Goal: Transaction & Acquisition: Complete application form

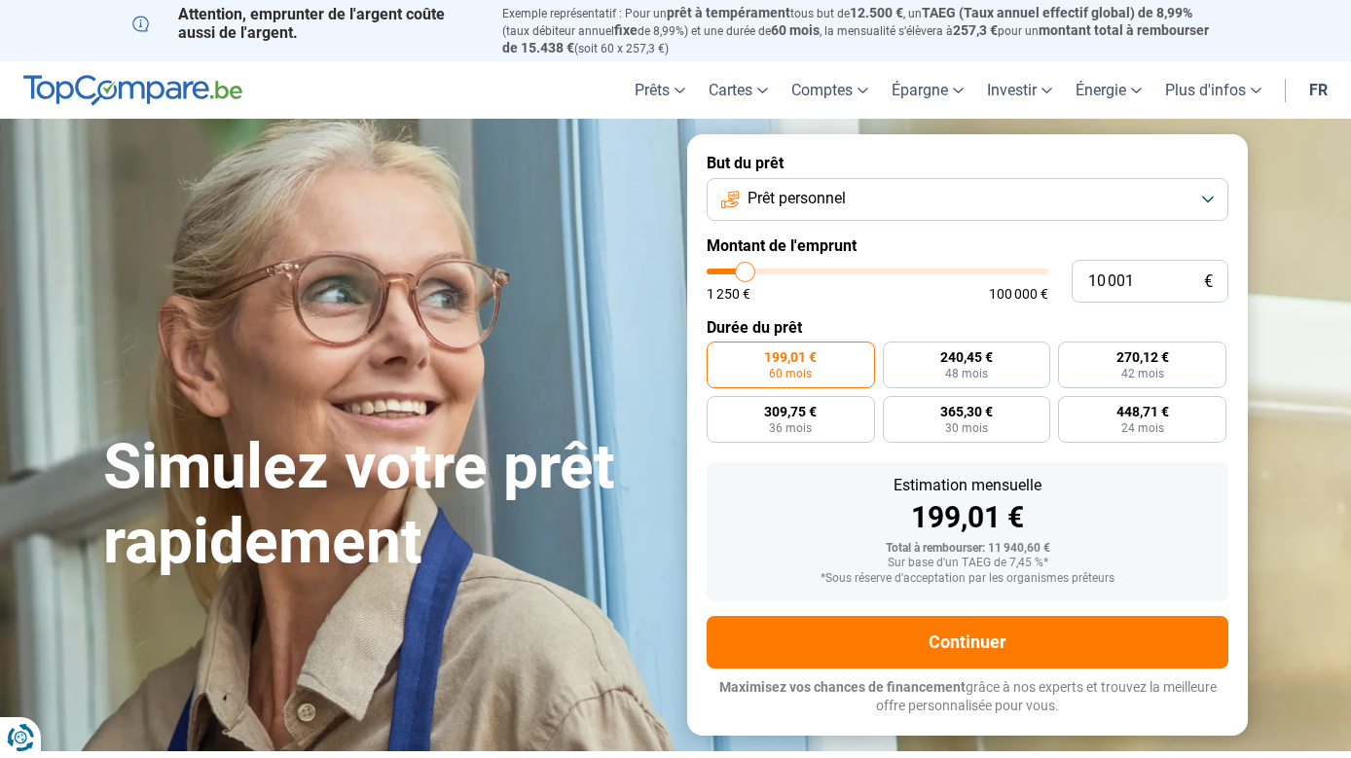
type input "10 250"
type input "10250"
type input "10 750"
type input "10750"
type input "12 250"
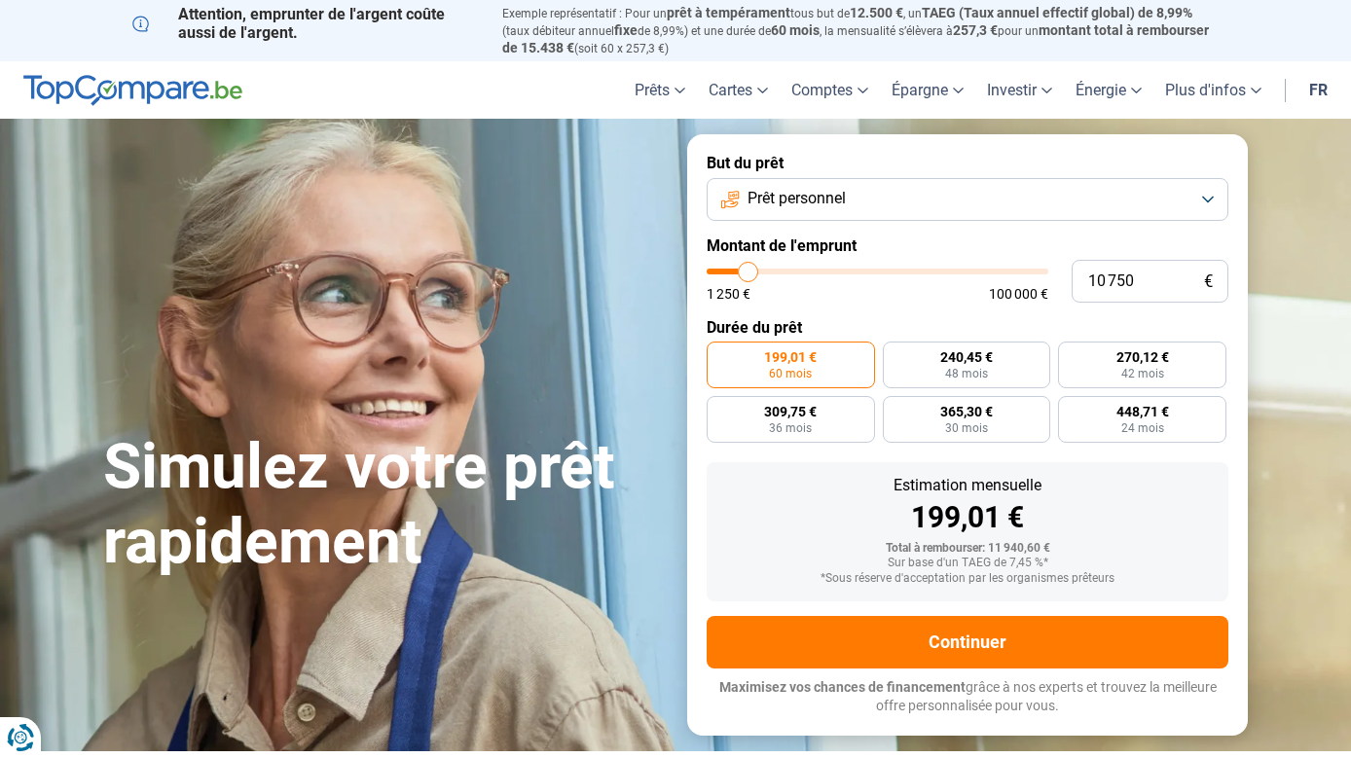
type input "12250"
type input "13 750"
type input "13750"
type input "15 250"
type input "15250"
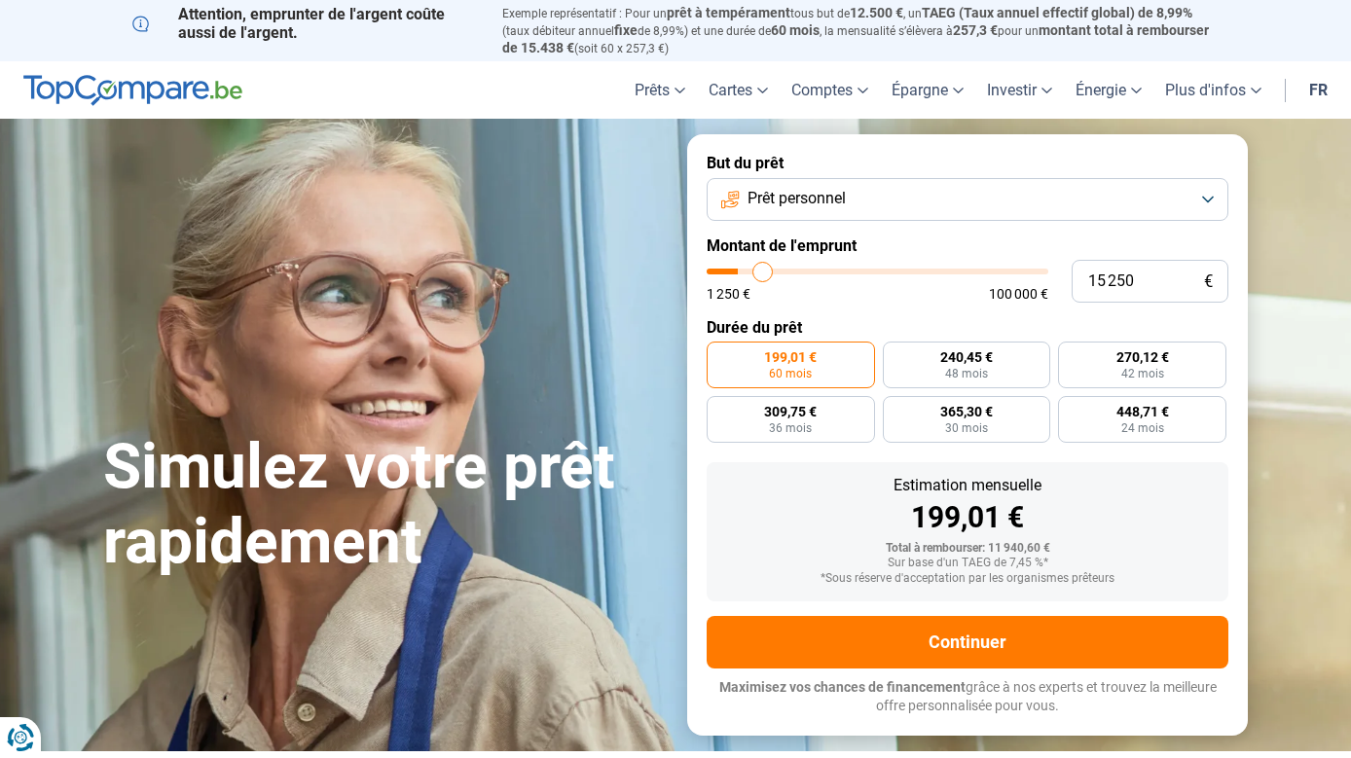
type input "16 750"
type input "16750"
type input "17 750"
type input "17750"
type input "18 000"
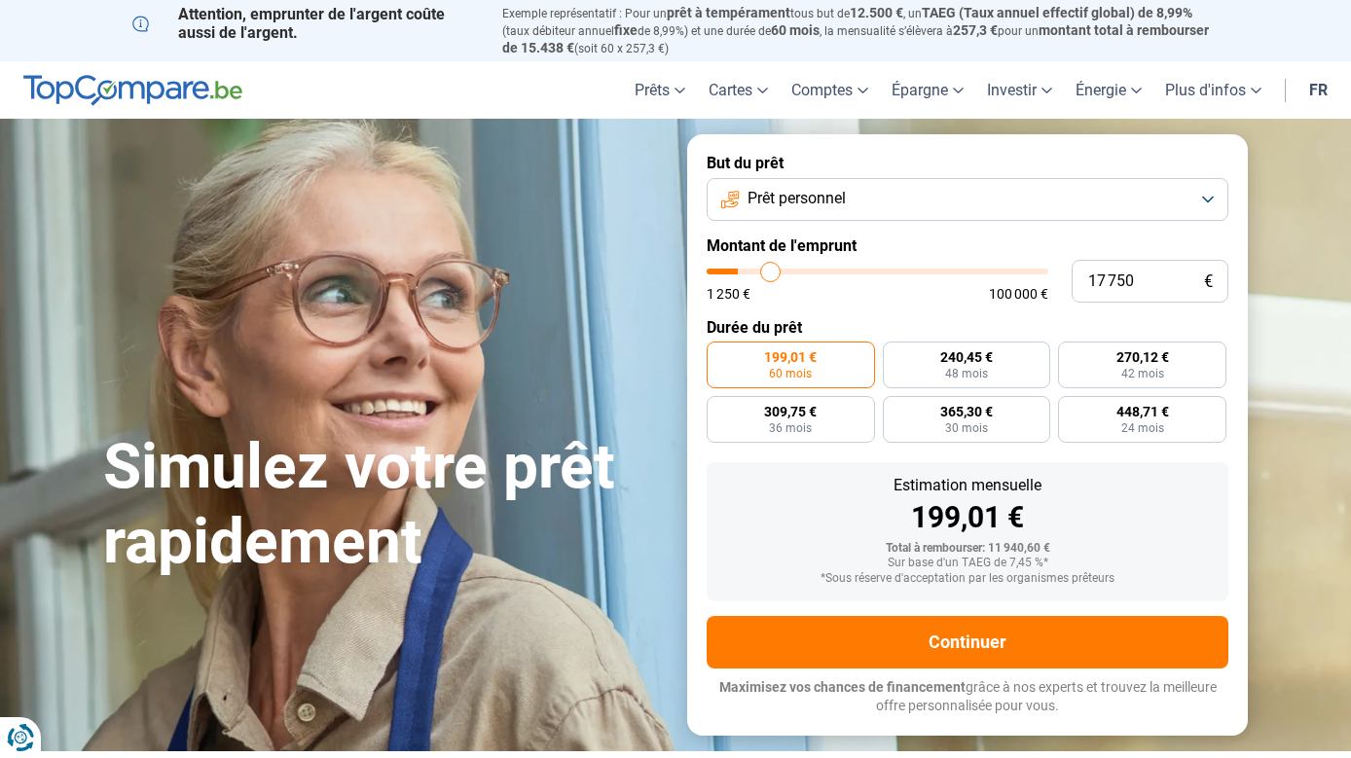
type input "18000"
type input "18 250"
type input "18250"
type input "19 500"
type input "19500"
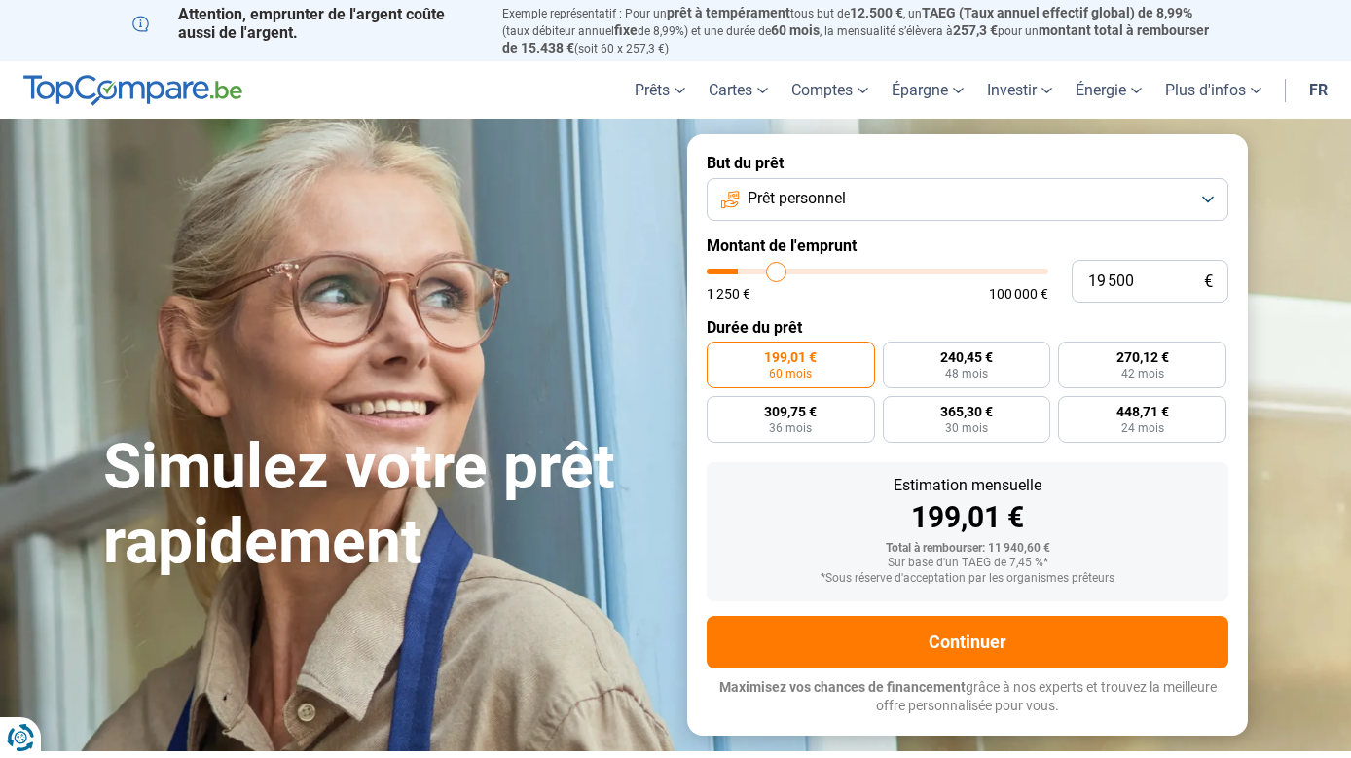
type input "21 250"
type input "21250"
type input "23 750"
type input "23750"
type input "26 500"
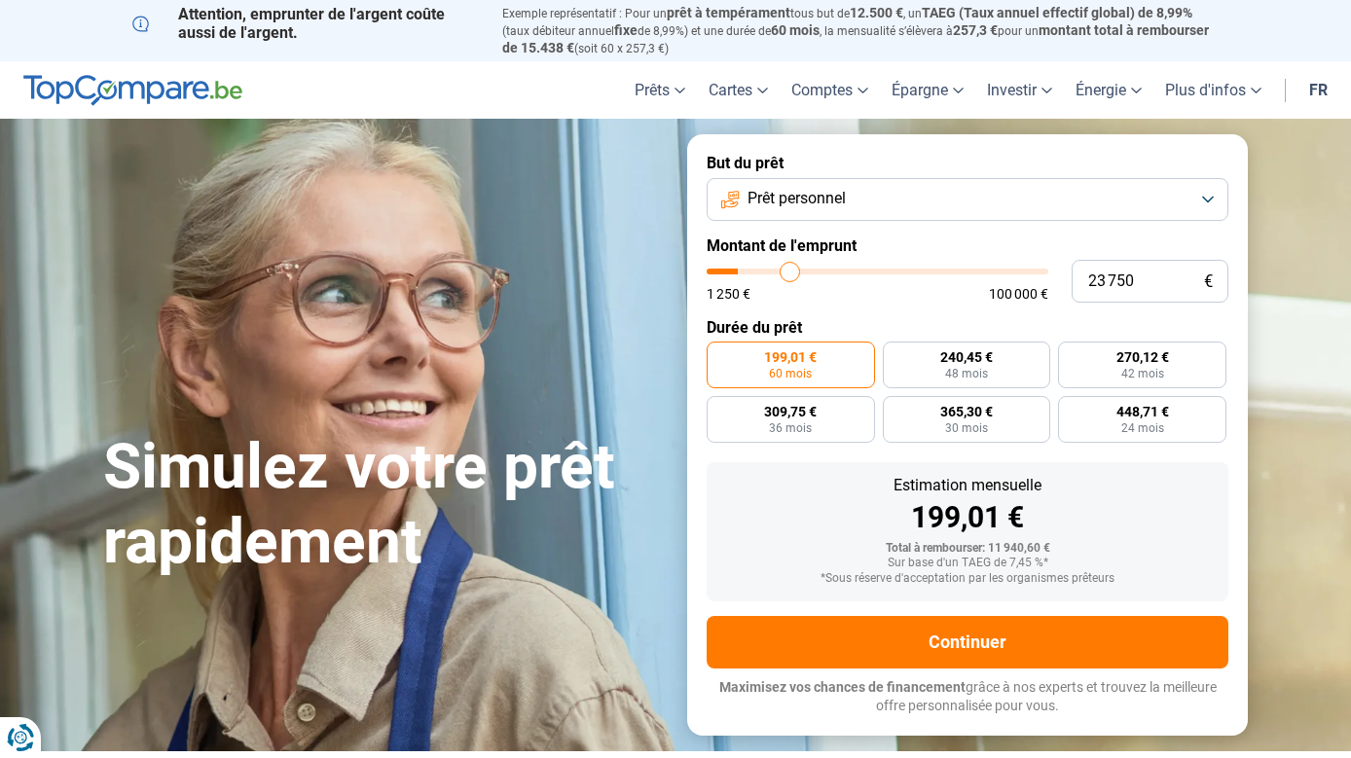
type input "26500"
type input "28 250"
type input "28250"
type input "28 500"
type input "28500"
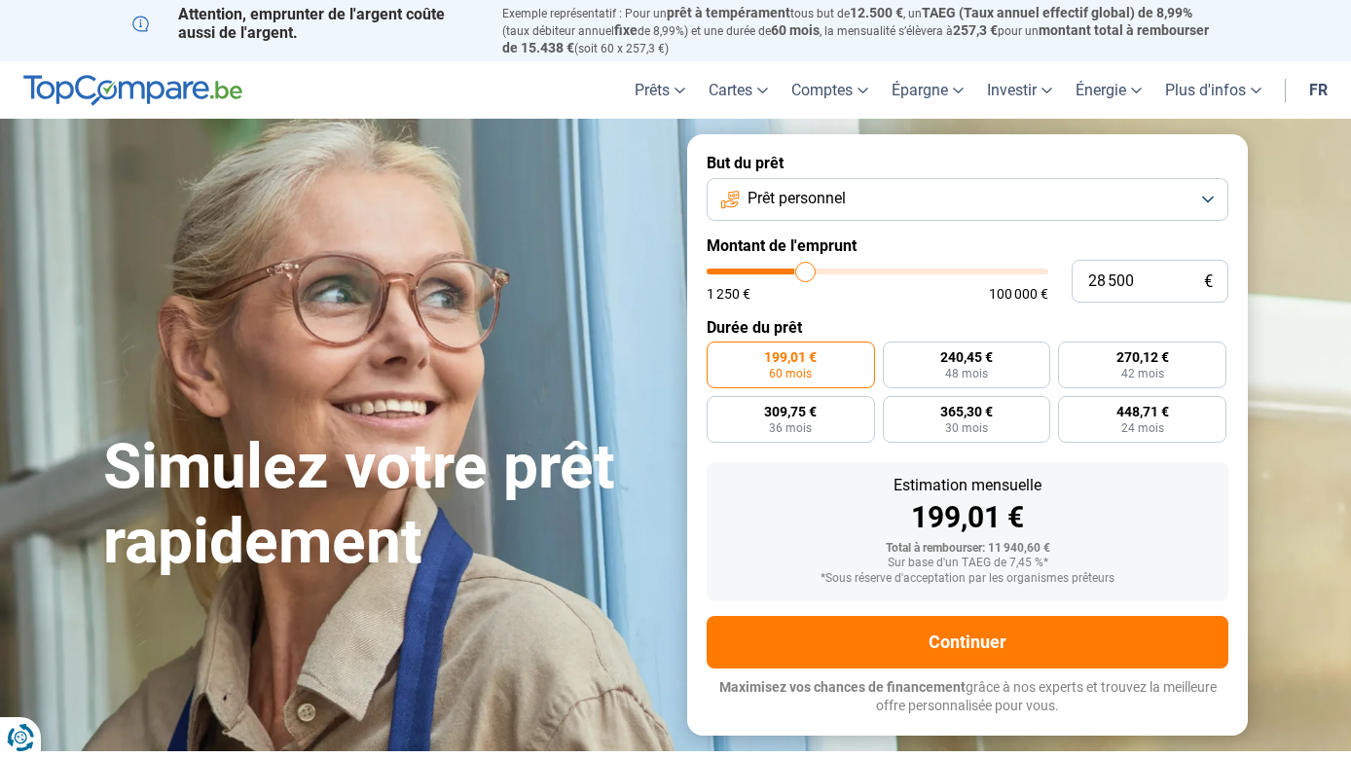
type input "28 750"
type input "28750"
type input "29 000"
type input "29000"
type input "29 500"
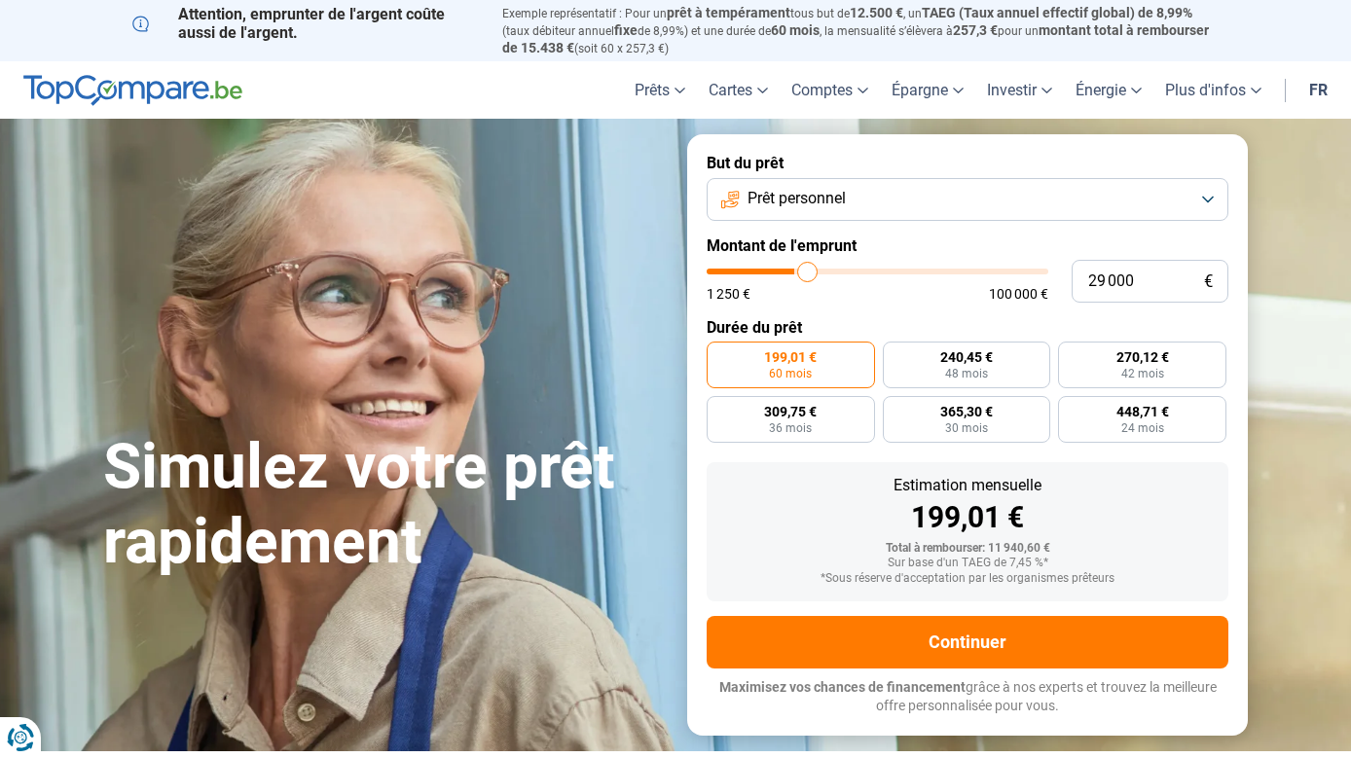
type input "29500"
type input "29 750"
type input "29750"
type input "30 000"
type input "30000"
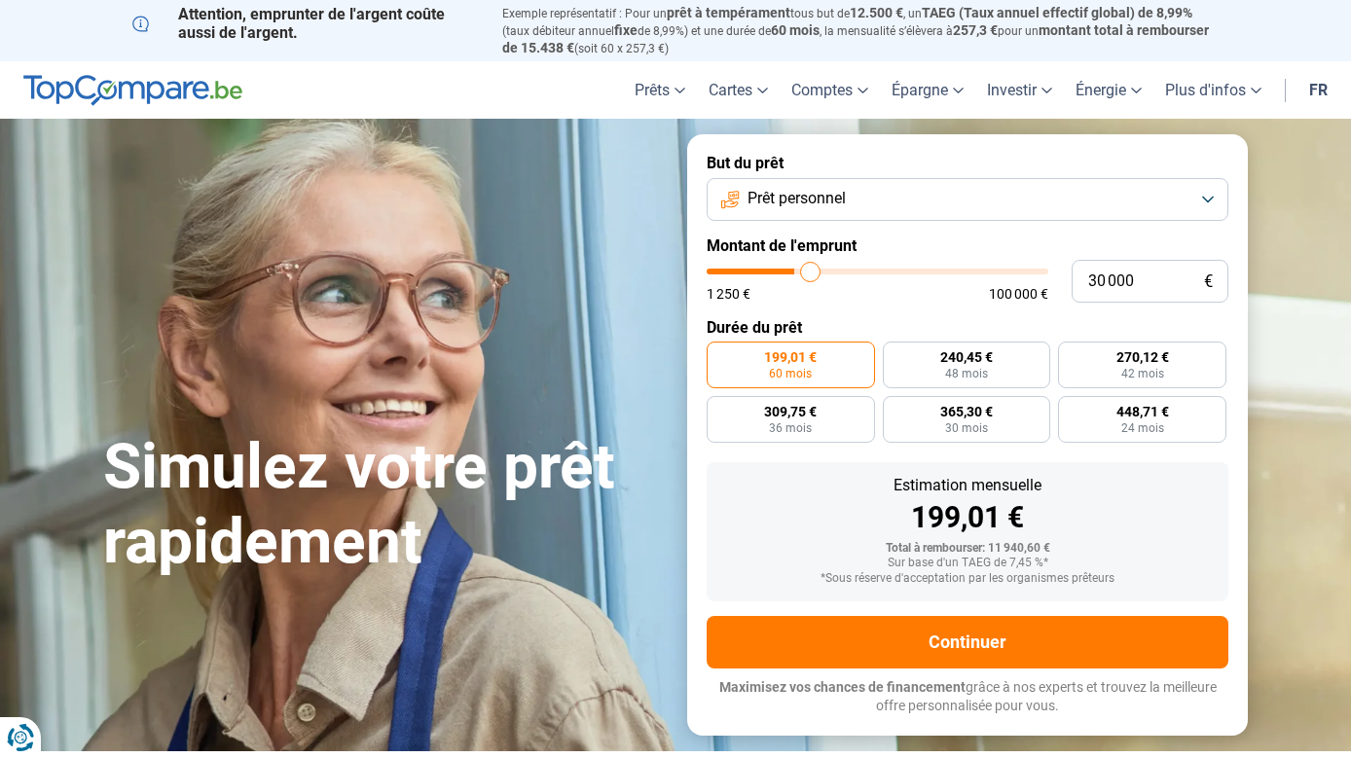
type input "30 250"
type input "30250"
type input "30 500"
type input "30500"
type input "31 000"
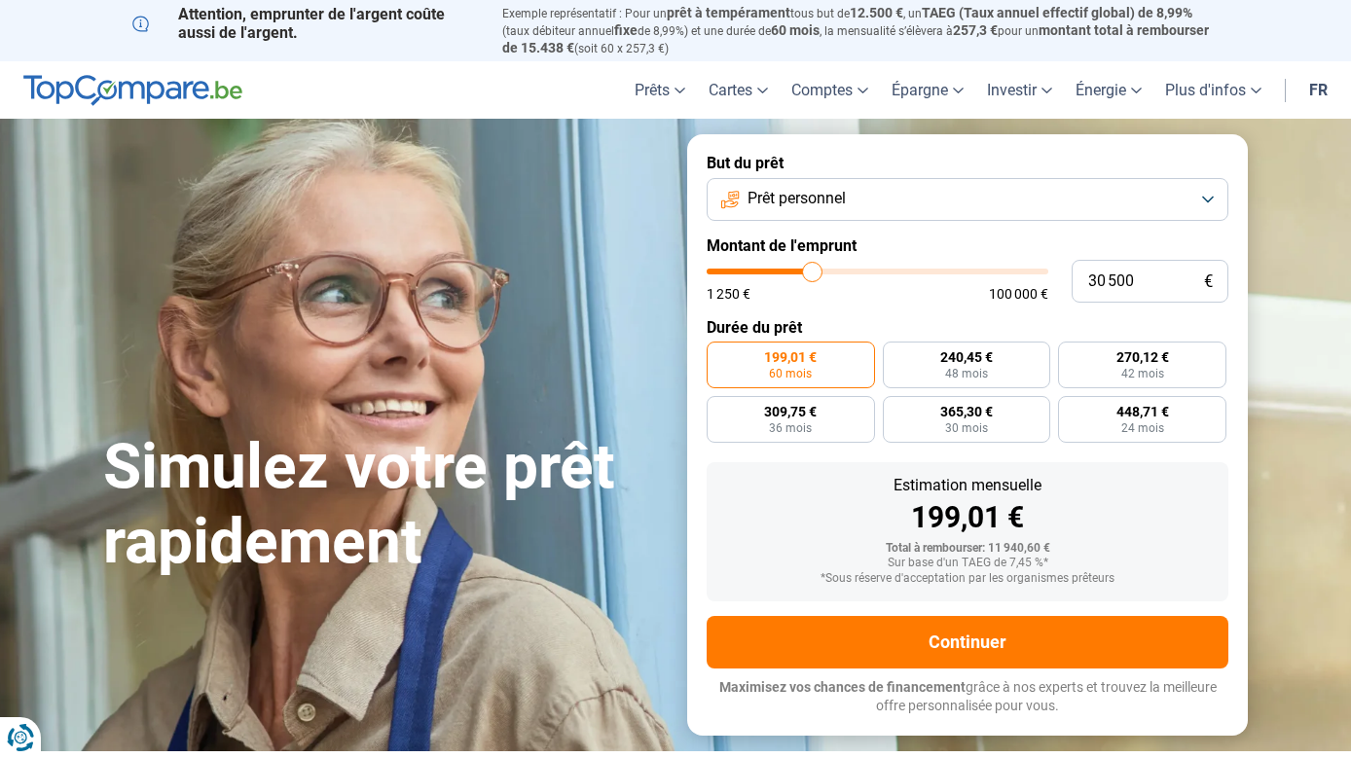
type input "31000"
type input "30 500"
type input "30500"
type input "30 250"
type input "30250"
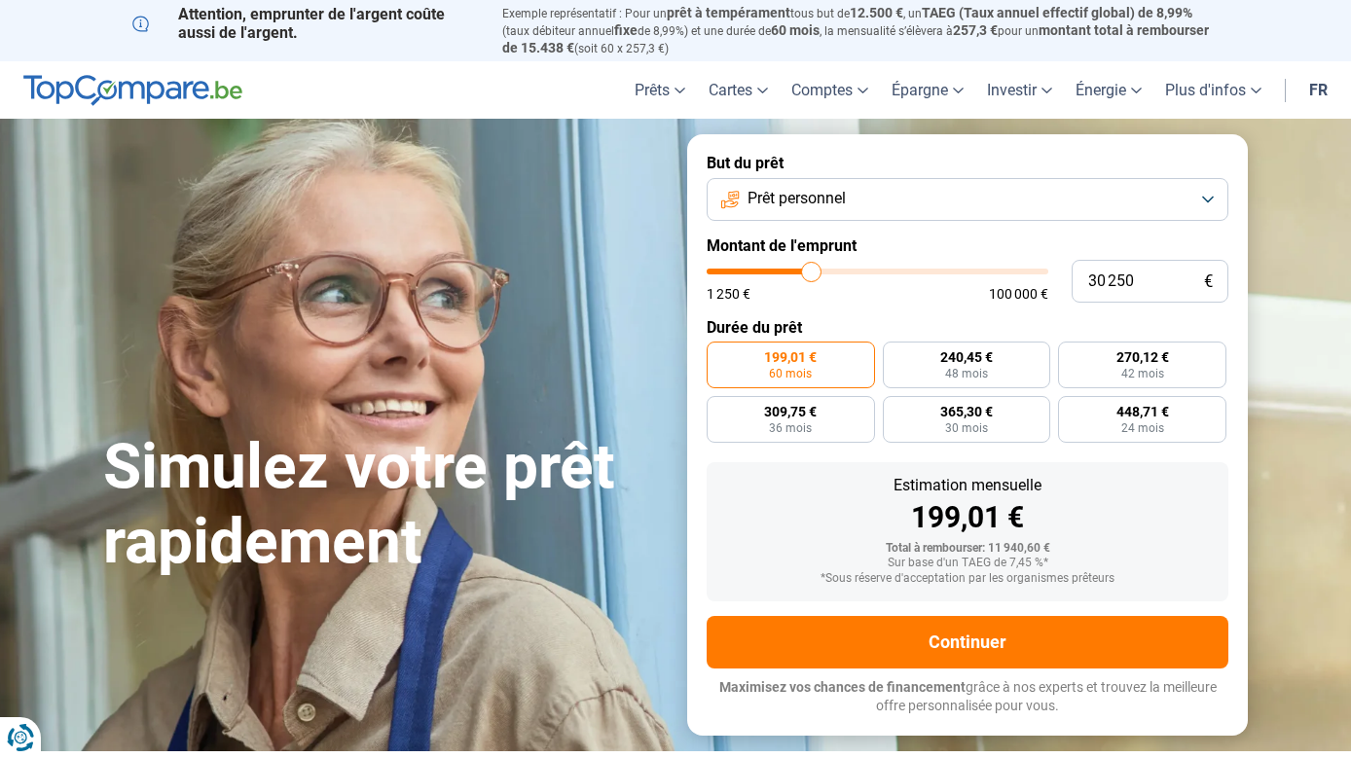
type input "29 500"
type input "29500"
type input "29 000"
type input "29000"
type input "28 750"
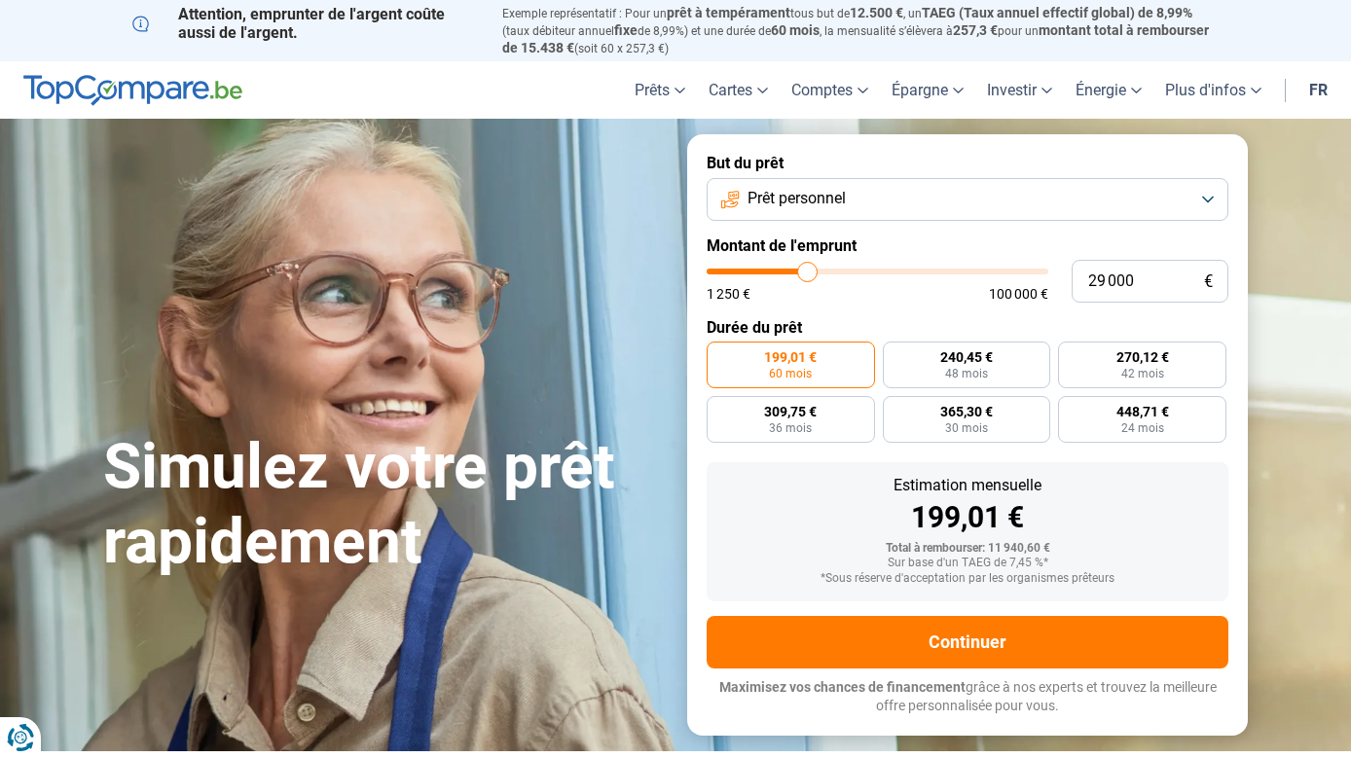
type input "28750"
type input "28 500"
type input "28500"
type input "28 250"
type input "28250"
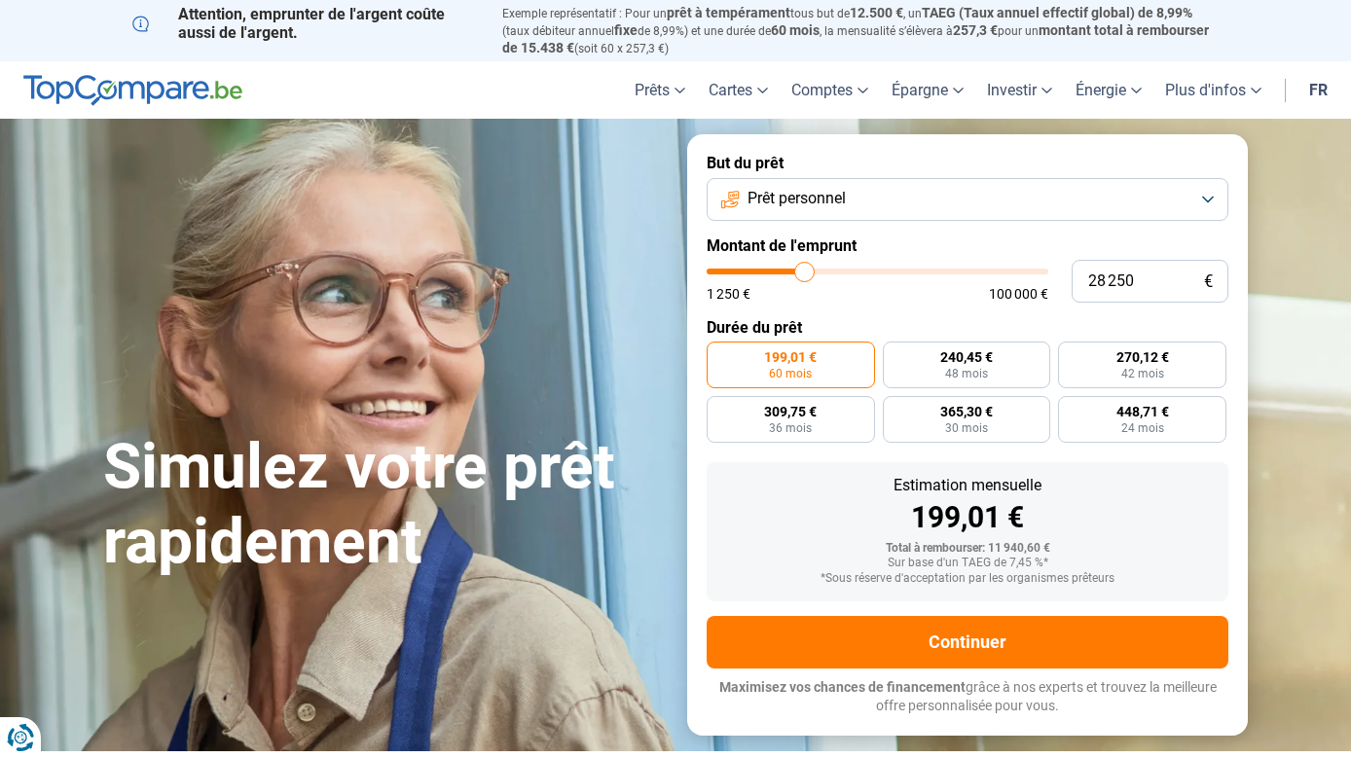
type input "28 000"
type input "28000"
type input "27 500"
type input "27500"
type input "27 250"
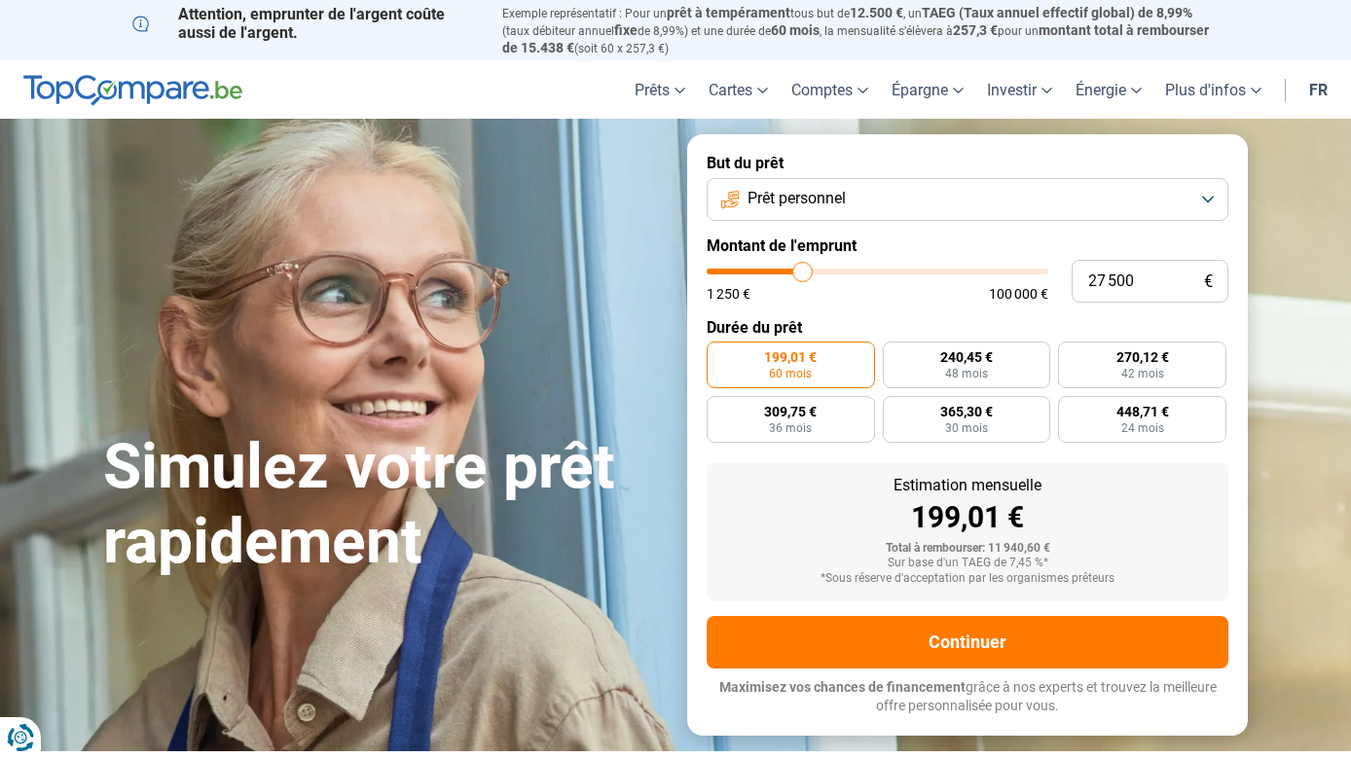
type input "27250"
type input "27 000"
type input "27000"
type input "26 500"
type input "26500"
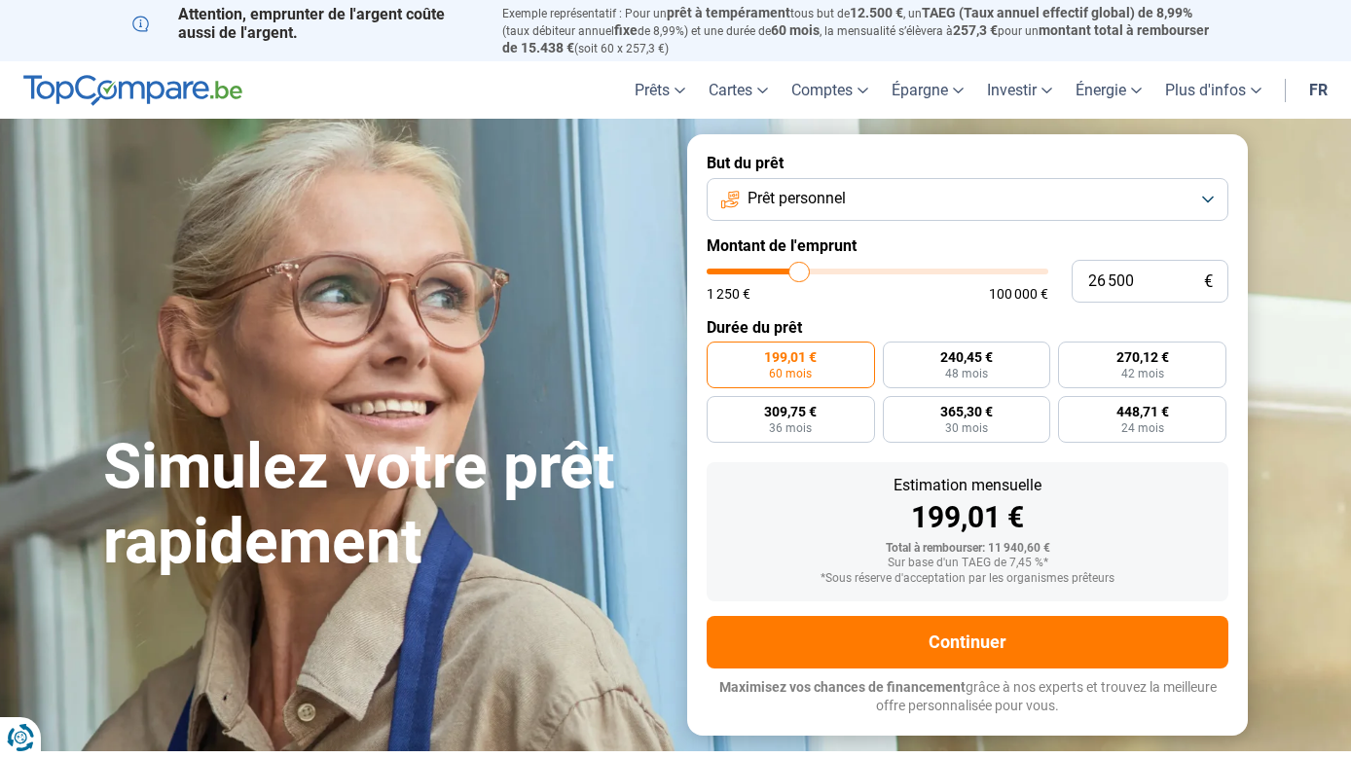
type input "26 000"
type input "26000"
type input "25 750"
type input "25750"
type input "25 500"
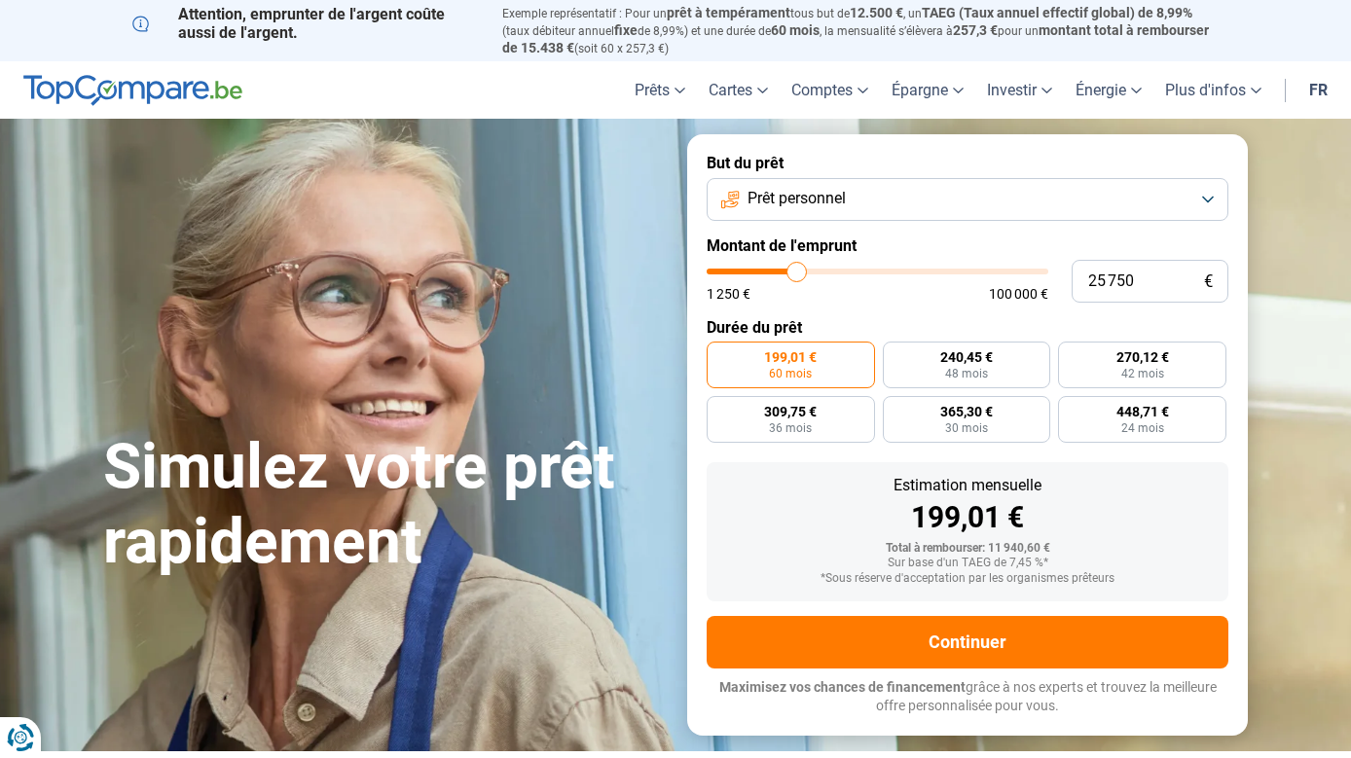
type input "25500"
type input "25 250"
type input "25250"
type input "25 000"
type input "25000"
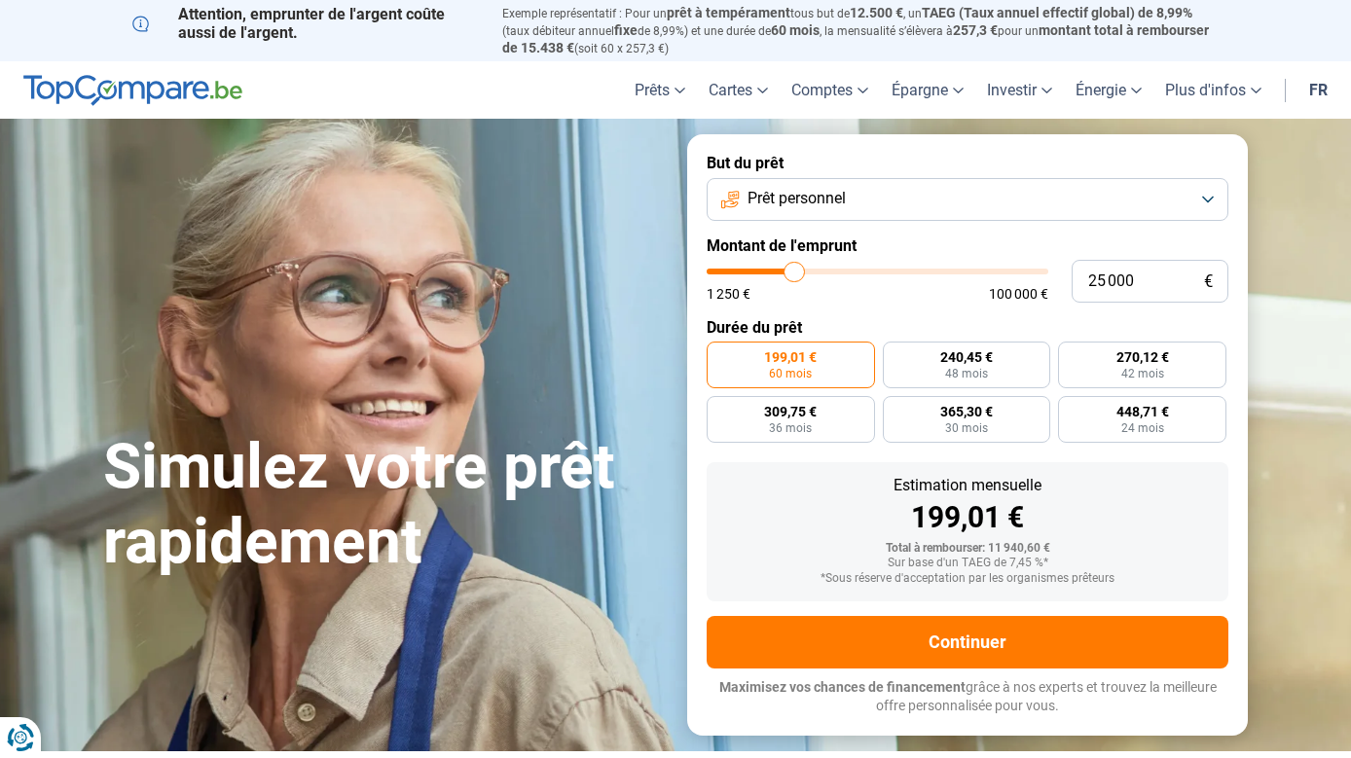
type input "24 500"
type input "24500"
type input "24 250"
type input "24250"
type input "24 000"
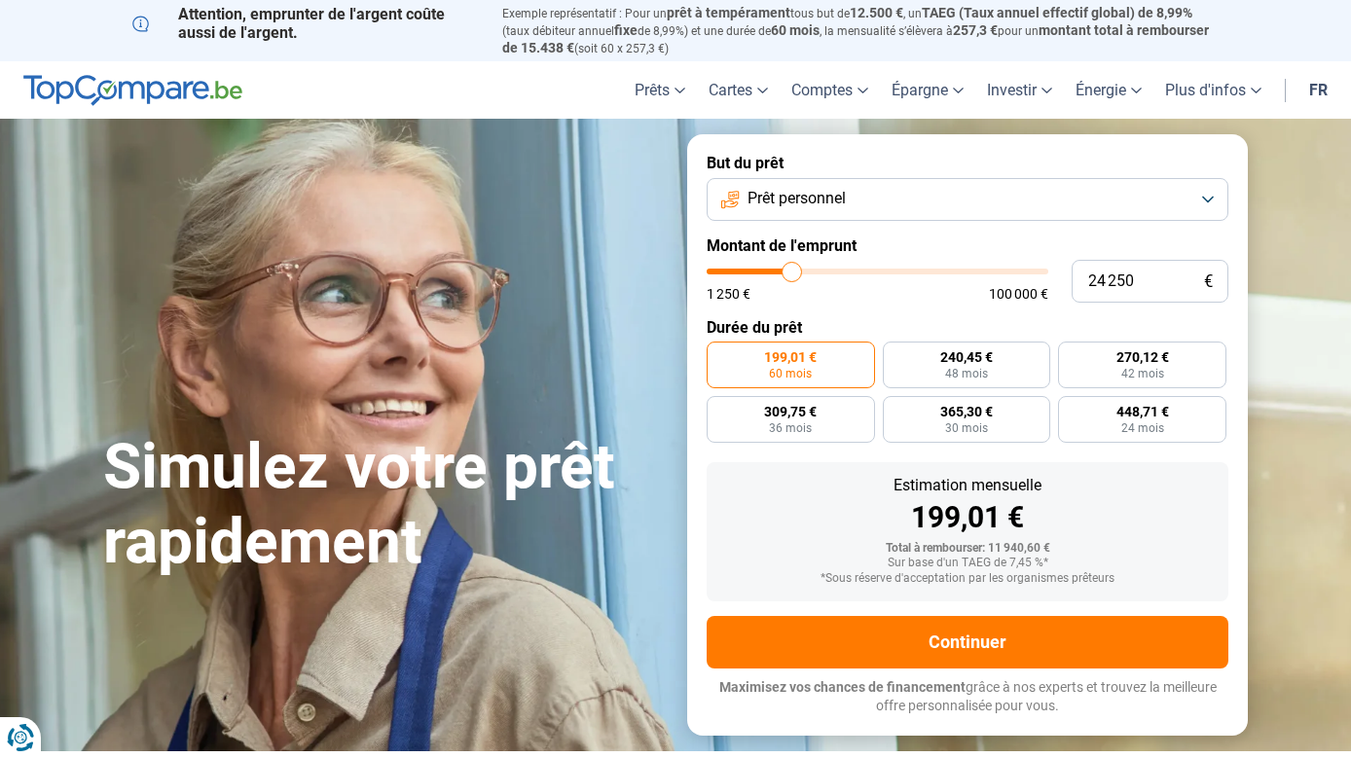
type input "24000"
type input "23 750"
type input "23750"
type input "23 500"
type input "23500"
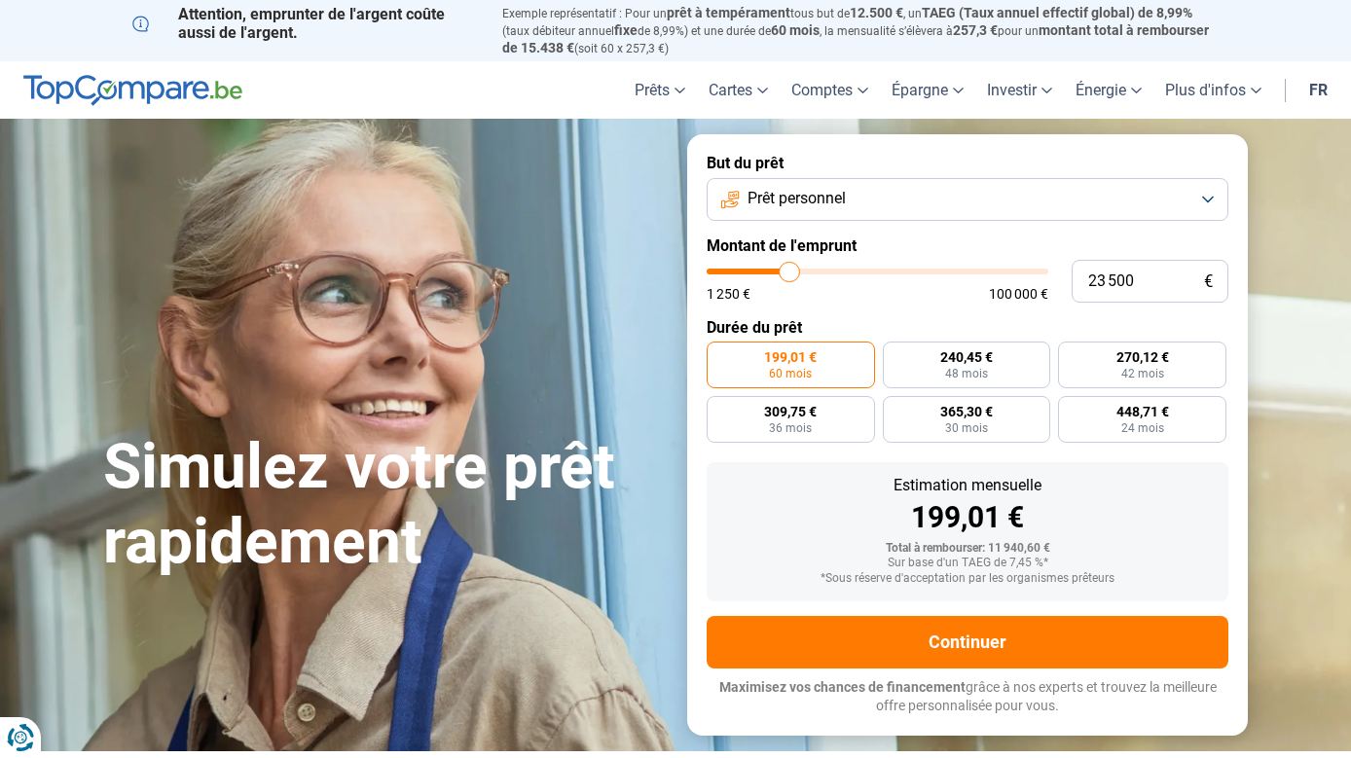
type input "23 000"
type input "23000"
type input "22 750"
type input "22750"
type input "22 250"
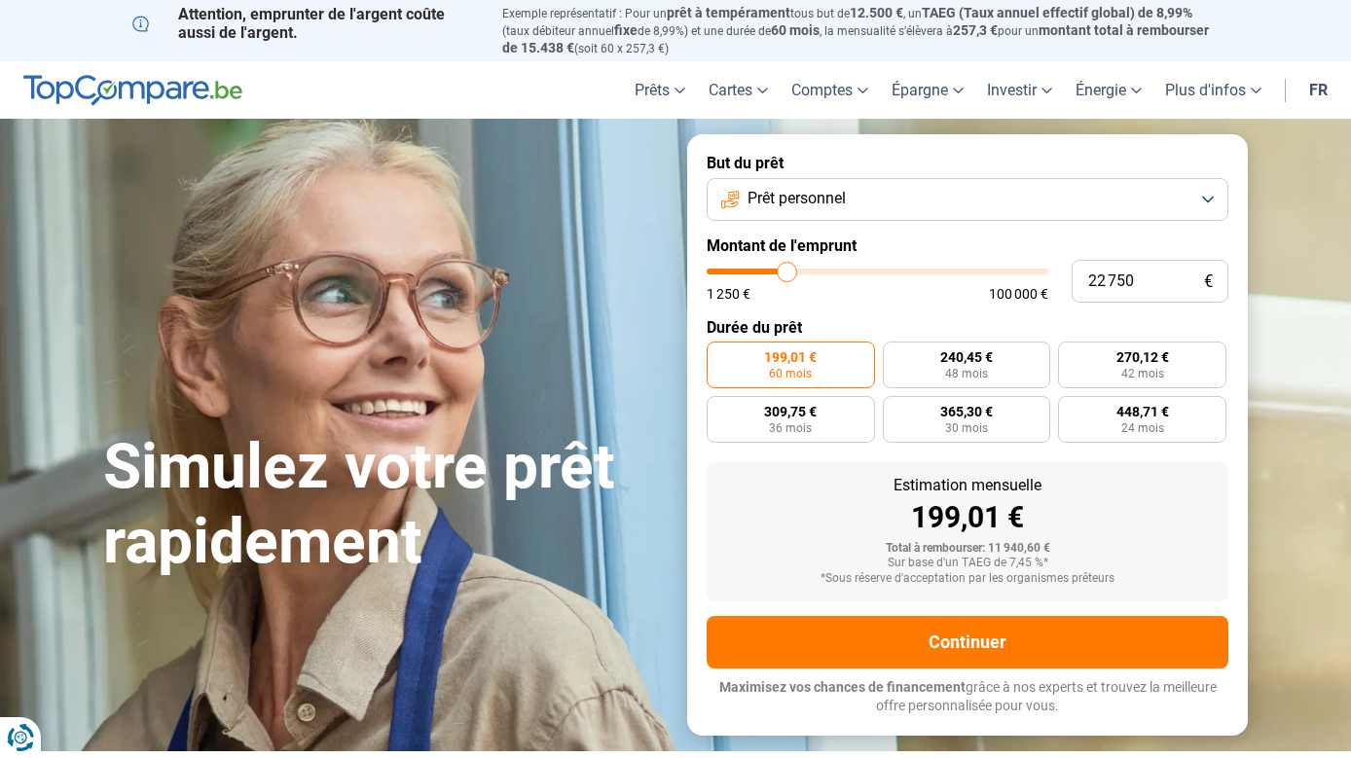
type input "22250"
type input "22 000"
type input "22000"
type input "21 500"
type input "21500"
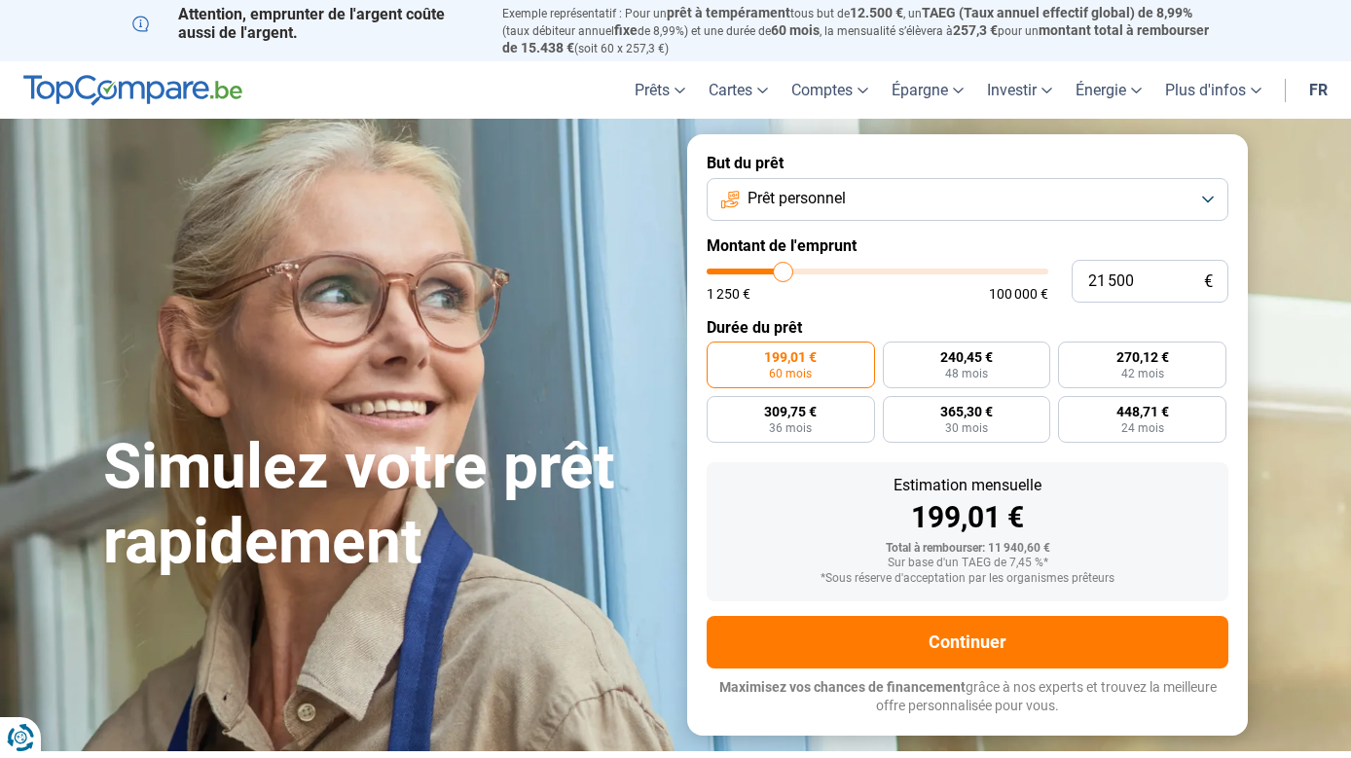
type input "21 250"
type input "21250"
type input "21 000"
type input "21000"
type input "20 750"
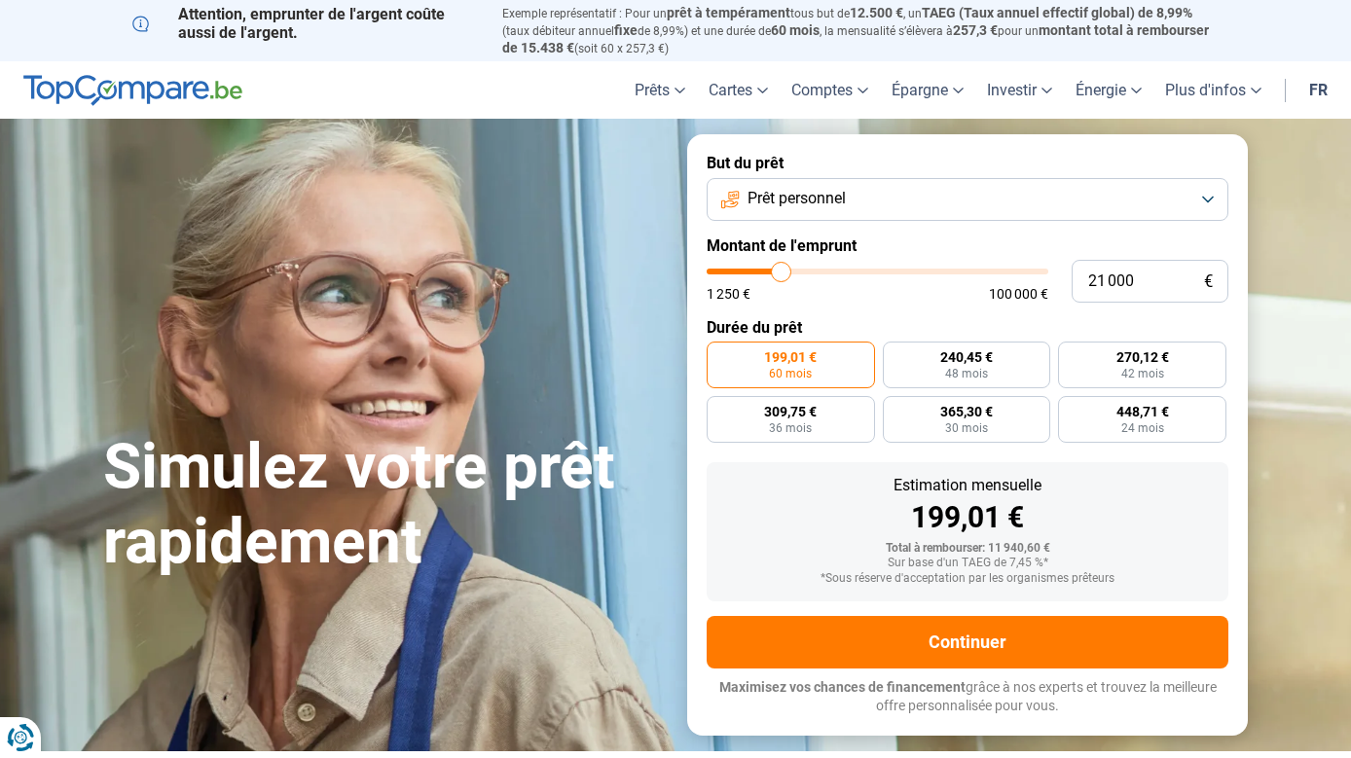
type input "20750"
type input "20 500"
type input "20500"
type input "20 000"
type input "20000"
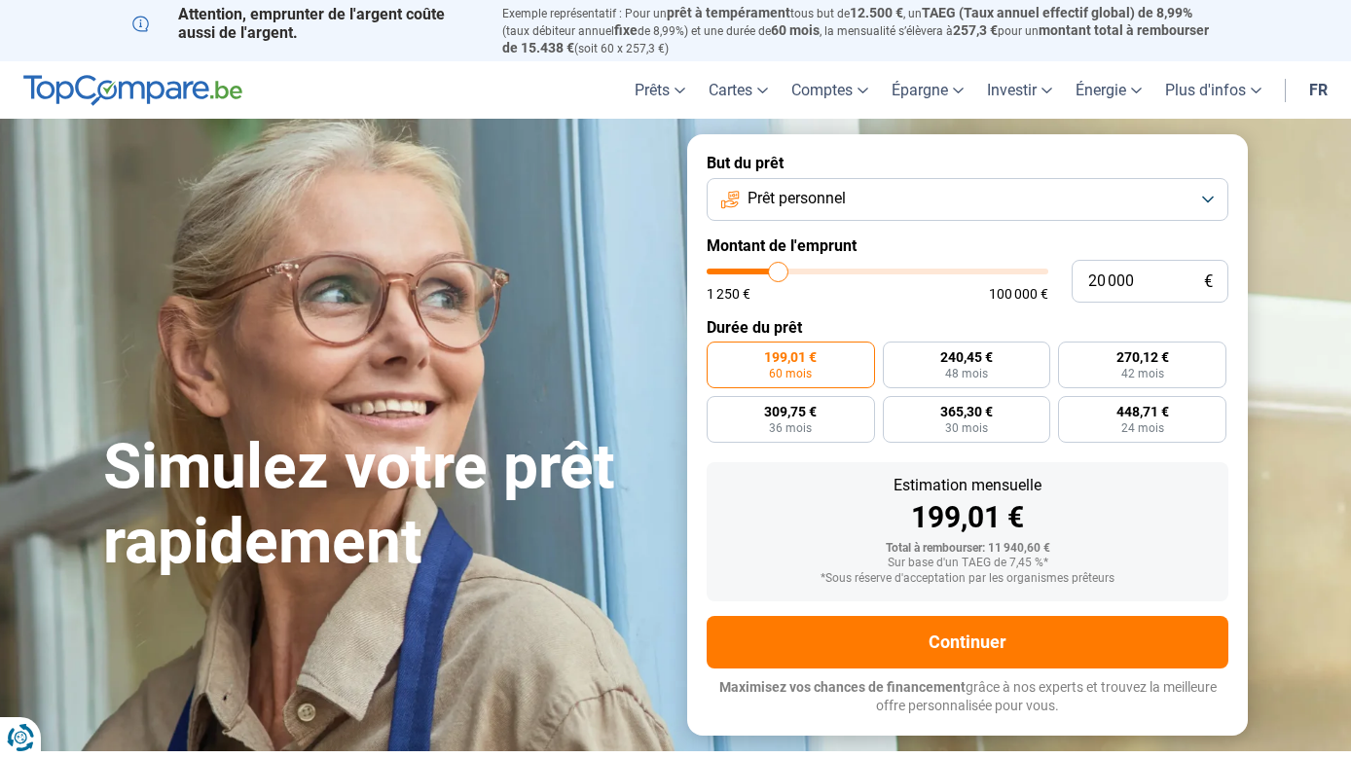
type input "19 750"
type input "19750"
type input "19 500"
type input "19500"
type input "19 250"
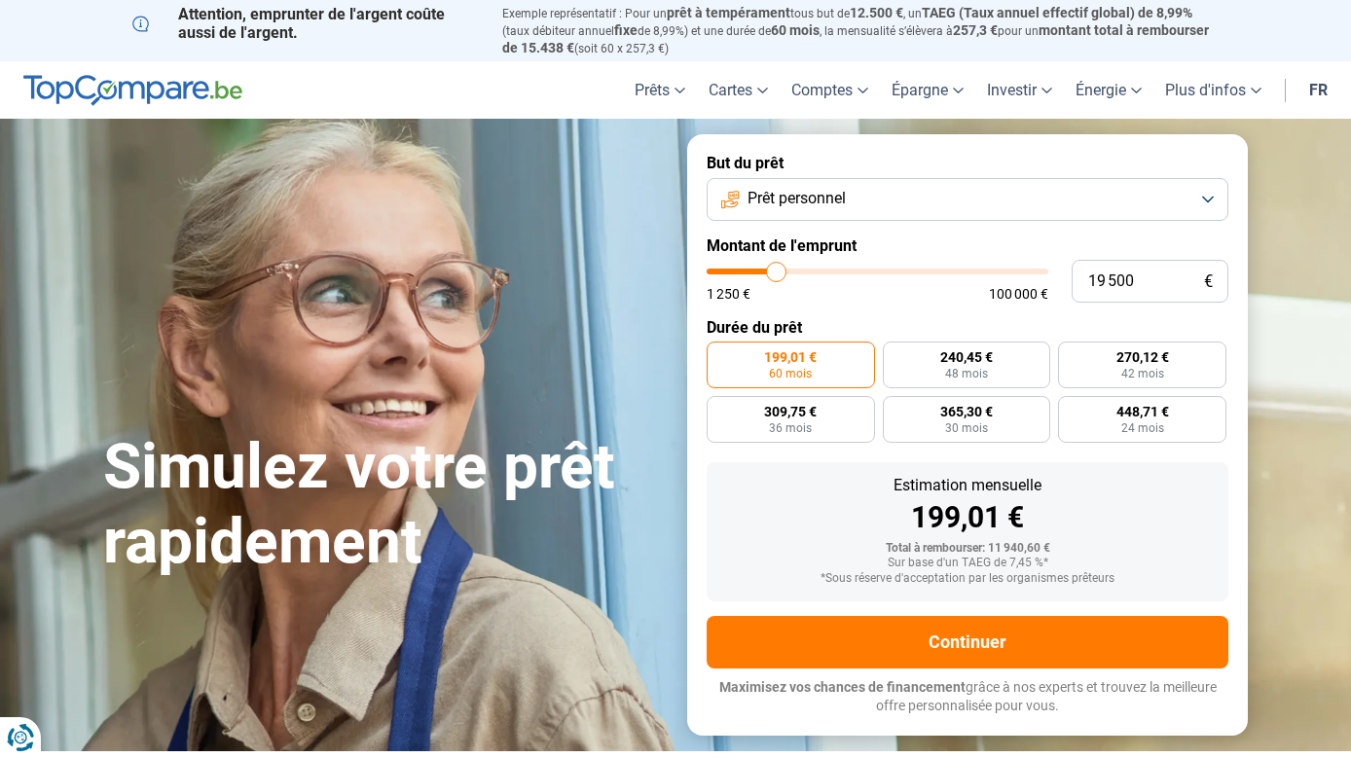
type input "19250"
type input "18 750"
type input "18750"
type input "18 500"
type input "18500"
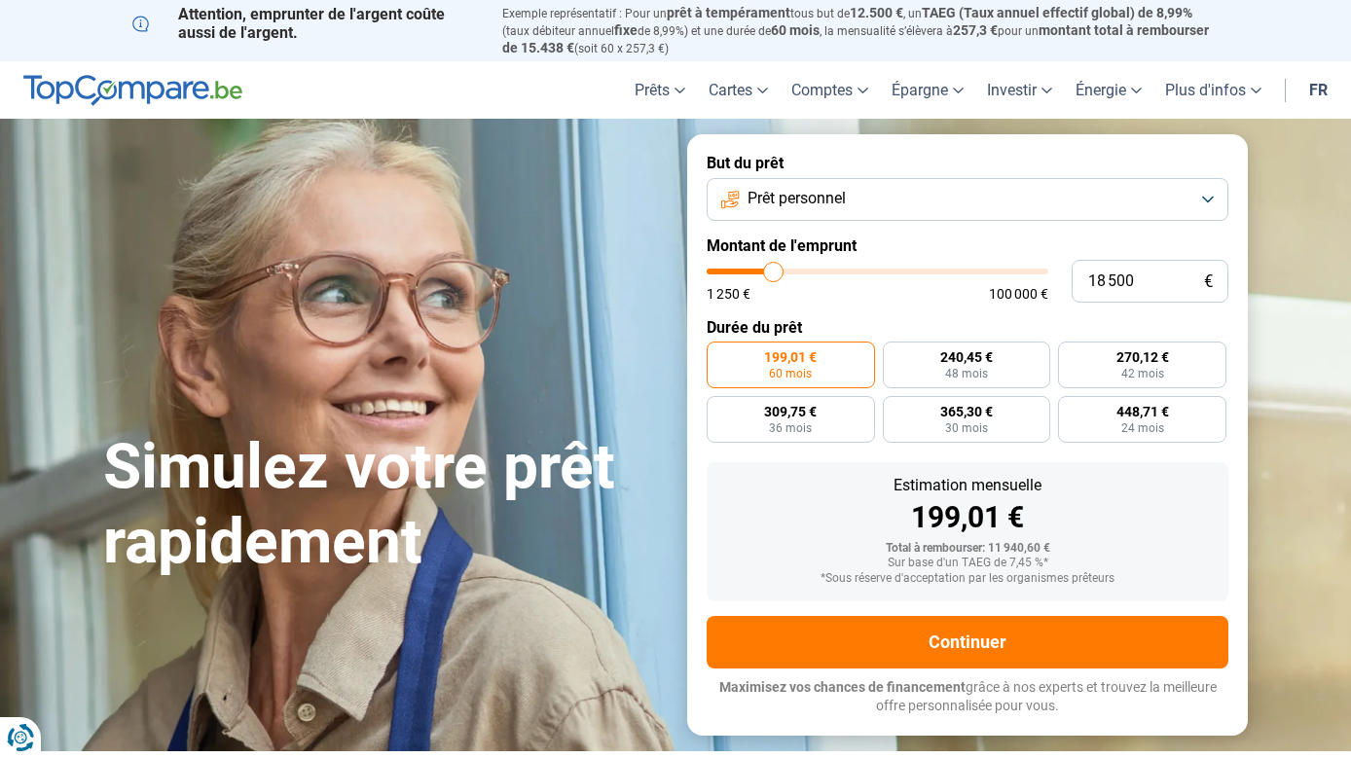
type input "18 250"
type input "18250"
type input "18 000"
type input "18000"
type input "17 750"
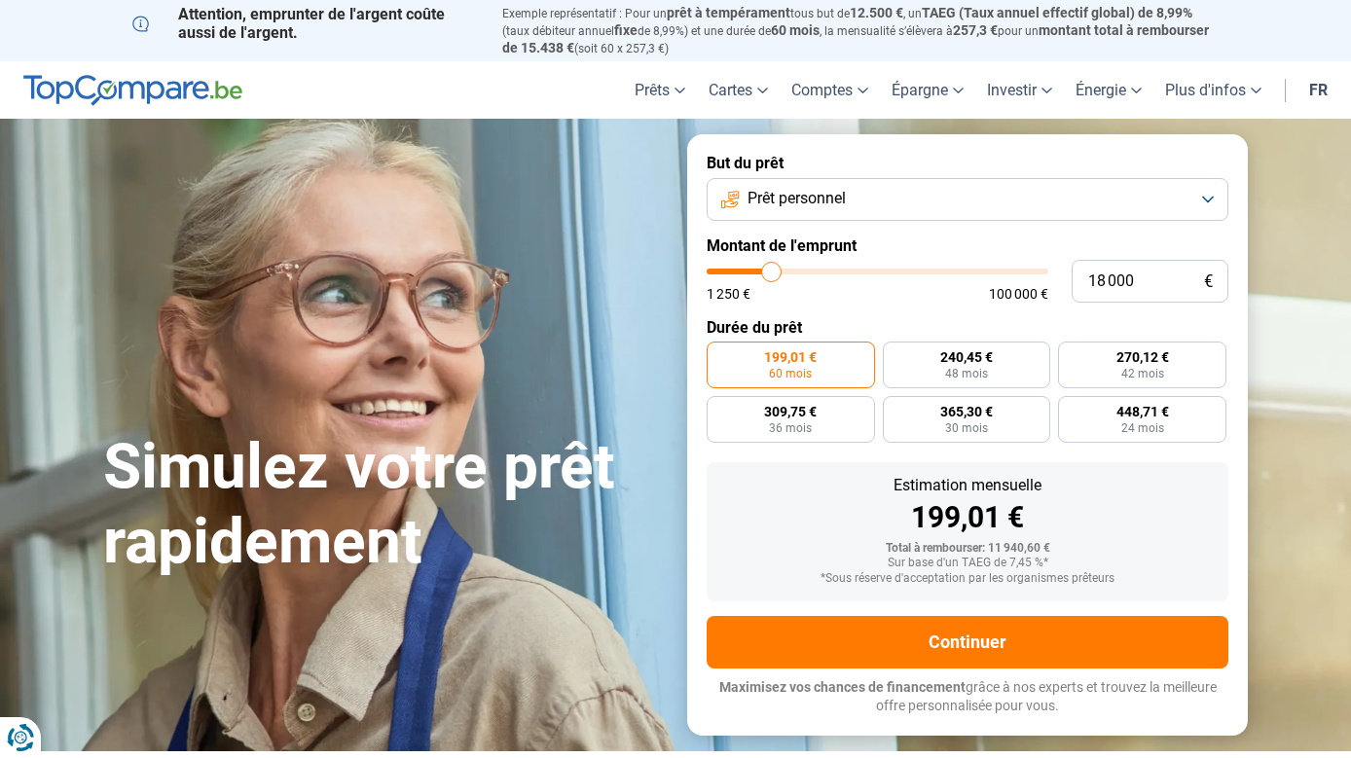
type input "17750"
type input "17 250"
type input "17250"
type input "17 000"
type input "17000"
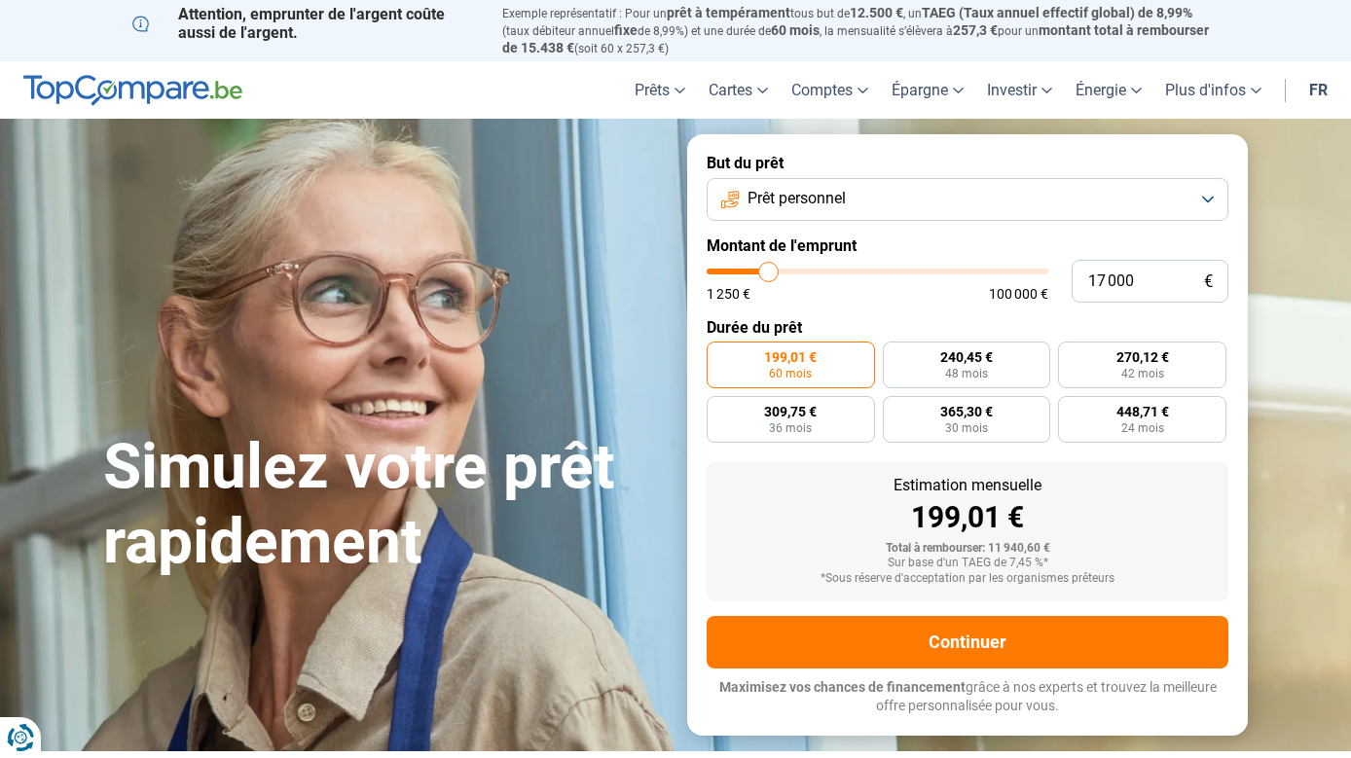
type input "16 750"
type input "16750"
type input "16 500"
type input "16500"
type input "16 250"
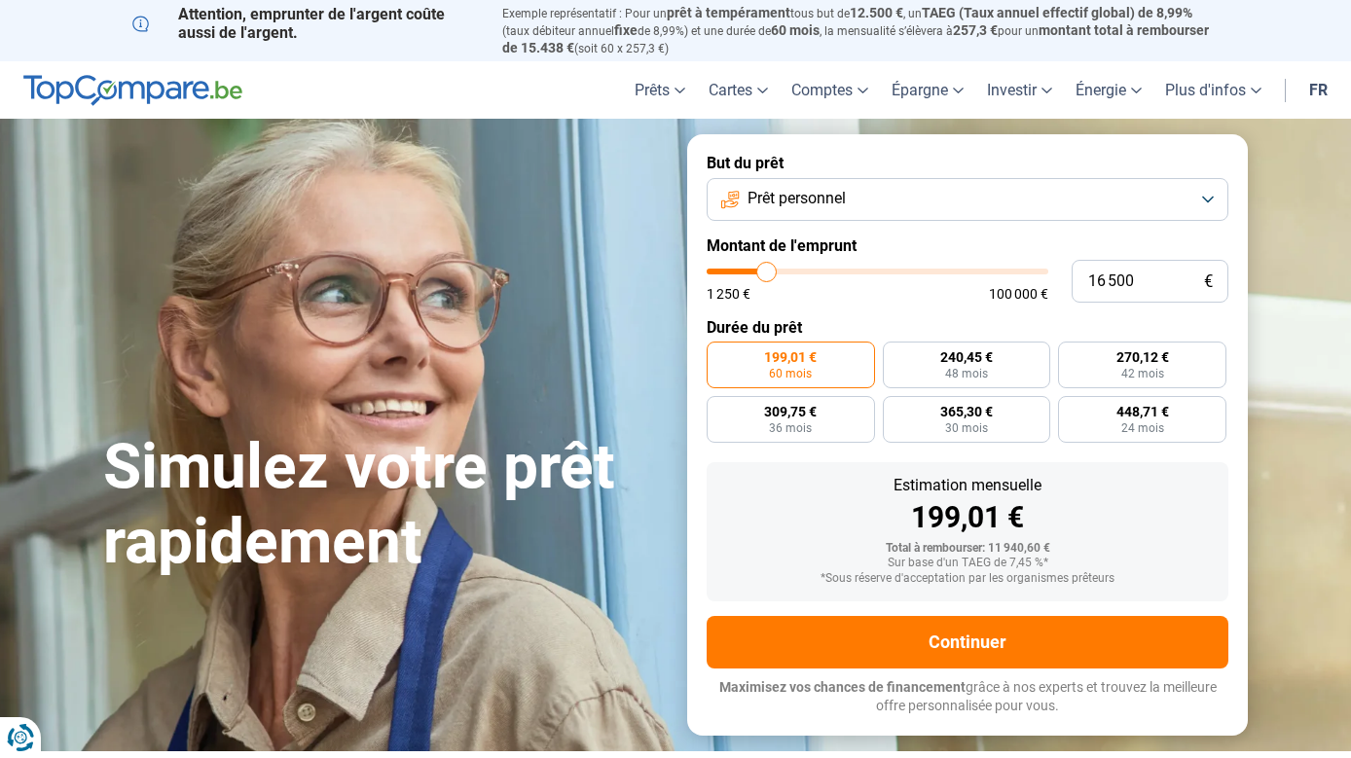
type input "16250"
type input "15 750"
drag, startPoint x: 746, startPoint y: 260, endPoint x: 765, endPoint y: 252, distance: 21.0
type input "15750"
click at [765, 269] on input "range" at bounding box center [878, 272] width 342 height 6
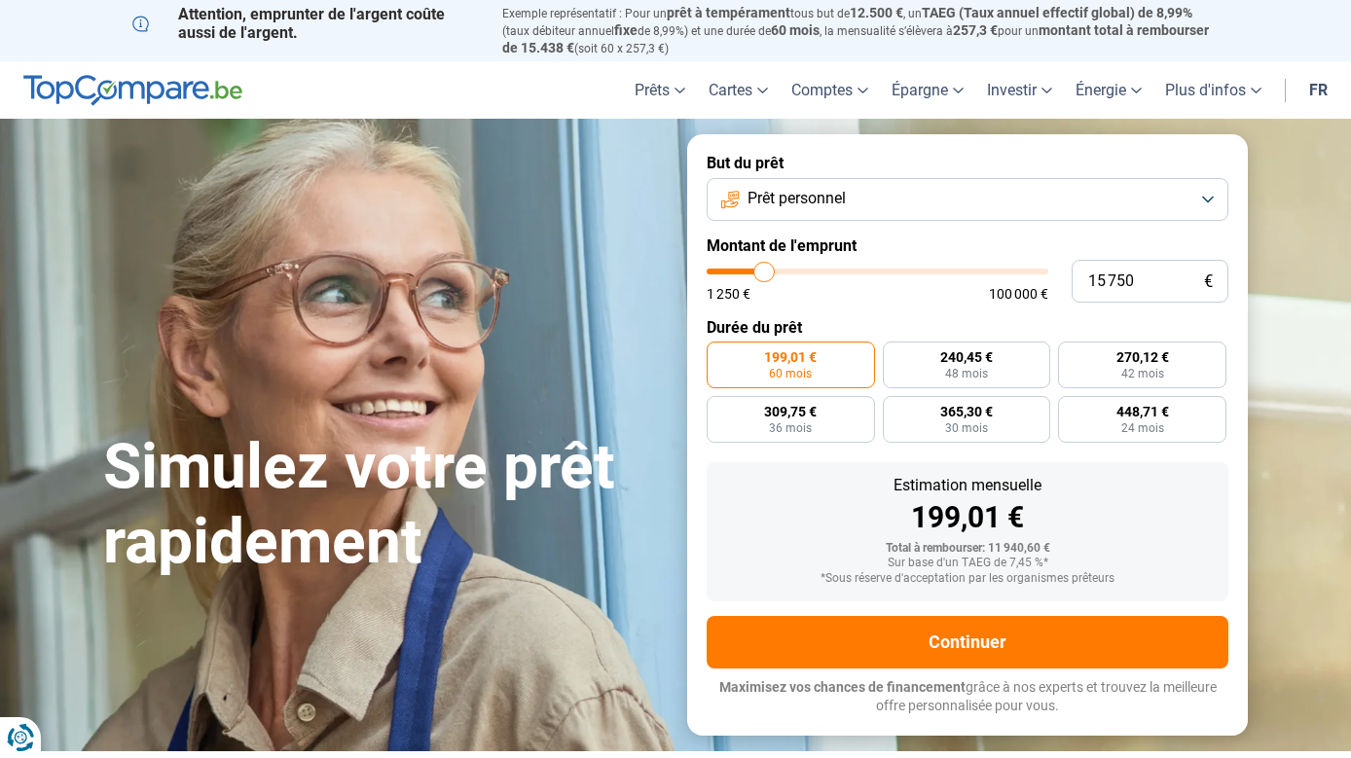
radio input "false"
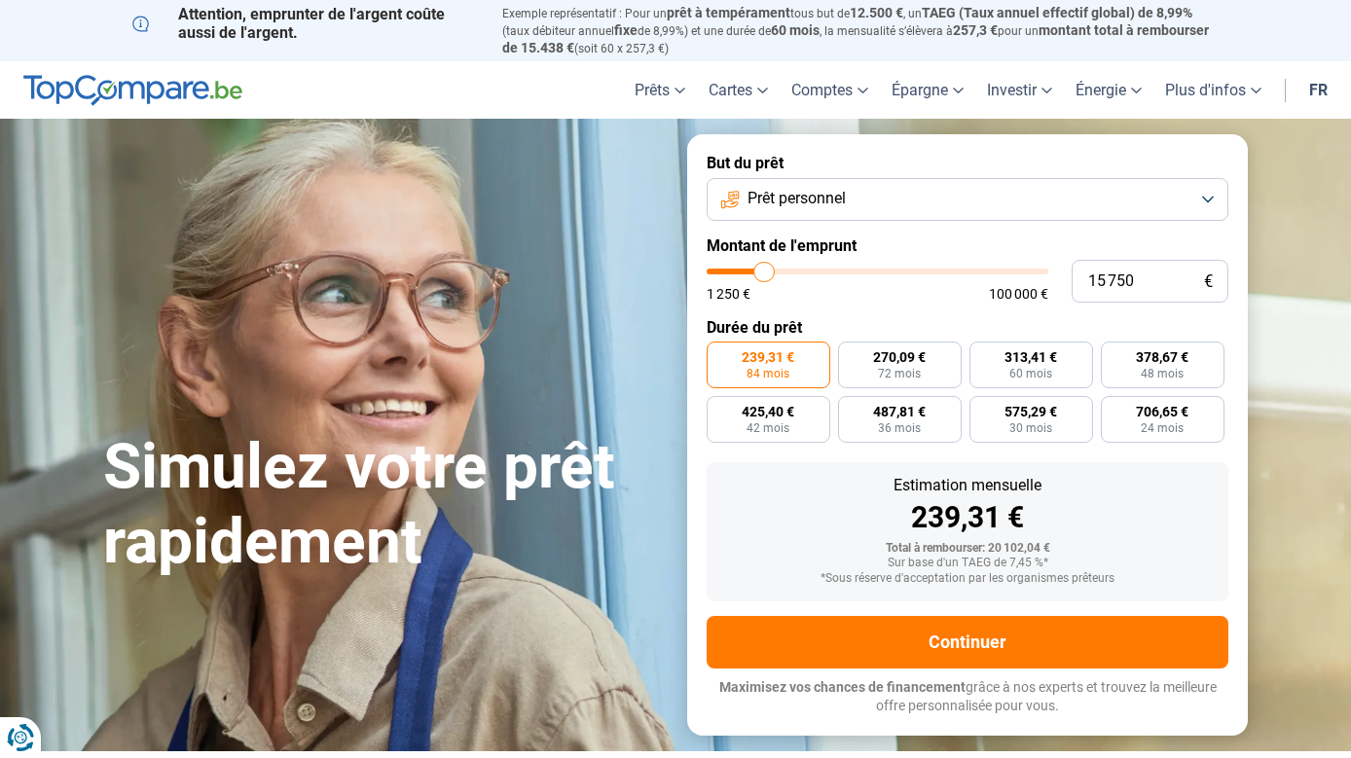
type input "16 250"
type input "16250"
type input "16 500"
type input "16500"
type input "16 750"
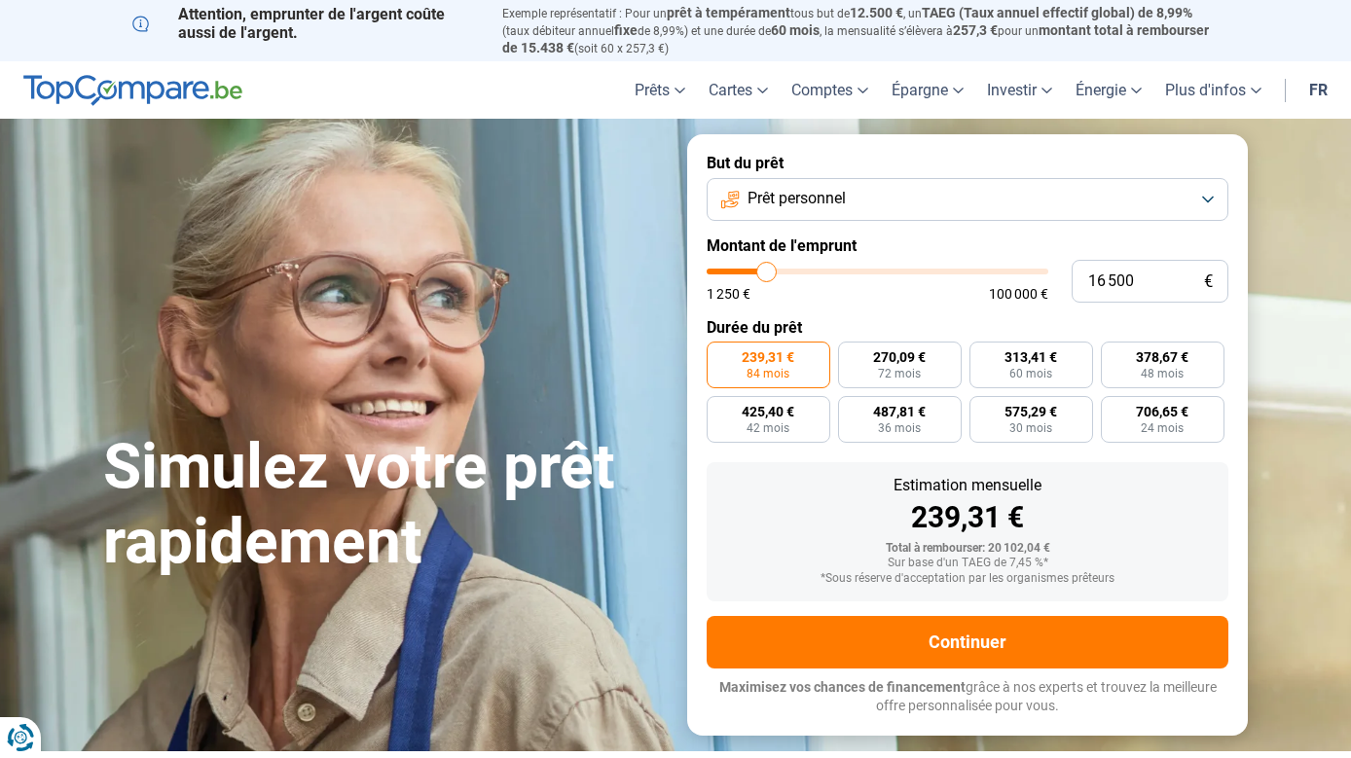
type input "16750"
type input "17 000"
type input "17000"
type input "17 250"
type input "17250"
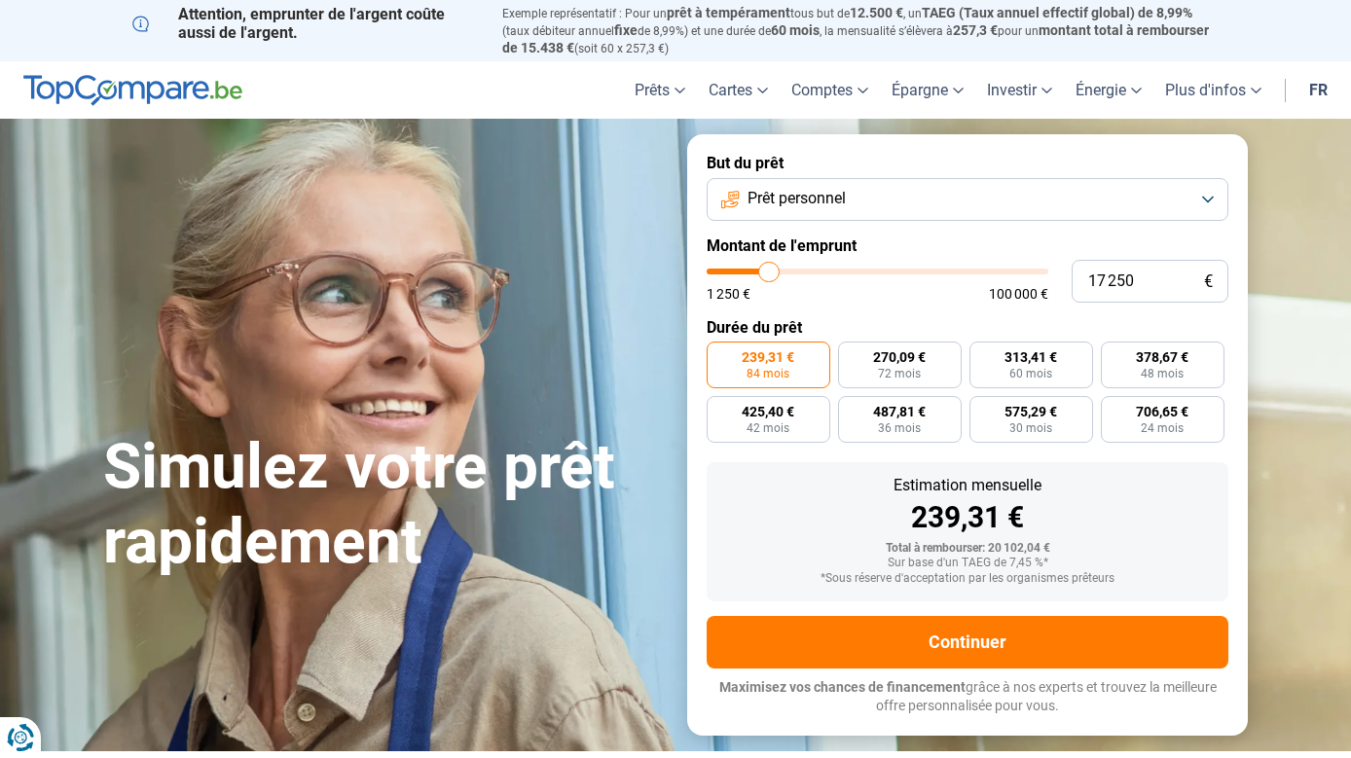
type input "17 750"
type input "17750"
click at [771, 269] on input "range" at bounding box center [878, 272] width 342 height 6
drag, startPoint x: 1138, startPoint y: 268, endPoint x: 1068, endPoint y: 267, distance: 70.1
click at [1069, 267] on div "17 750 € 1 250 € 100 000 €" at bounding box center [968, 281] width 522 height 43
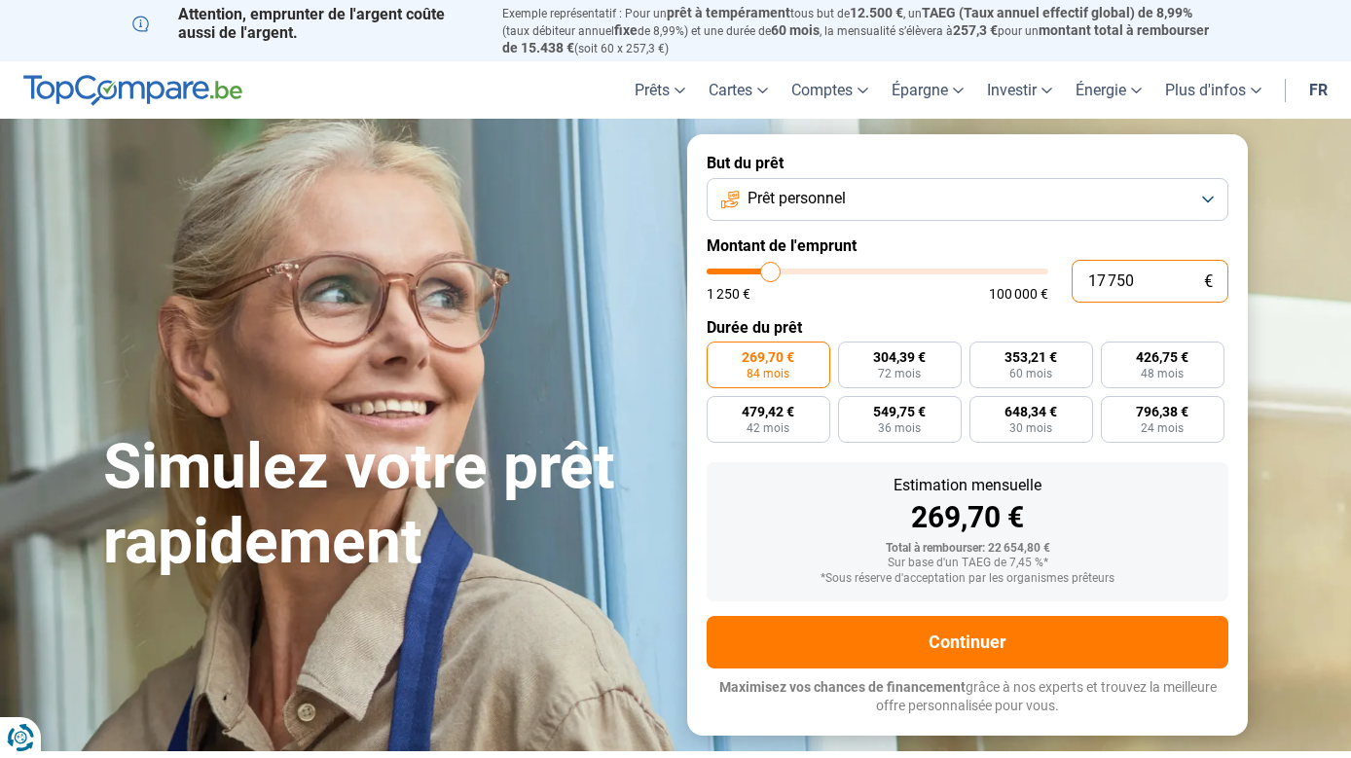
type input "1"
type input "1250"
type input "18"
type input "1250"
type input "180"
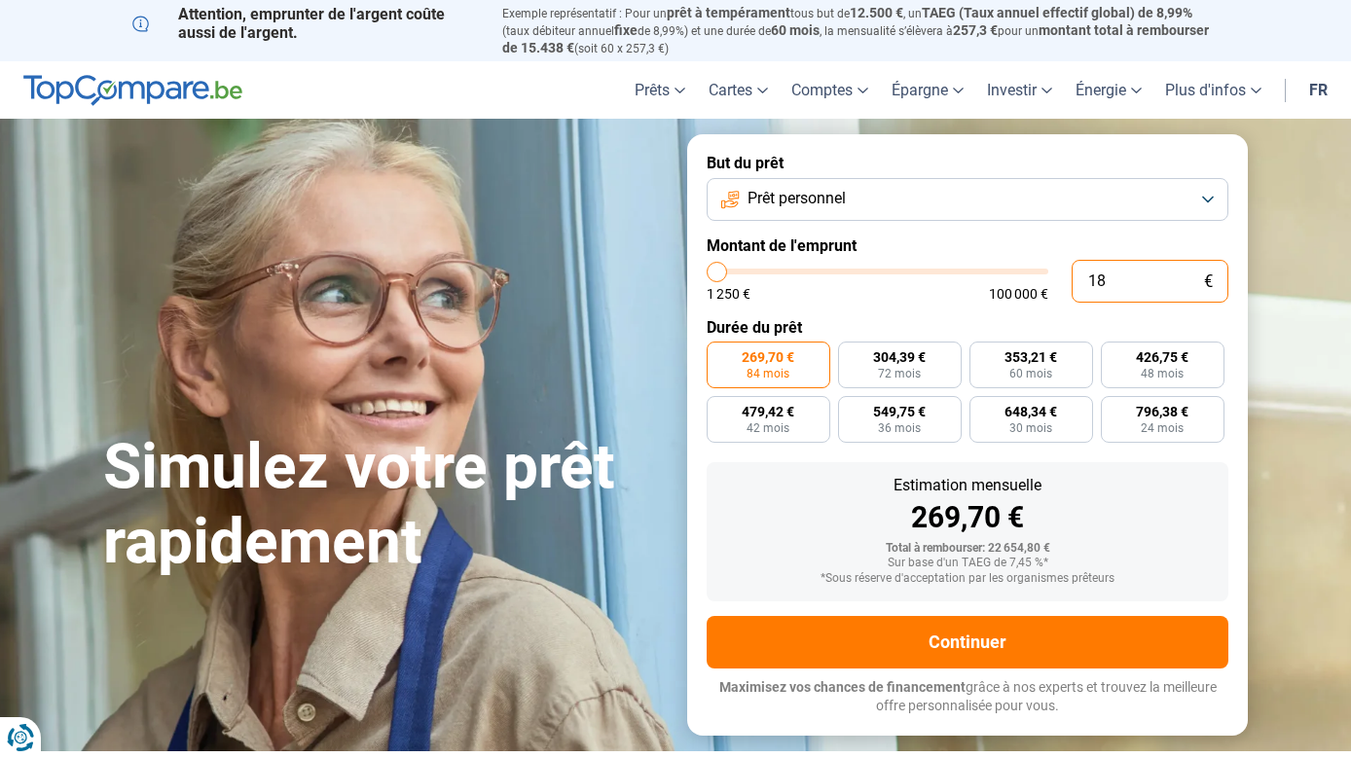
type input "1250"
type input "1 800"
type input "1750"
type input "18 000"
type input "18000"
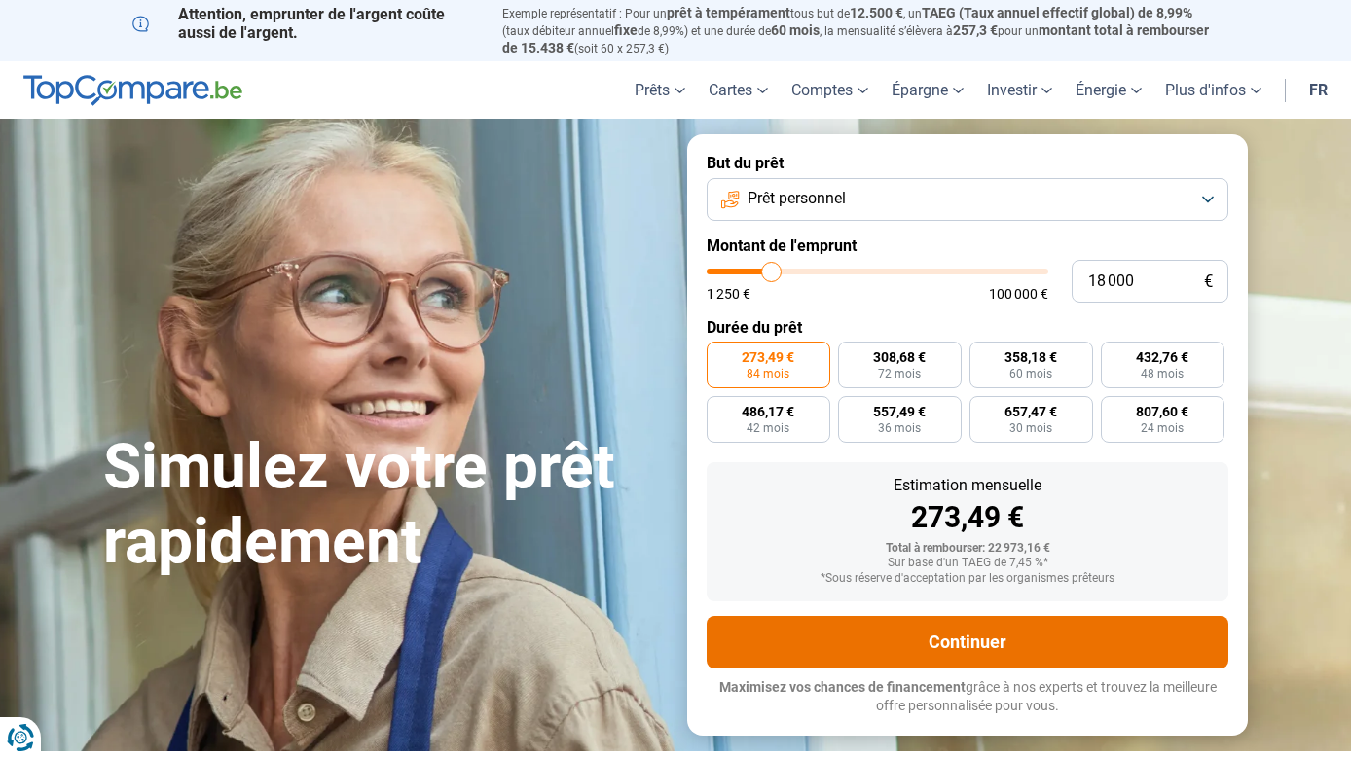
click at [974, 627] on button "Continuer" at bounding box center [968, 642] width 522 height 53
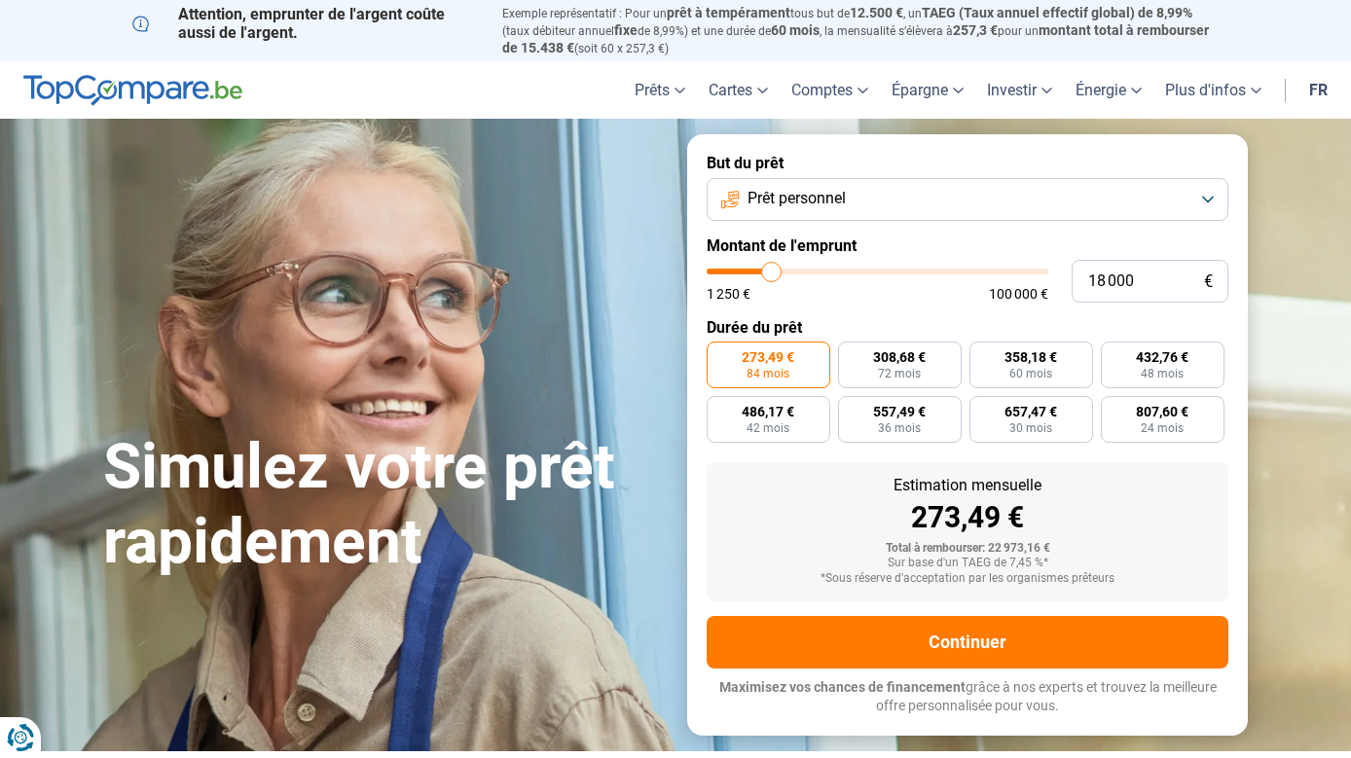
type input "16 750"
type input "16750"
type input "17 250"
type input "17250"
type input "17 750"
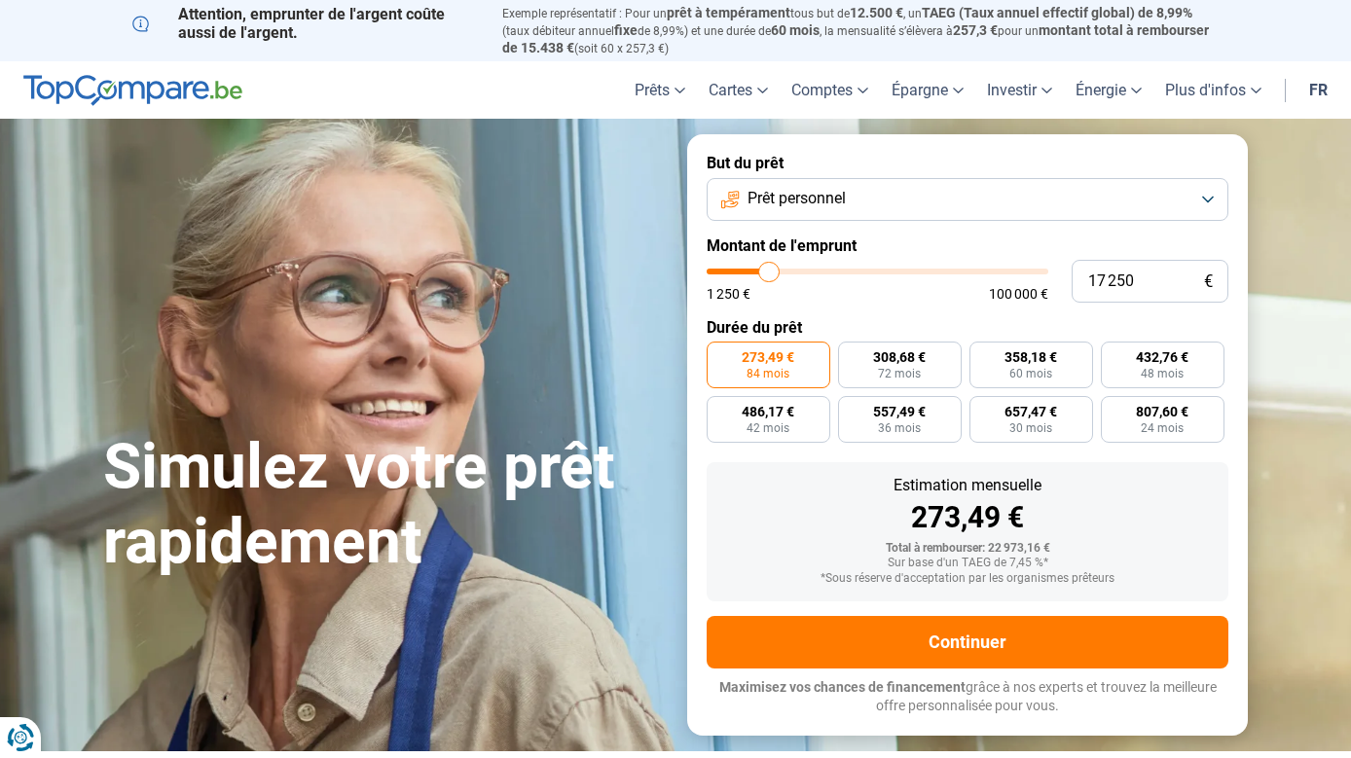
type input "17750"
type input "18 250"
type input "18250"
type input "18 750"
type input "18750"
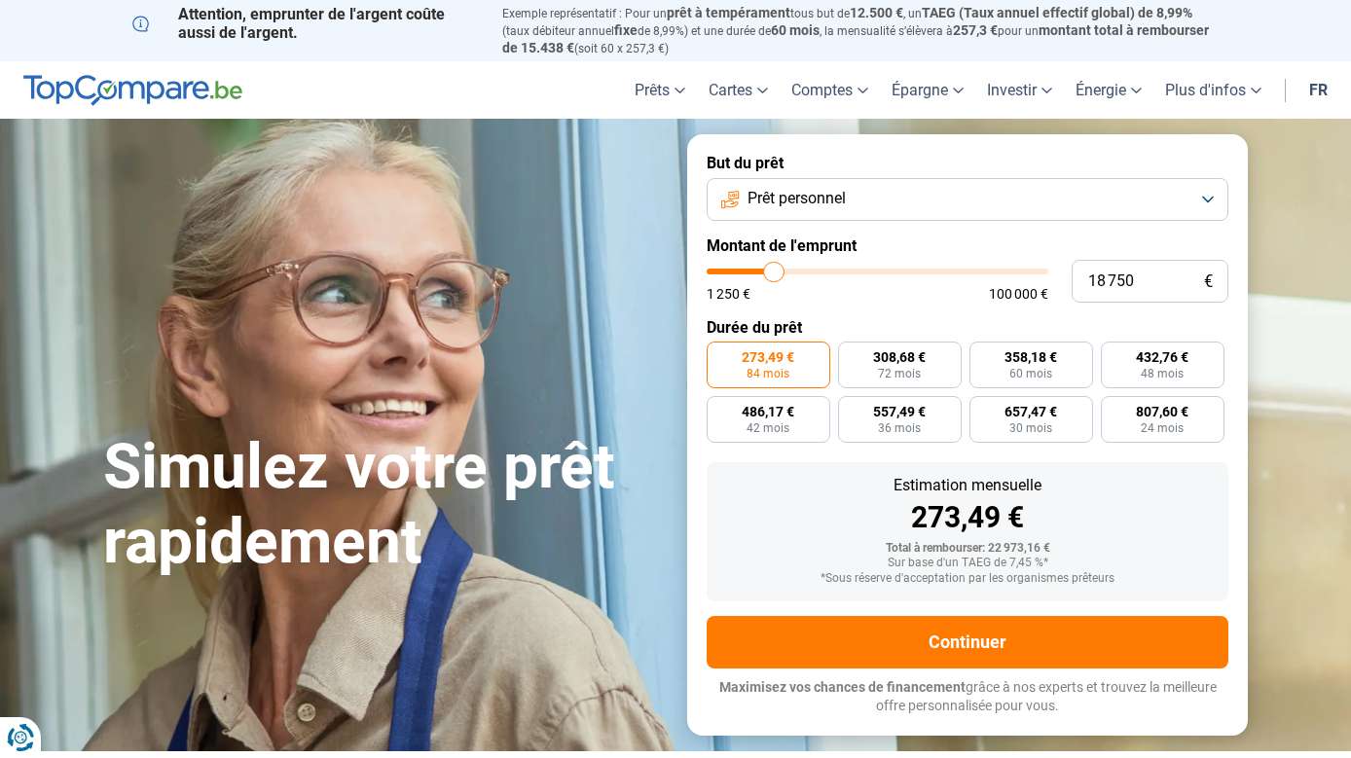
type input "20 000"
type input "20000"
type input "21 500"
type input "21500"
type input "22 500"
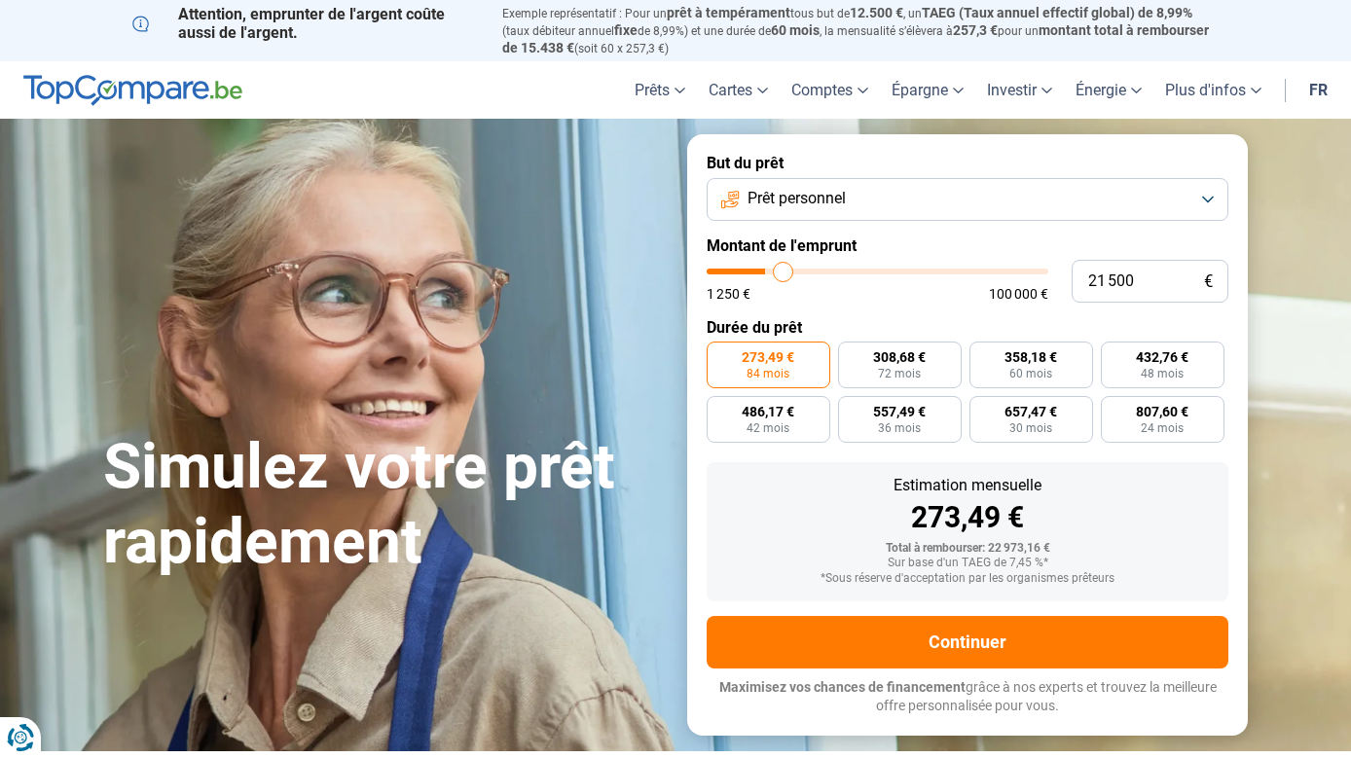
type input "22500"
type input "23 500"
type input "23500"
type input "24 000"
type input "24000"
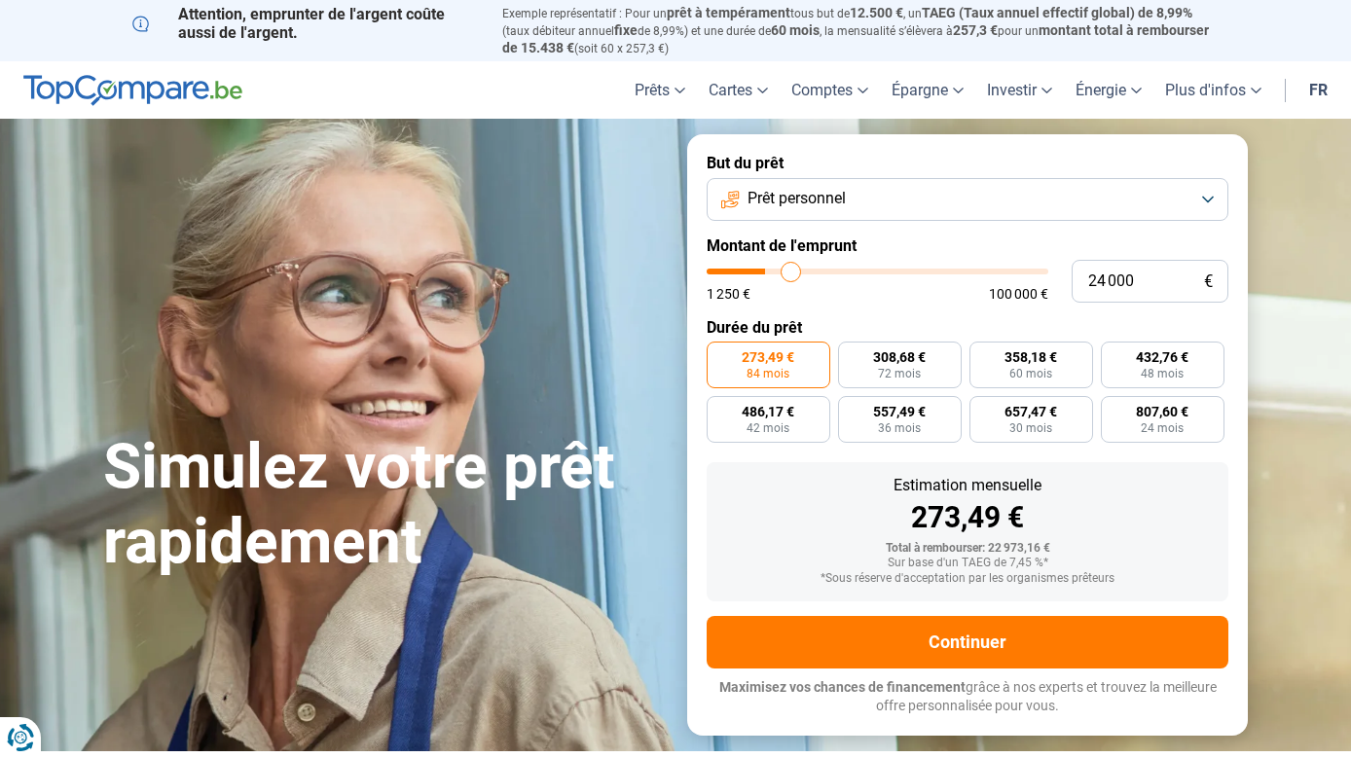
type input "24 250"
type input "24250"
type input "24 500"
type input "24500"
type input "25 000"
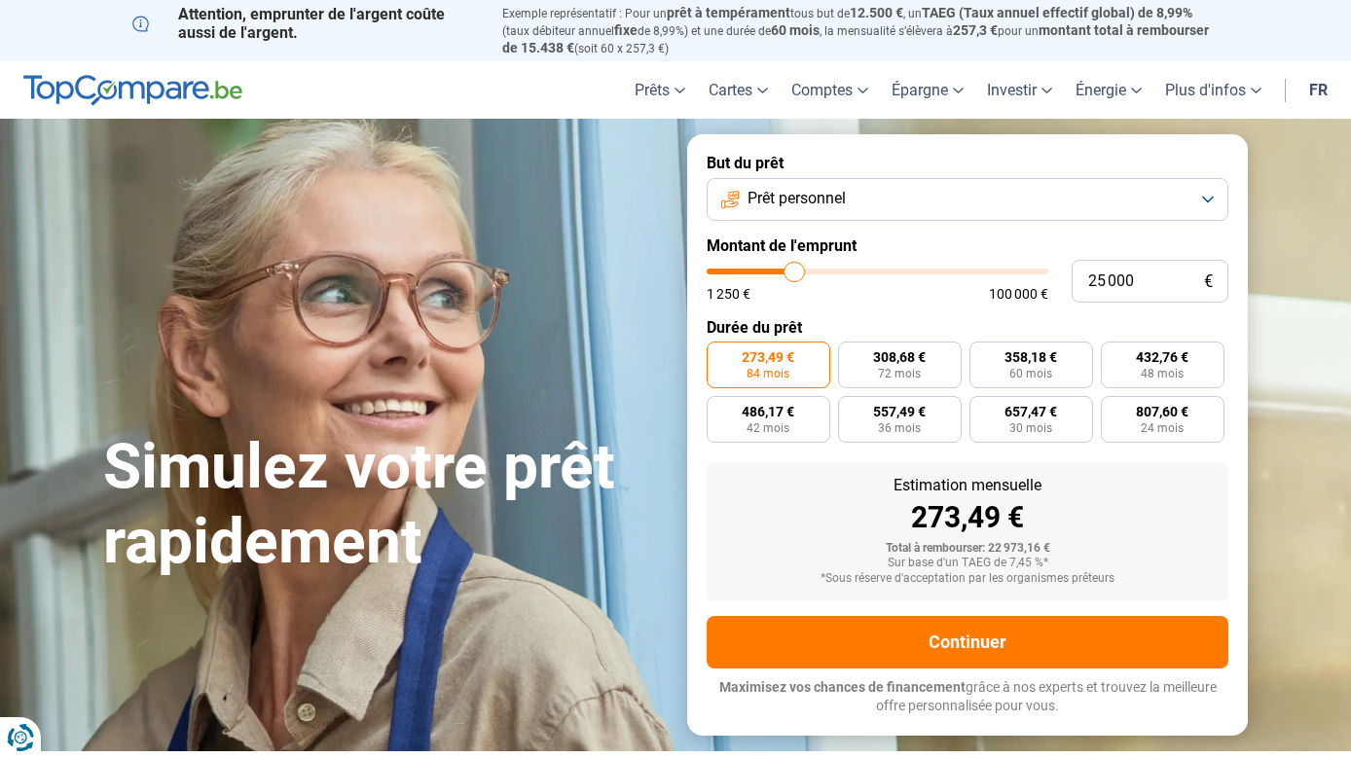
drag, startPoint x: 767, startPoint y: 257, endPoint x: 794, endPoint y: 257, distance: 27.3
type input "25000"
click at [794, 269] on input "range" at bounding box center [878, 272] width 342 height 6
radio input "false"
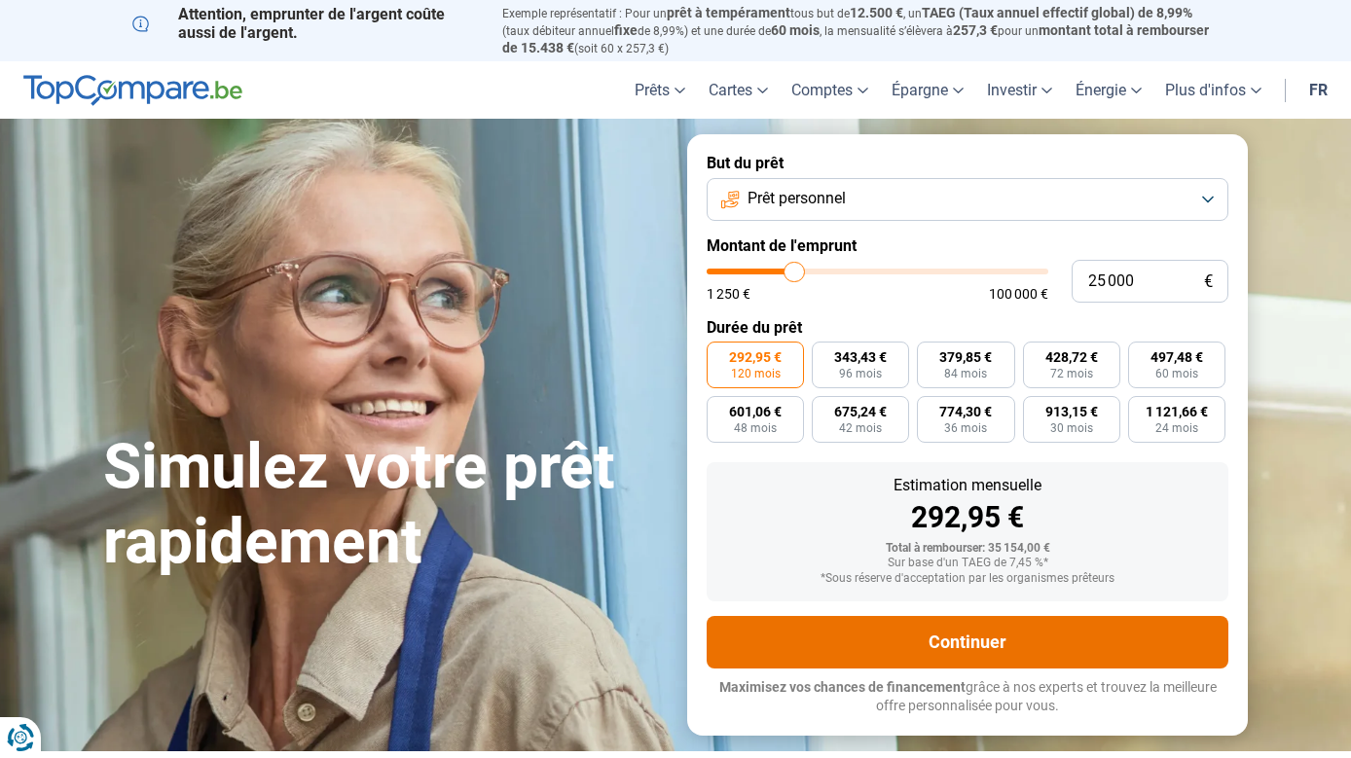
click at [964, 627] on button "Continuer" at bounding box center [968, 642] width 522 height 53
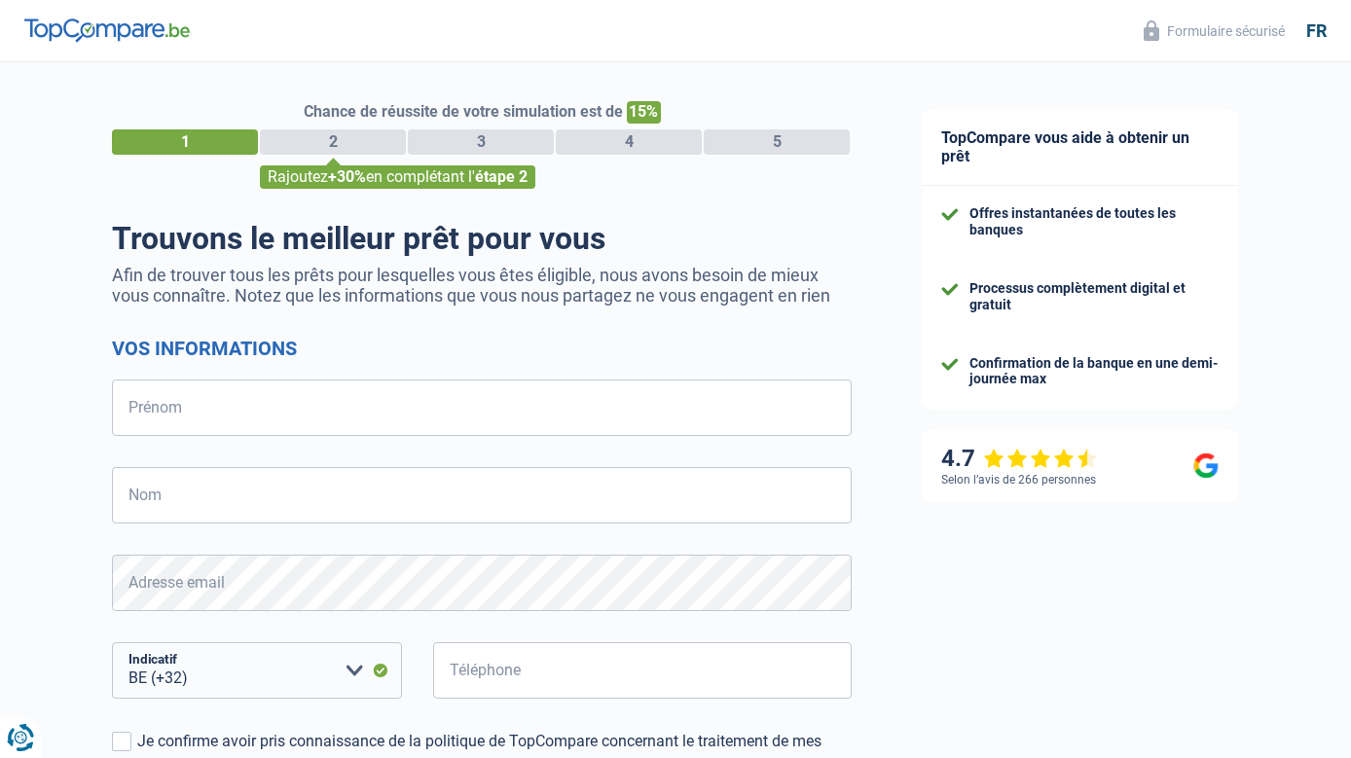
select select "32"
click at [137, 406] on input "Prénom" at bounding box center [482, 408] width 740 height 56
type input "HOA"
click at [526, 500] on input "Nom" at bounding box center [482, 495] width 740 height 56
type input "DELAIN"
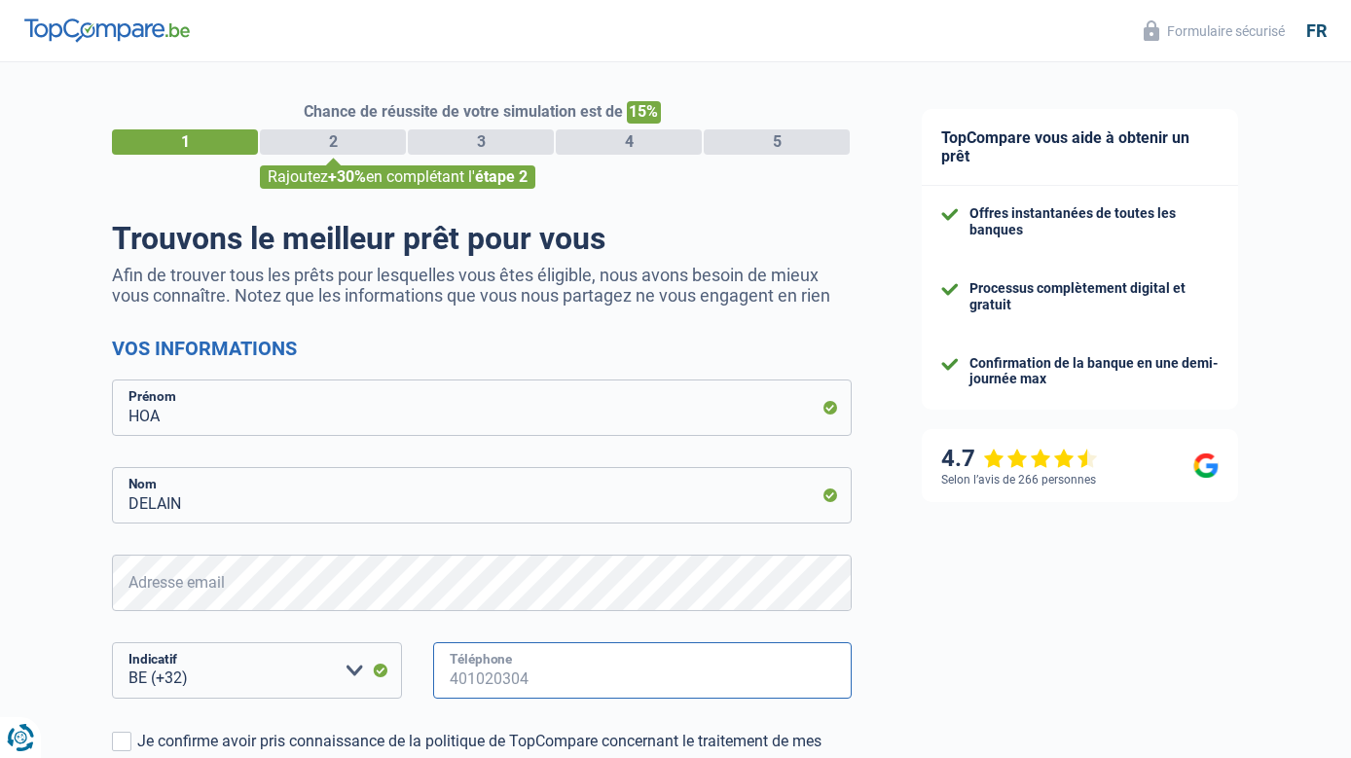
type input "491285230"
select select "32"
click at [181, 389] on input "Prénom" at bounding box center [482, 408] width 740 height 56
type input "HOA"
click at [140, 497] on input "Nom" at bounding box center [482, 495] width 740 height 56
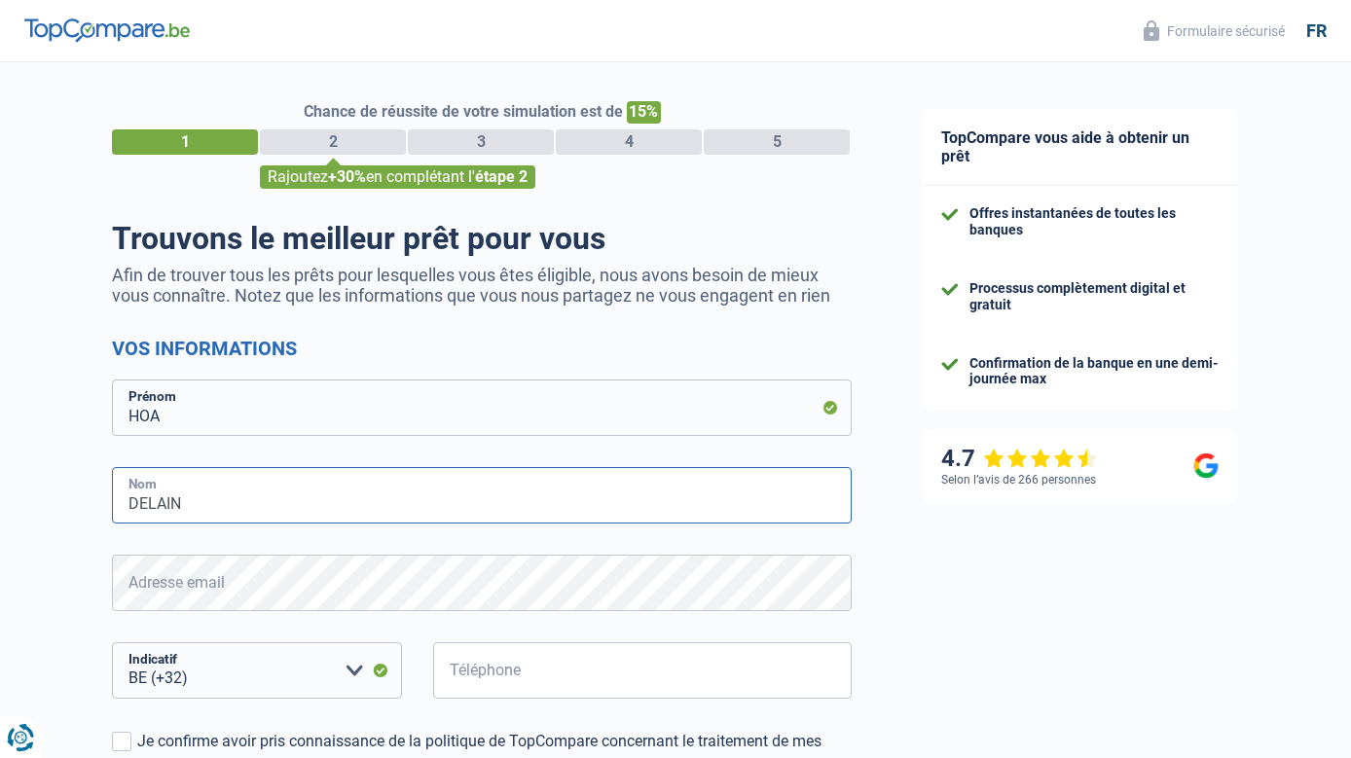
type input "DELAIN"
type input "491285230"
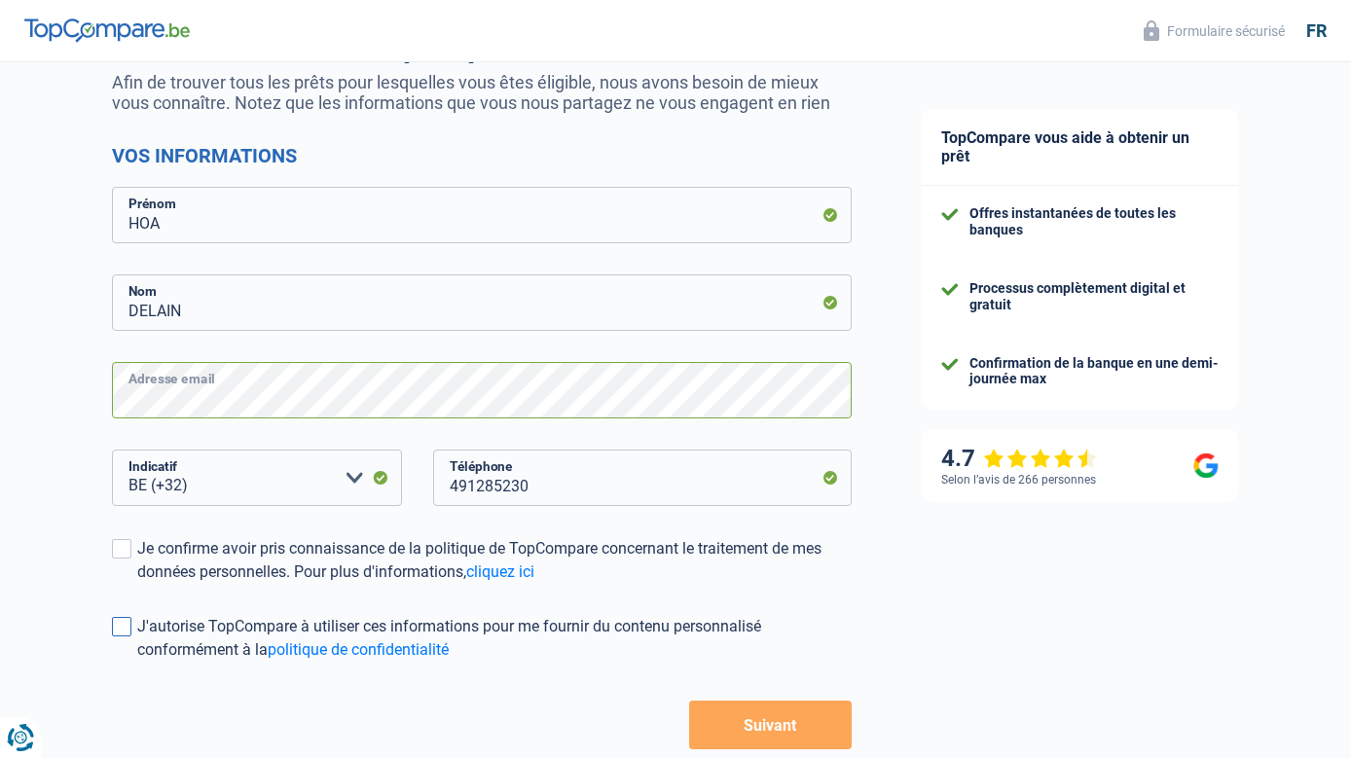
scroll to position [195, 0]
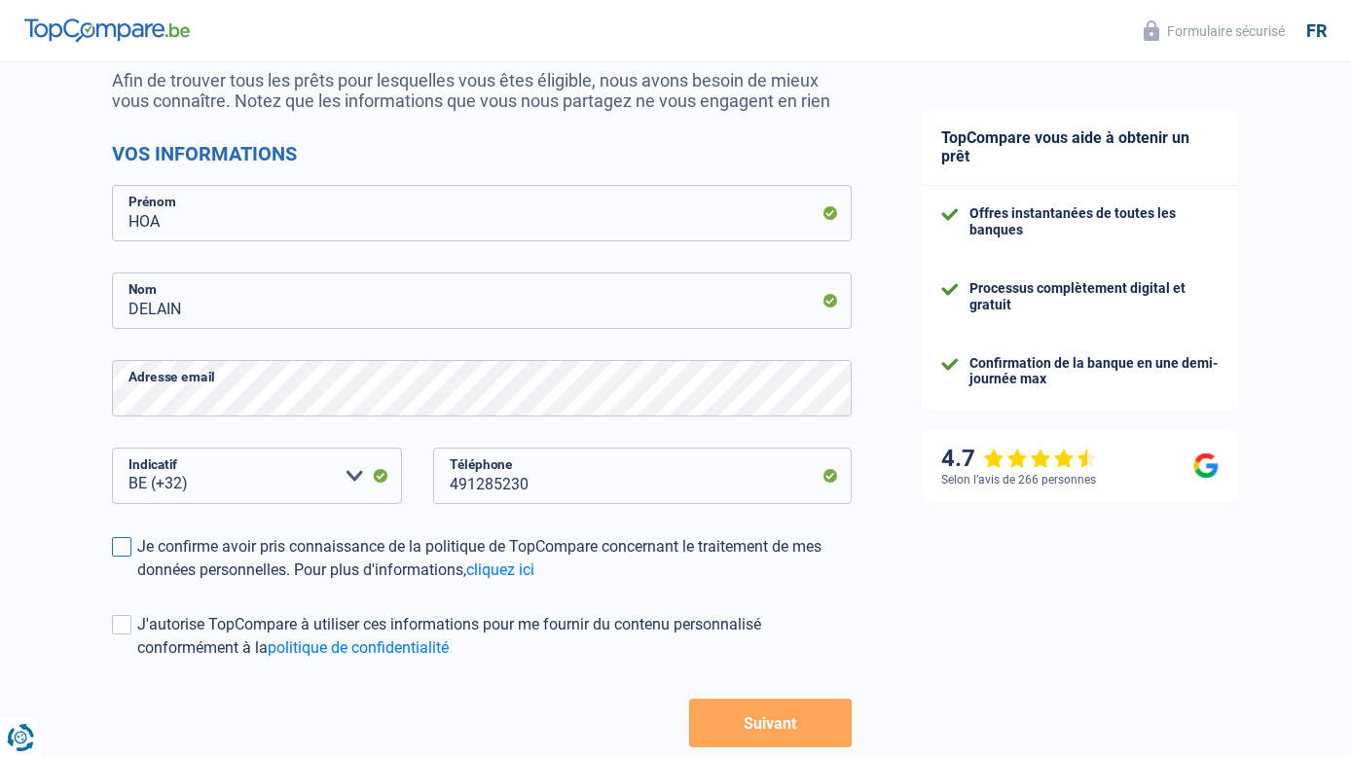
click at [121, 549] on span at bounding box center [121, 546] width 19 height 19
click at [137, 582] on input "Je confirme avoir pris connaissance de la politique de TopCompare concernant le…" at bounding box center [137, 582] width 0 height 0
click at [117, 626] on span at bounding box center [121, 624] width 19 height 19
click at [137, 660] on input "J'autorise TopCompare à utiliser ces informations pour me fournir du contenu pe…" at bounding box center [137, 660] width 0 height 0
click at [774, 734] on button "Suivant" at bounding box center [770, 723] width 163 height 49
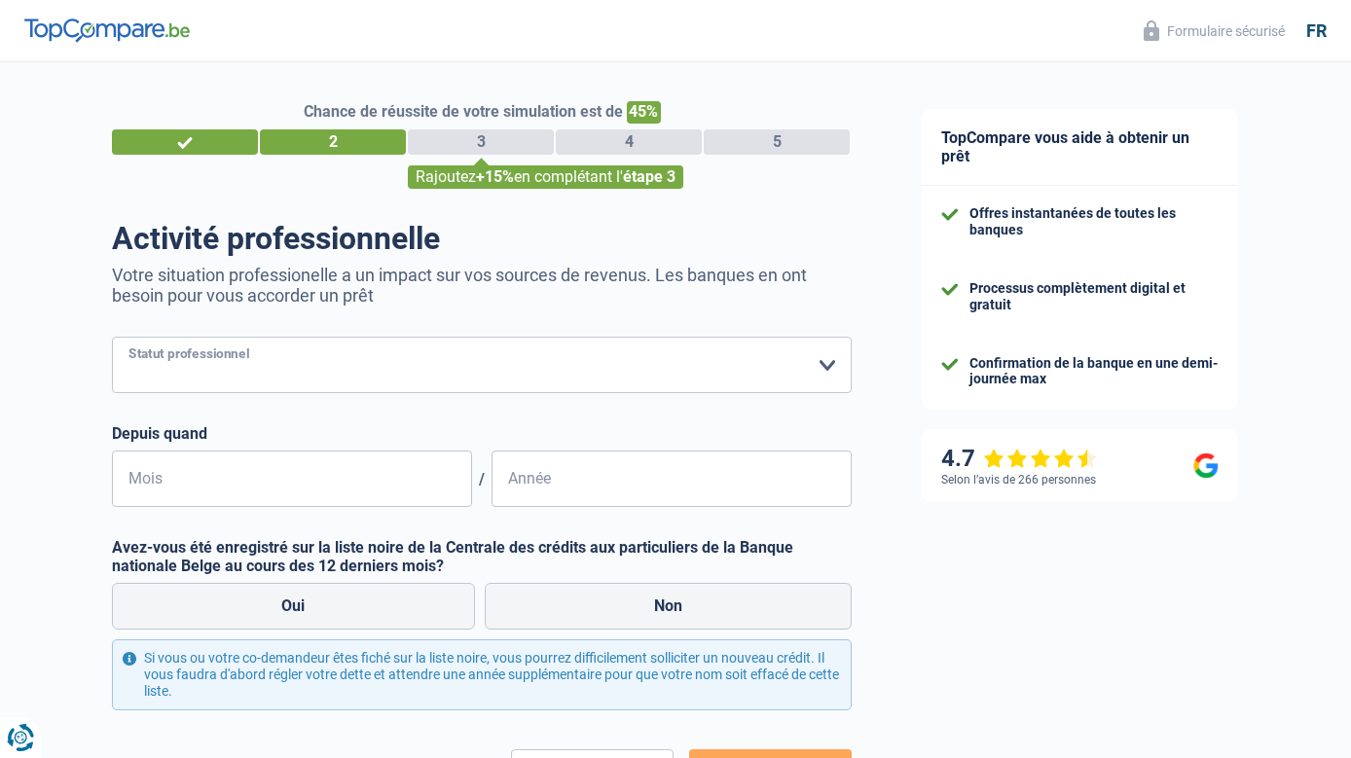
click at [153, 358] on select "Ouvrier Employé privé Employé public Invalide Indépendant Pensionné Chômeur Mut…" at bounding box center [482, 365] width 740 height 56
select select "privateEmployee"
click at [112, 339] on select "Ouvrier Employé privé Employé public Invalide Indépendant Pensionné Chômeur Mut…" at bounding box center [482, 365] width 740 height 56
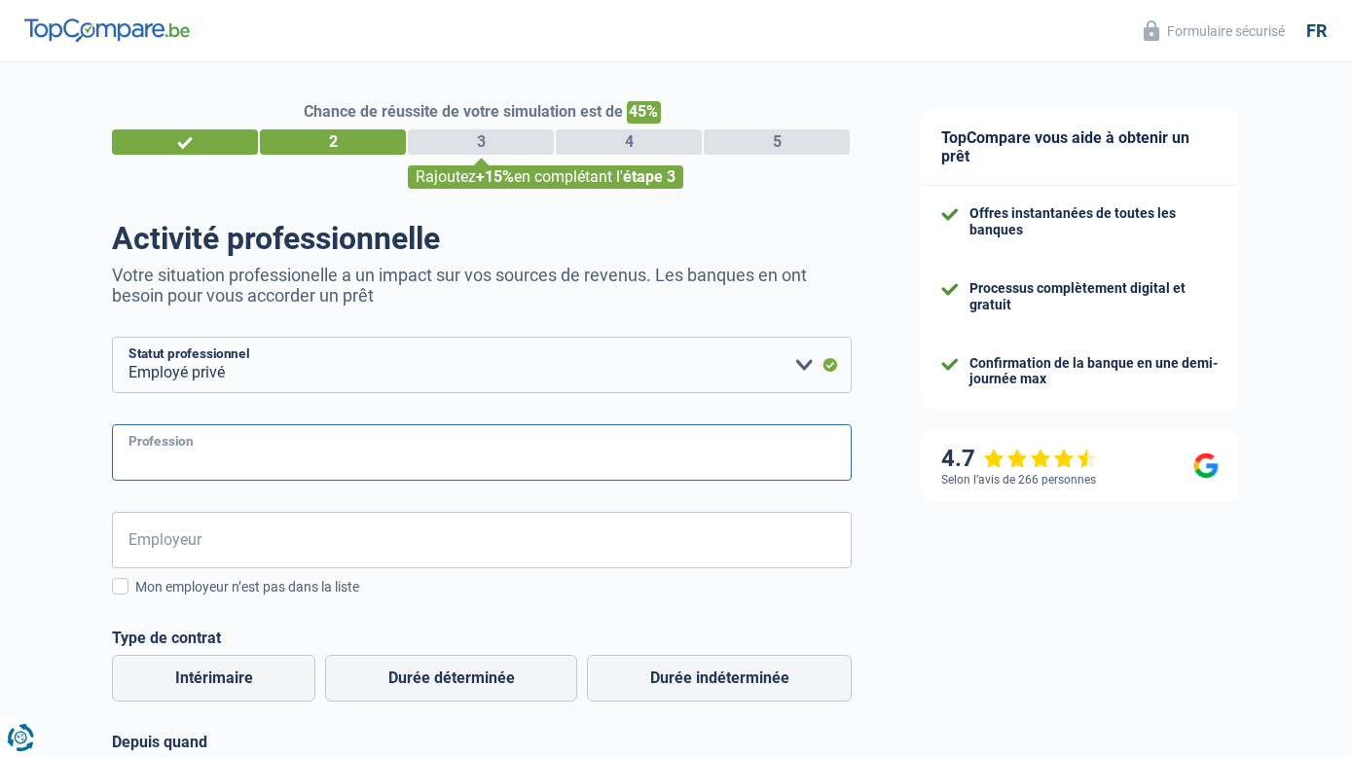
click at [162, 455] on input "Profession" at bounding box center [482, 452] width 740 height 56
type input "Assistante de direction"
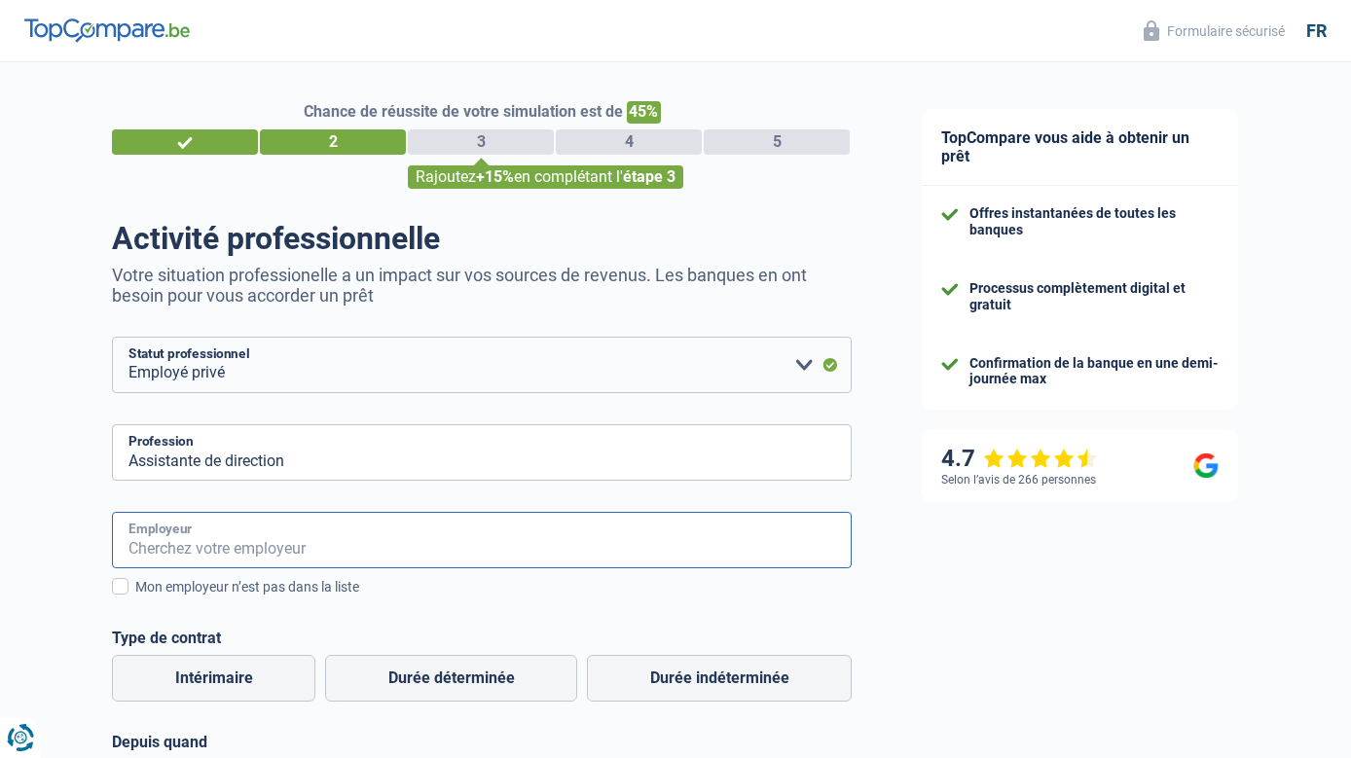
click at [278, 548] on input "Employeur" at bounding box center [482, 540] width 740 height 56
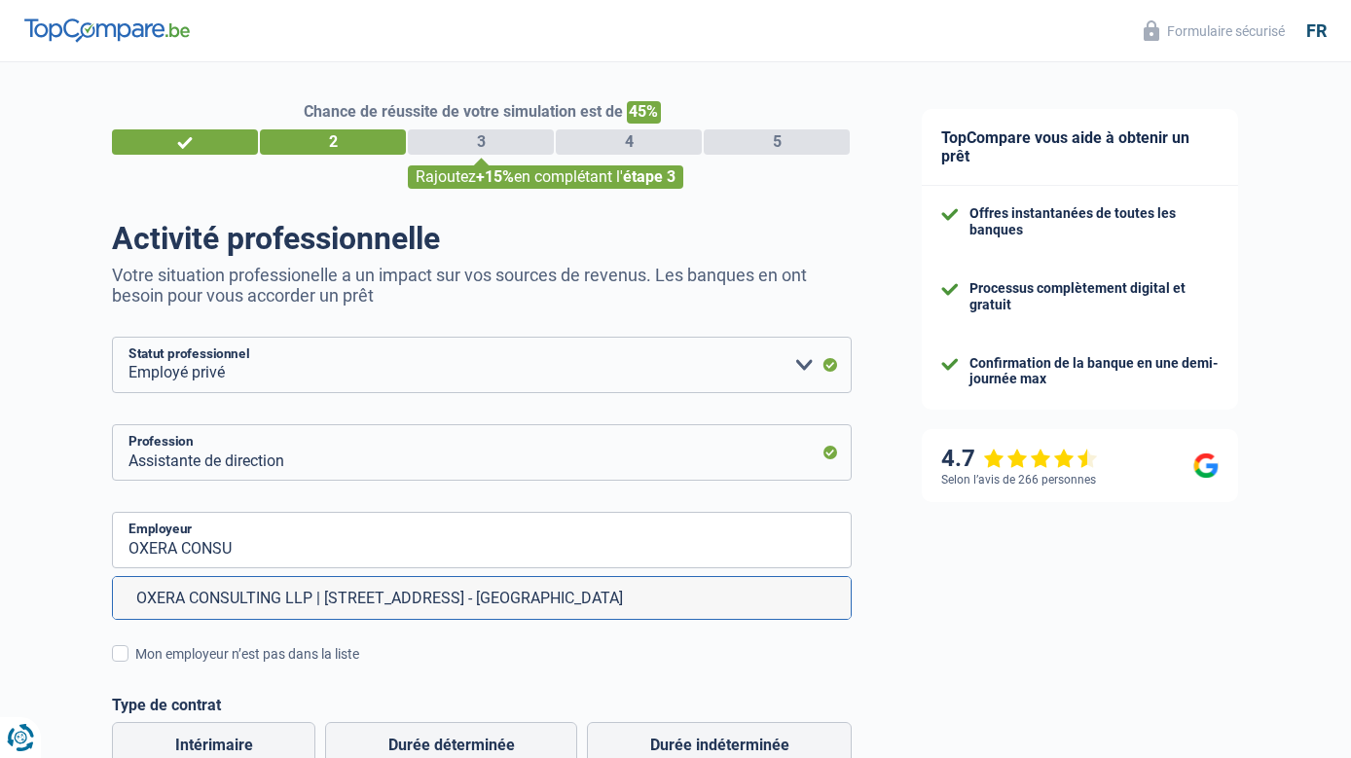
click at [306, 604] on li "OXERA CONSULTING LLP | [STREET_ADDRESS] - [GEOGRAPHIC_DATA]" at bounding box center [482, 598] width 738 height 42
type input "OXERA CONSULTING LLP | [STREET_ADDRESS] - [GEOGRAPHIC_DATA]"
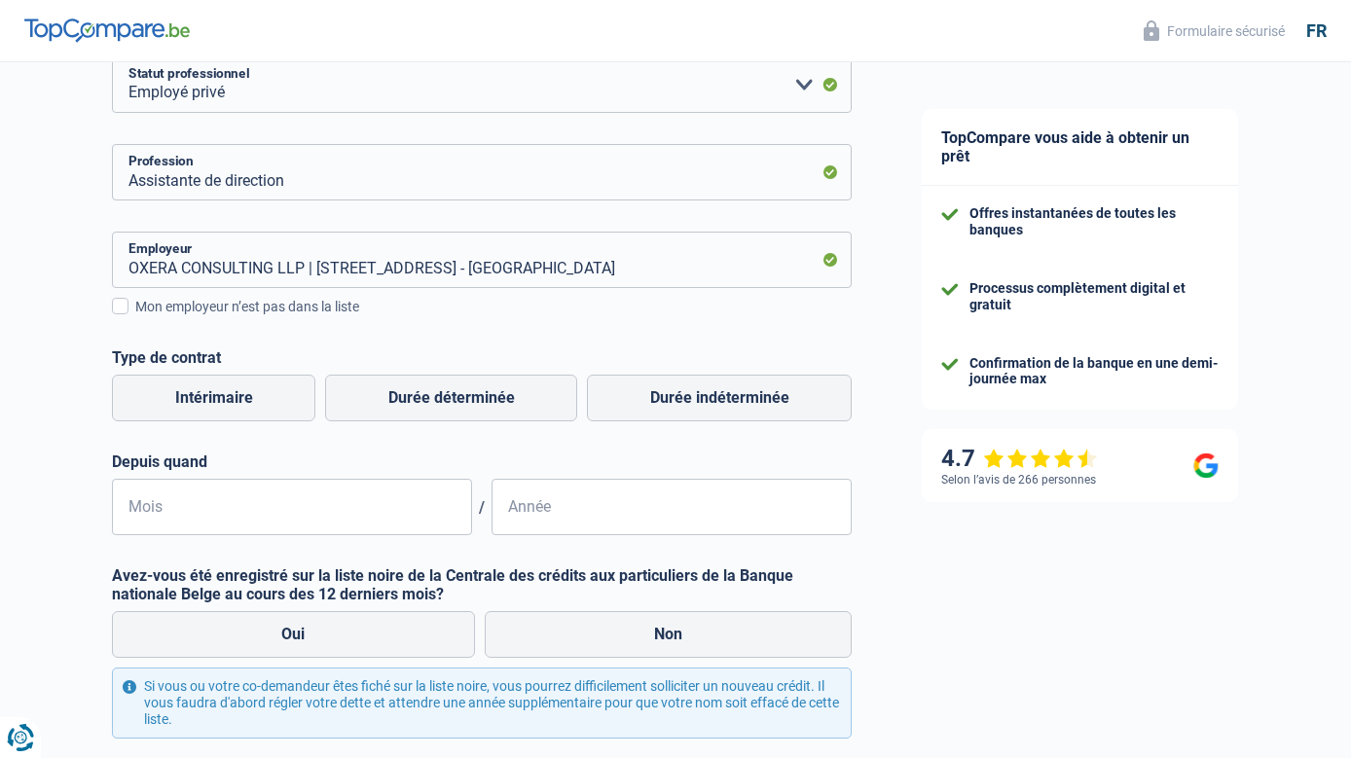
scroll to position [292, 0]
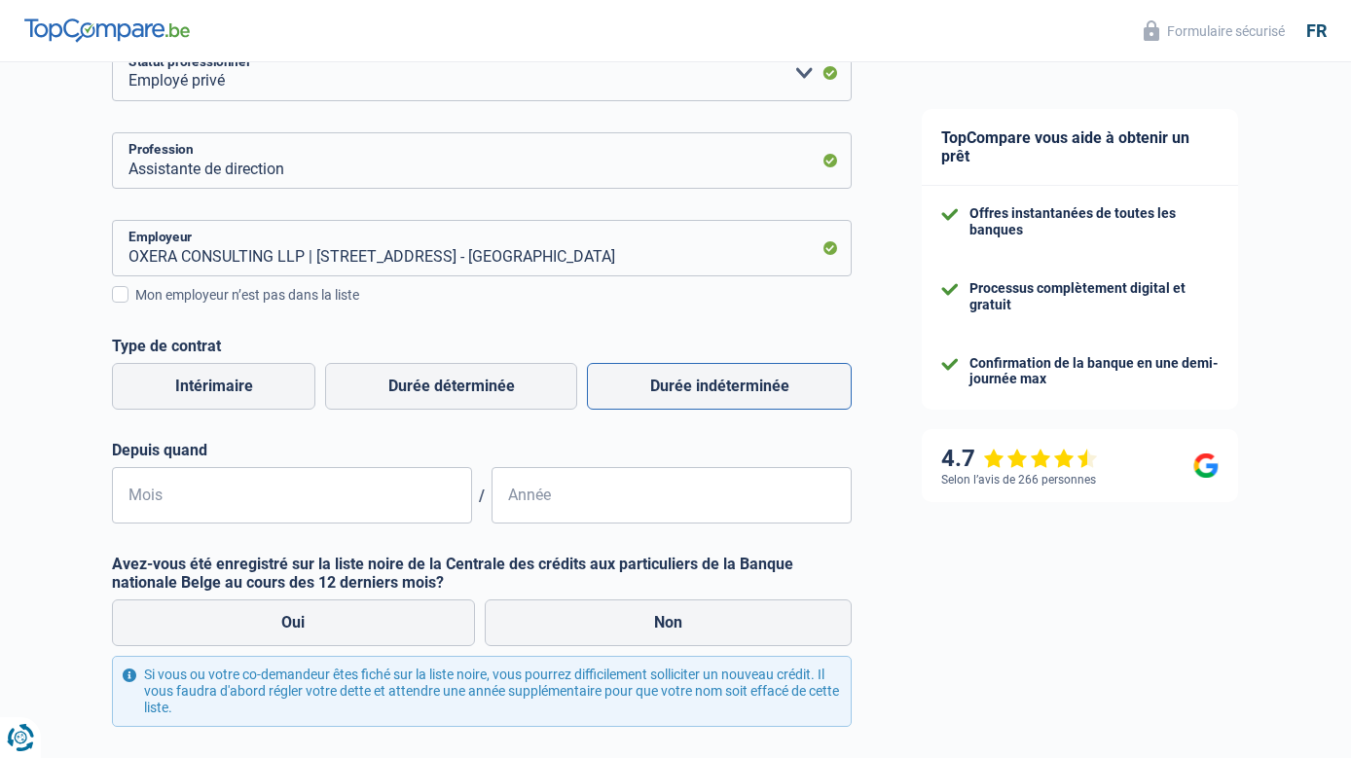
click at [719, 389] on label "Durée indéterminée" at bounding box center [719, 386] width 265 height 47
click at [719, 389] on input "Durée indéterminée" at bounding box center [719, 386] width 265 height 47
radio input "true"
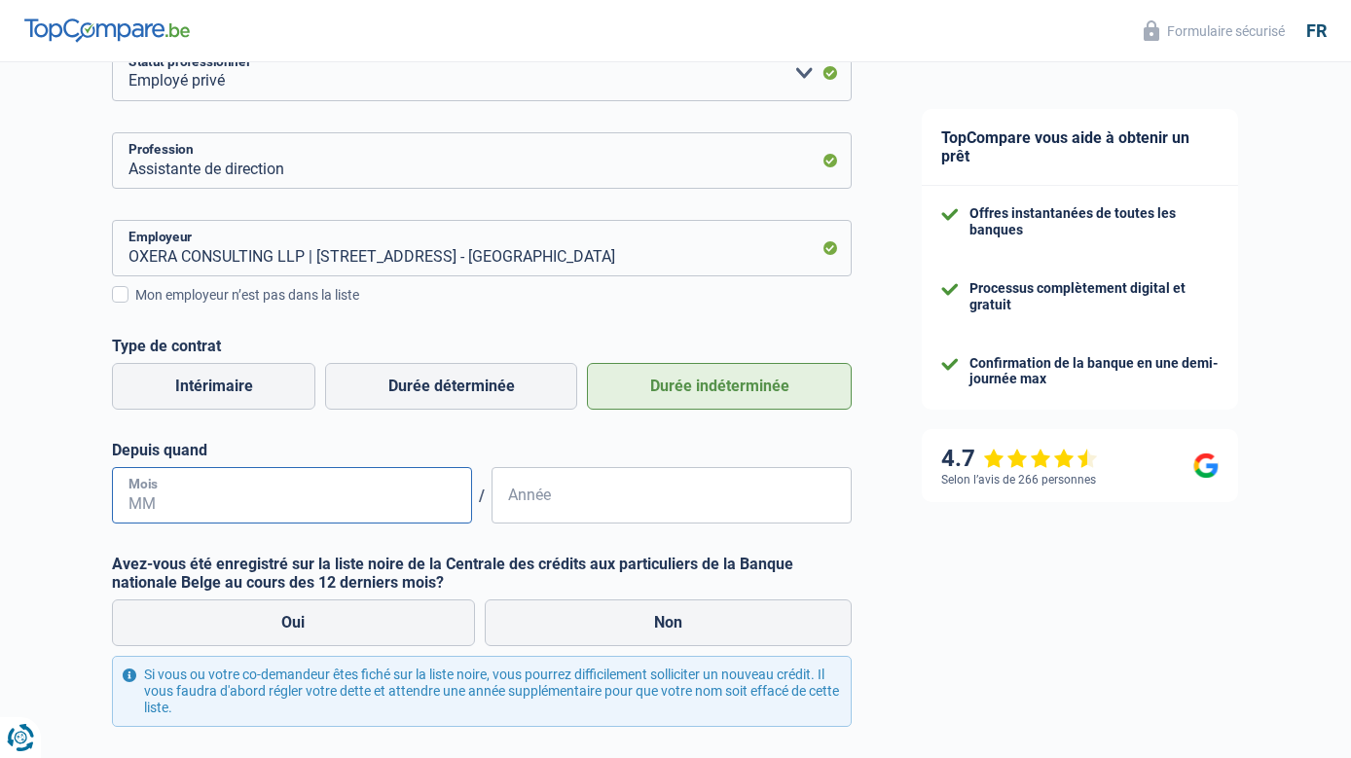
click at [156, 496] on input "Mois" at bounding box center [292, 495] width 360 height 56
type input "10"
drag, startPoint x: 544, startPoint y: 511, endPoint x: 621, endPoint y: 483, distance: 81.9
click at [544, 510] on input "Année" at bounding box center [671, 495] width 360 height 56
type input "2019"
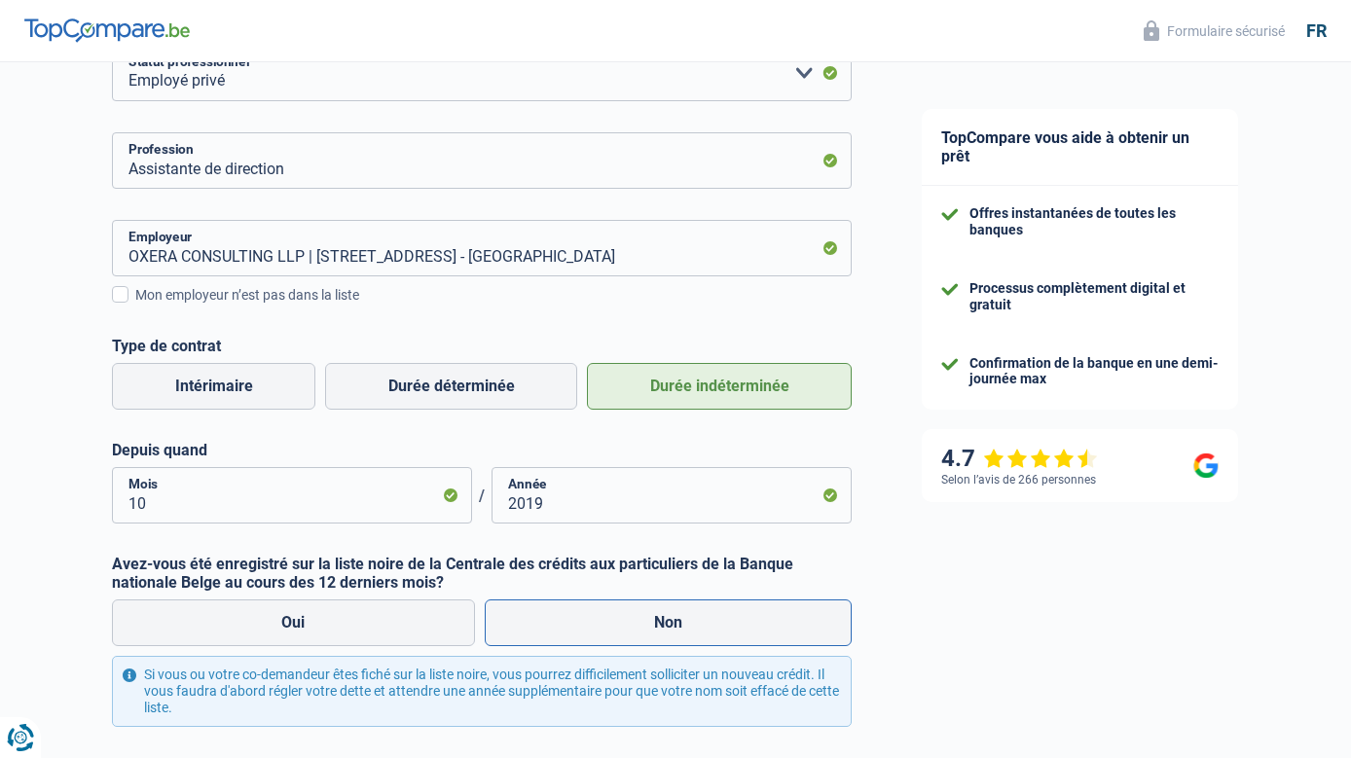
click at [678, 623] on label "Non" at bounding box center [669, 623] width 368 height 47
click at [678, 623] on input "Non" at bounding box center [669, 623] width 368 height 47
radio input "true"
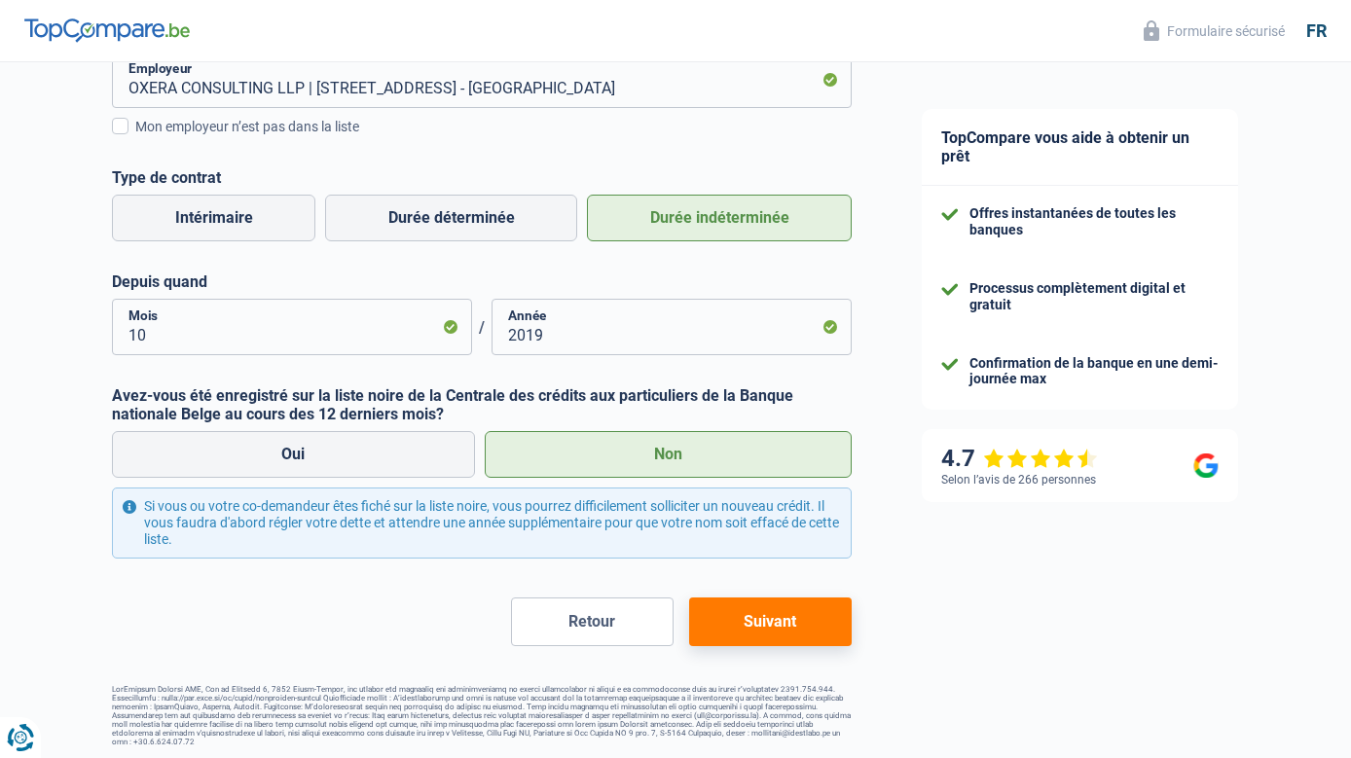
scroll to position [463, 0]
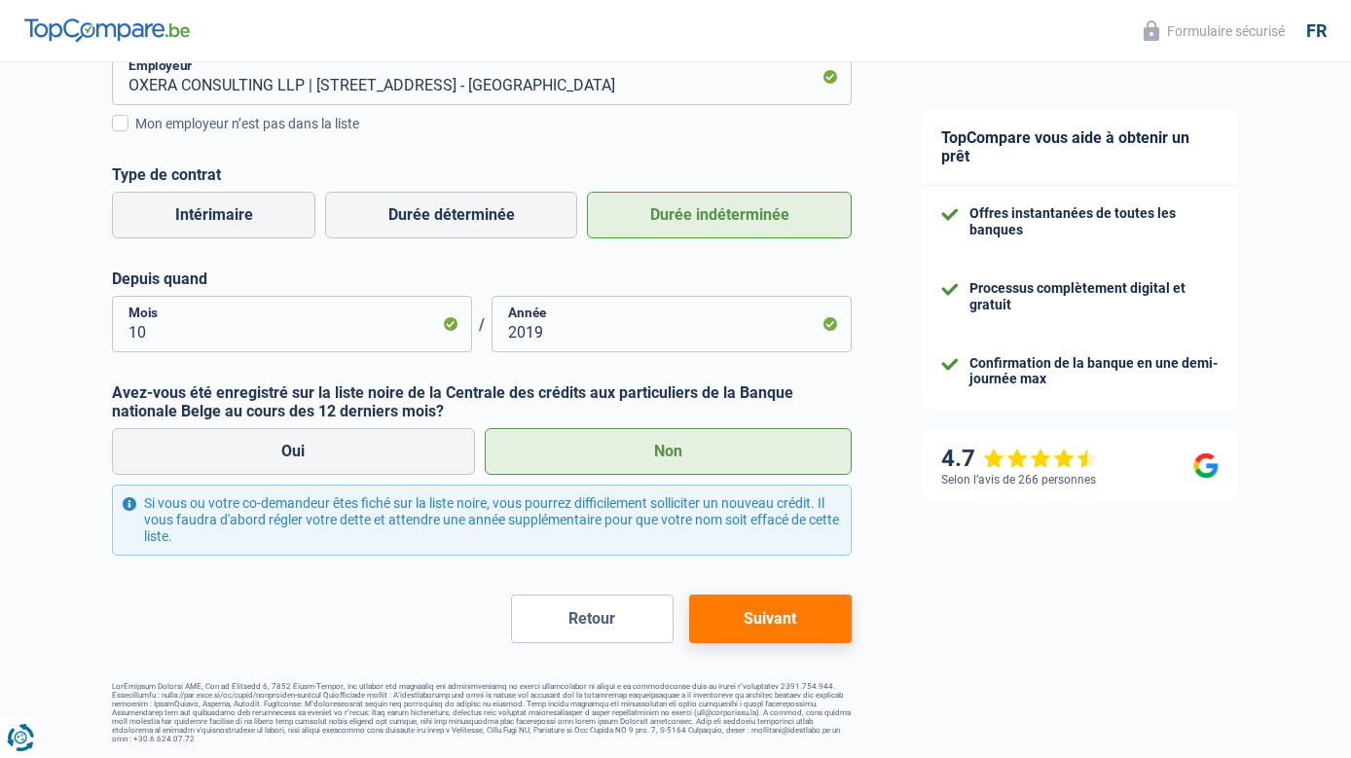
click at [758, 615] on button "Suivant" at bounding box center [770, 619] width 163 height 49
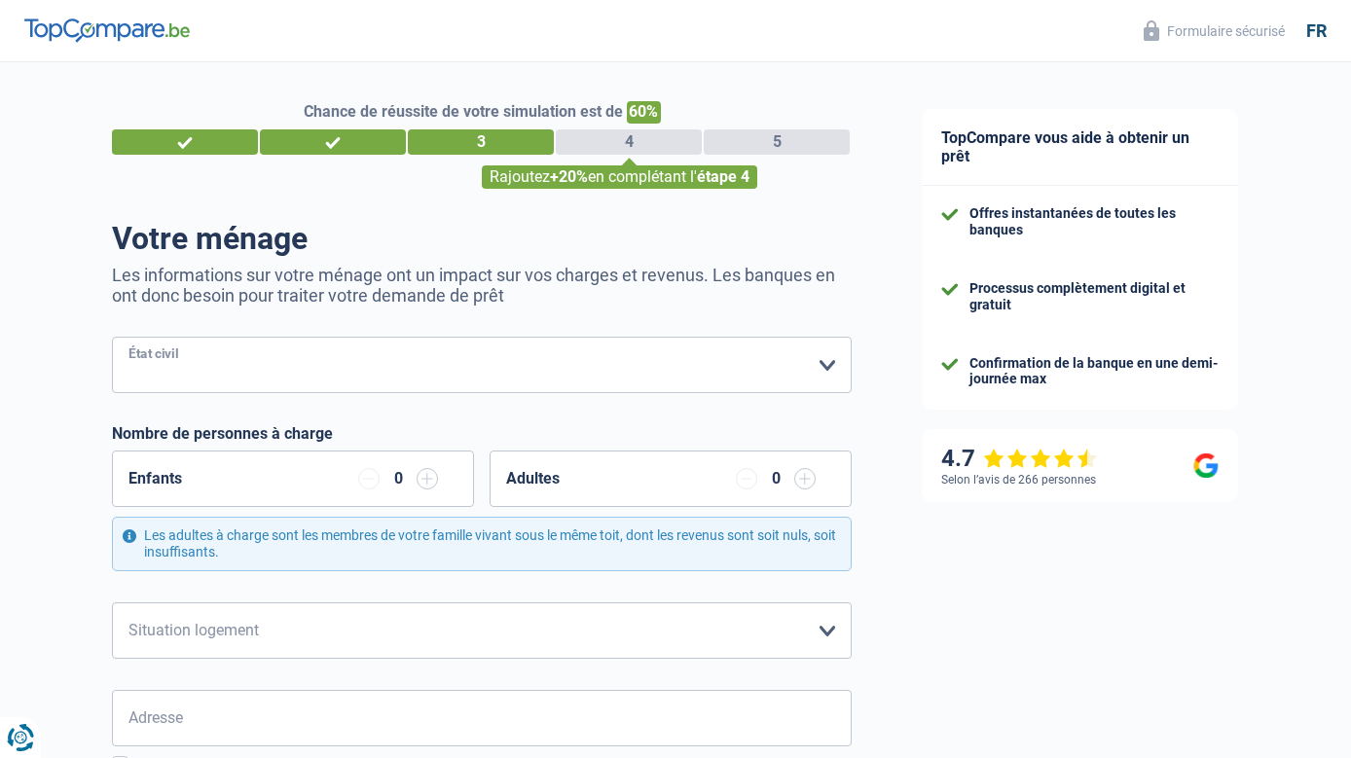
click at [169, 369] on select "[PERSON_NAME](e) Cohabitant(e) légal(e) Divorcé(e) Veuf(ve) Séparé (de fait) Ve…" at bounding box center [482, 365] width 740 height 56
select select "married"
click at [112, 339] on select "[PERSON_NAME](e) Cohabitant(e) légal(e) Divorcé(e) Veuf(ve) Séparé (de fait) Ve…" at bounding box center [482, 365] width 740 height 56
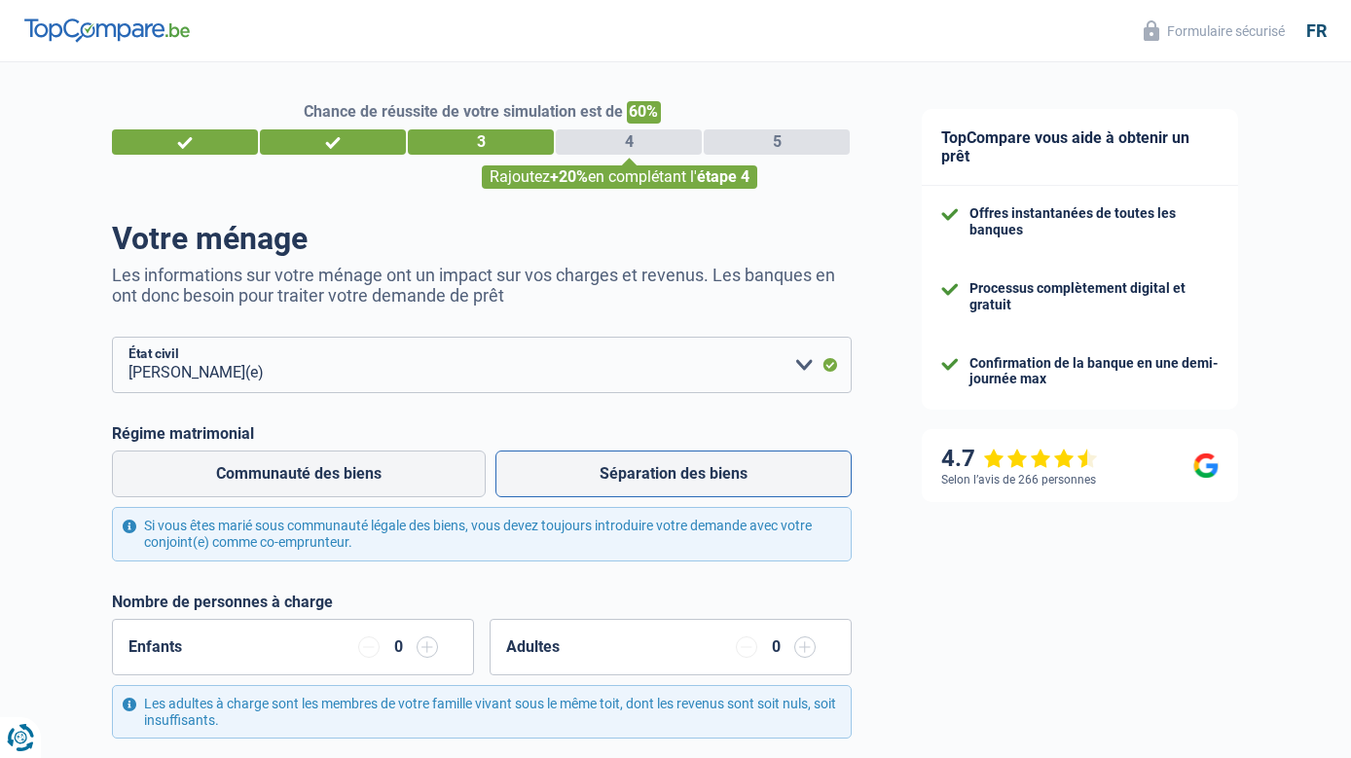
click at [677, 474] on label "Séparation des biens" at bounding box center [673, 474] width 356 height 47
click at [677, 474] on input "Séparation des biens" at bounding box center [673, 474] width 356 height 47
radio input "true"
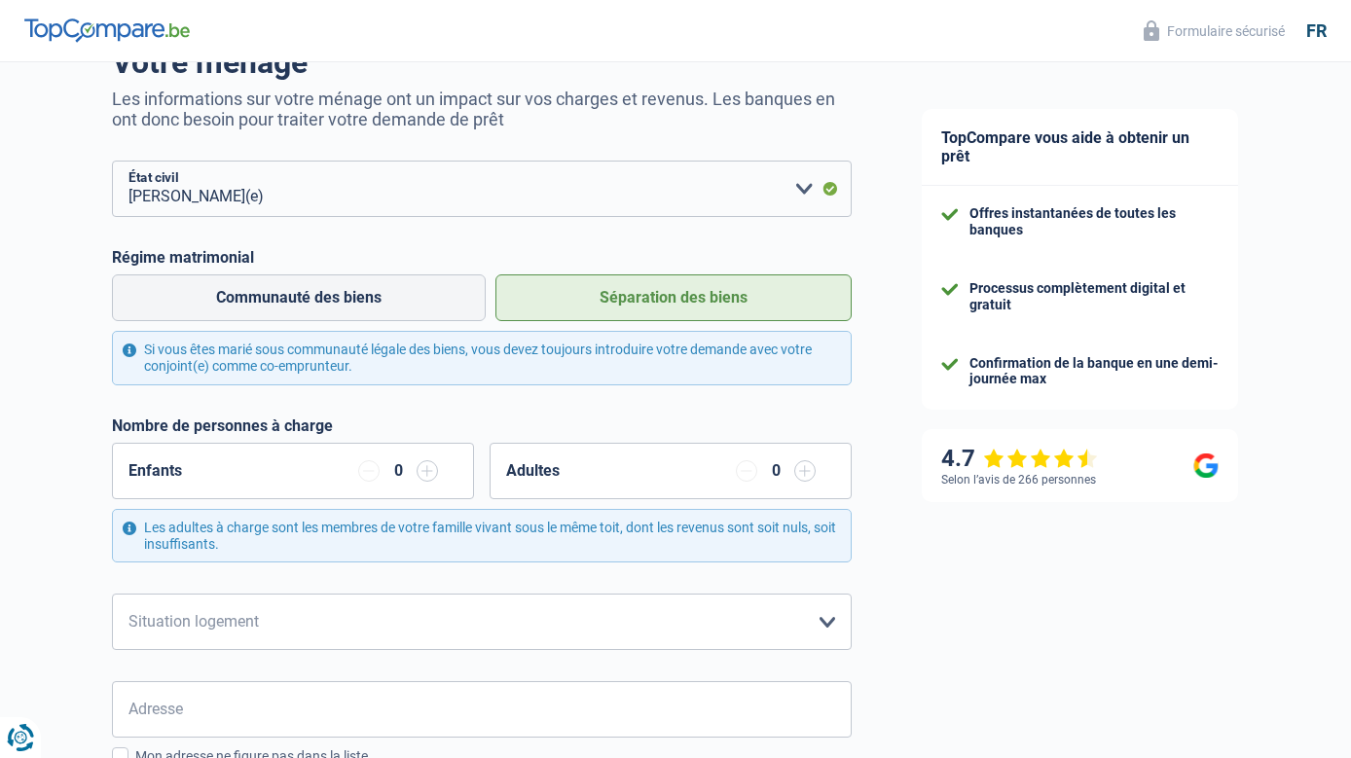
scroll to position [195, 0]
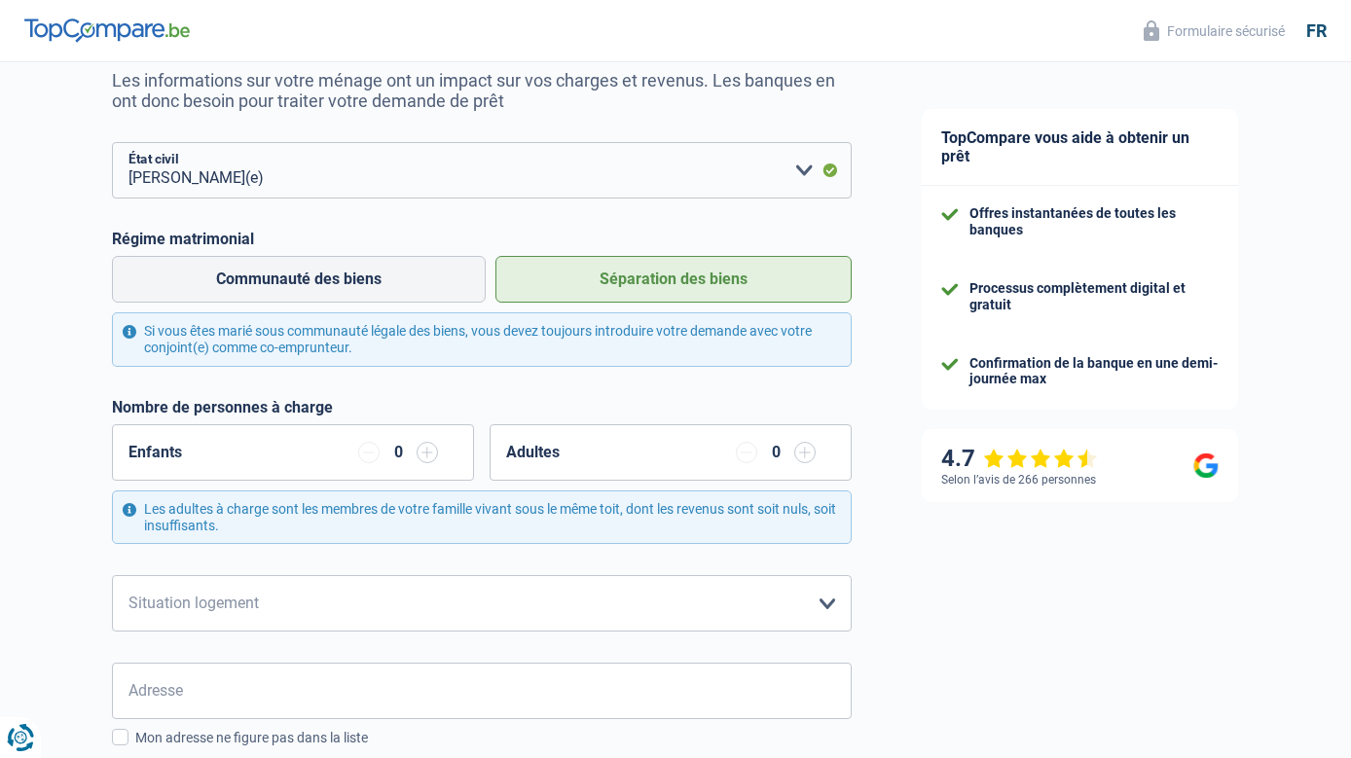
click at [428, 458] on input "button" at bounding box center [427, 452] width 21 height 21
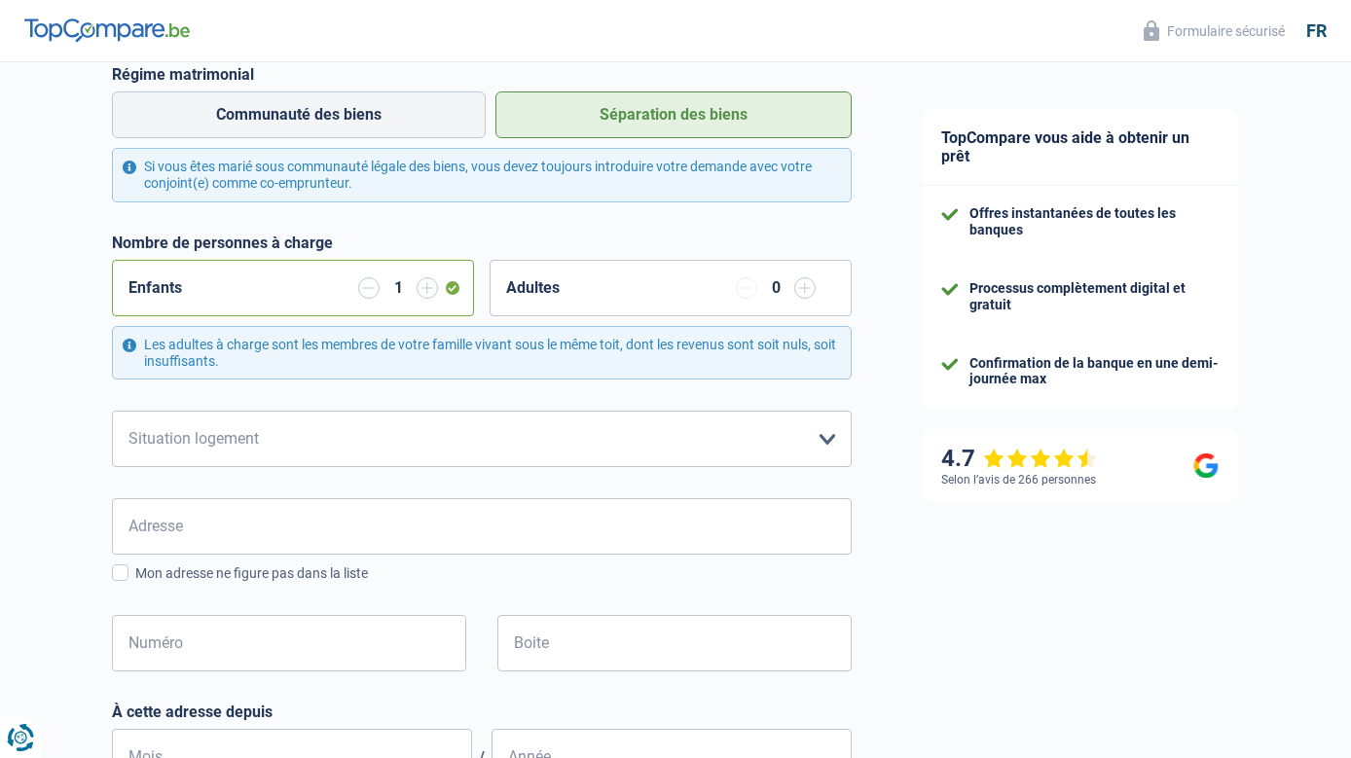
scroll to position [389, 0]
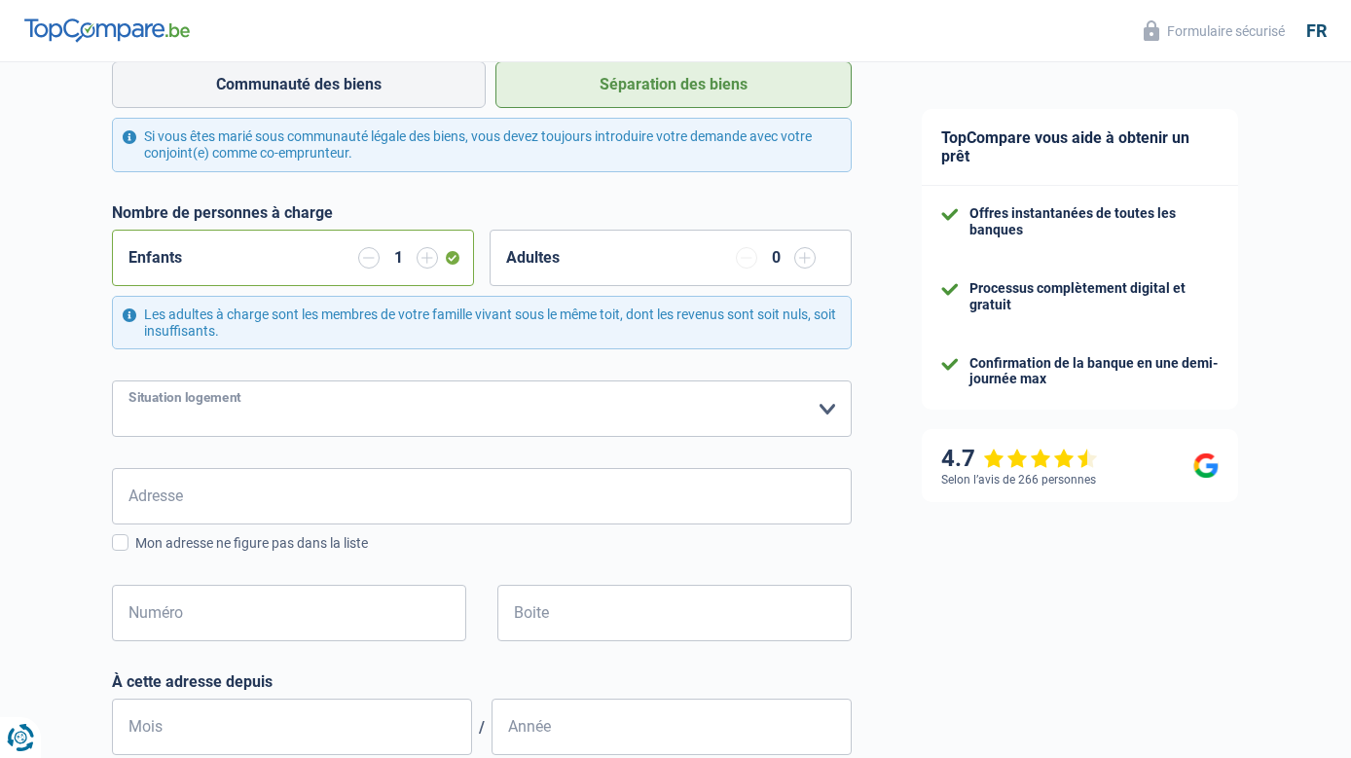
click at [217, 400] on select "Locataire Propriétaire avec prêt hypothécaire Propriétaire sans prêt hypothécai…" at bounding box center [482, 409] width 740 height 56
select select "rents"
click at [112, 382] on select "Locataire Propriétaire avec prêt hypothécaire Propriétaire sans prêt hypothécai…" at bounding box center [482, 409] width 740 height 56
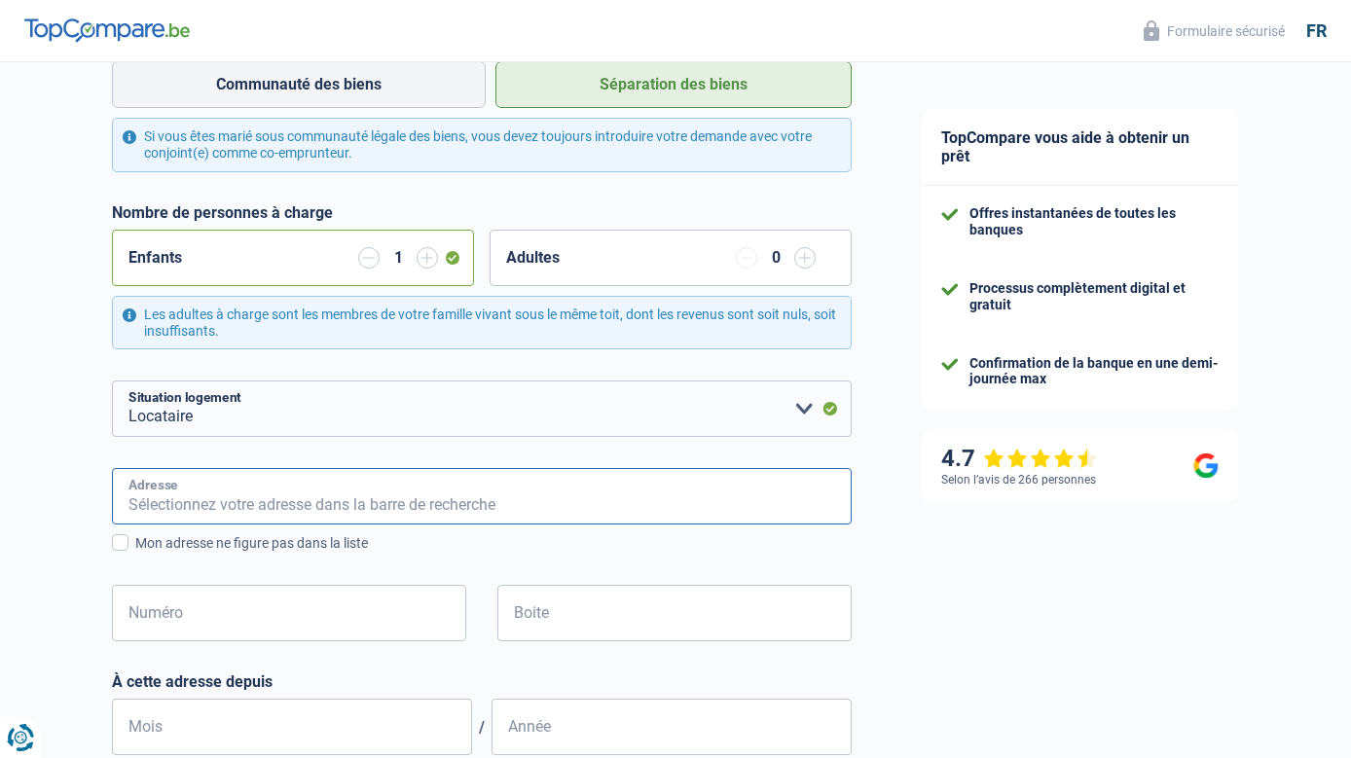
click at [170, 498] on input "Adresse" at bounding box center [482, 496] width 740 height 56
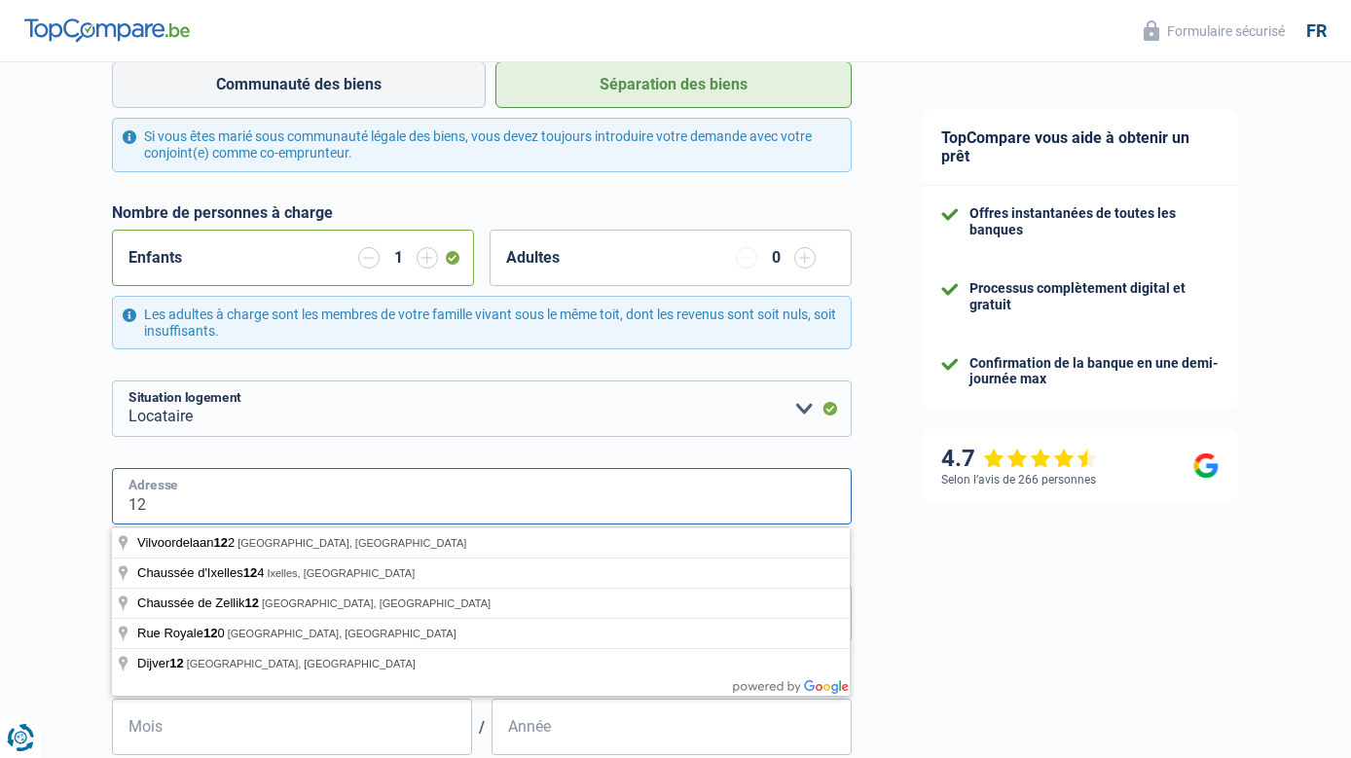
type input "1"
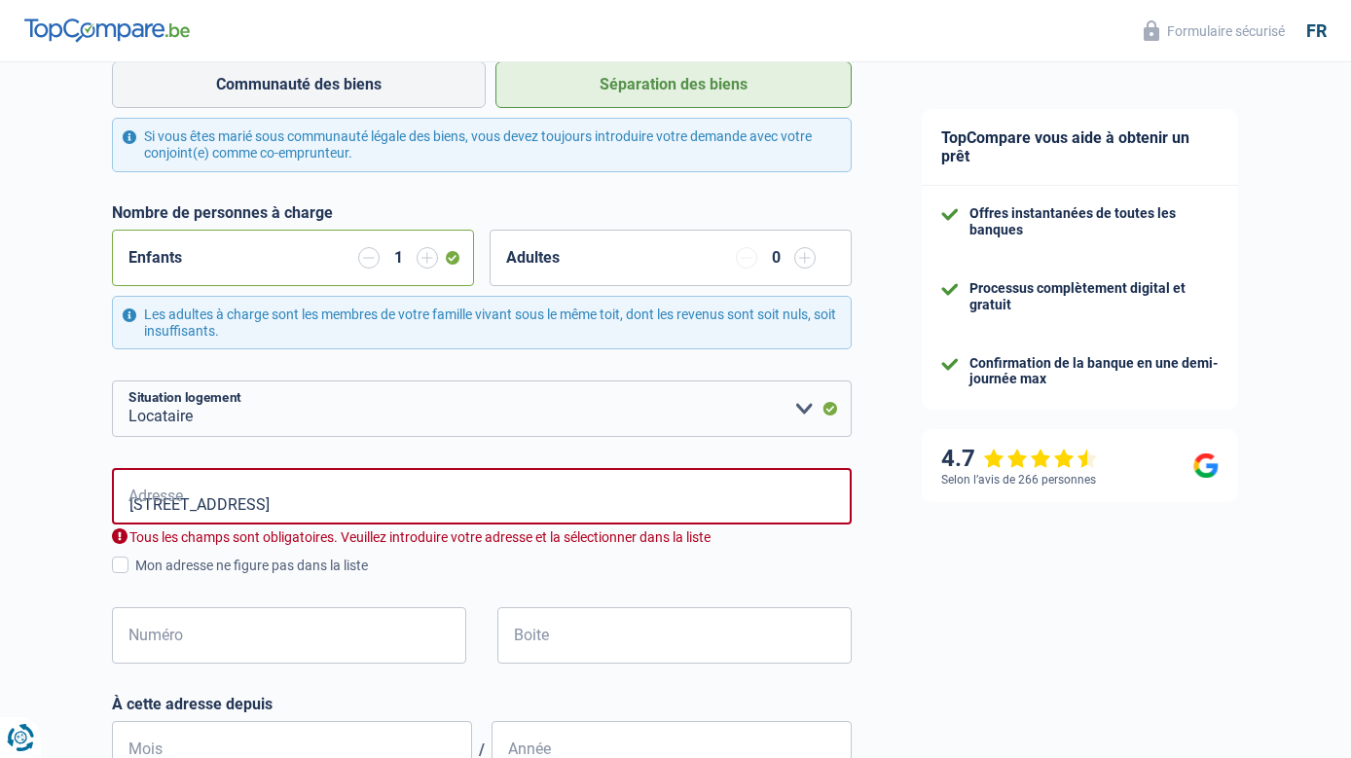
type input "[STREET_ADDRESS]"
type input "59"
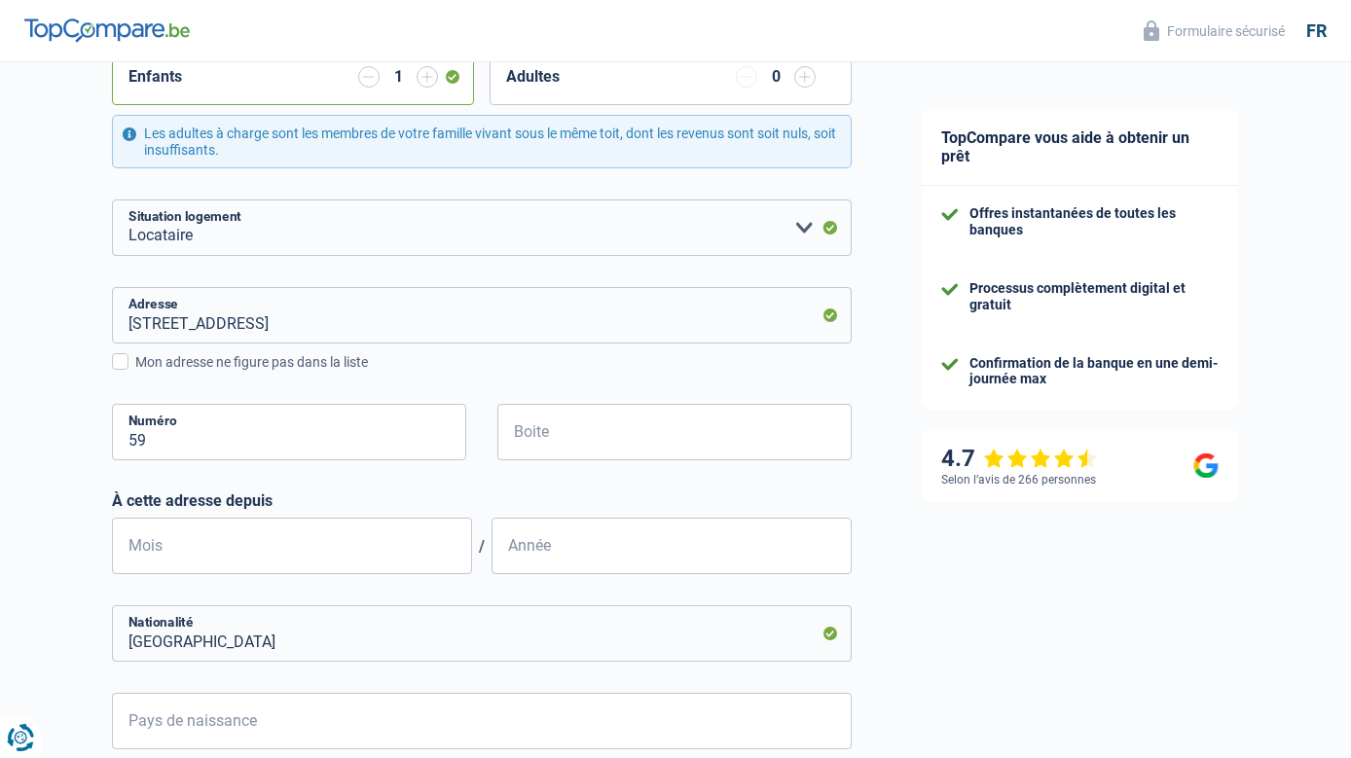
scroll to position [584, 0]
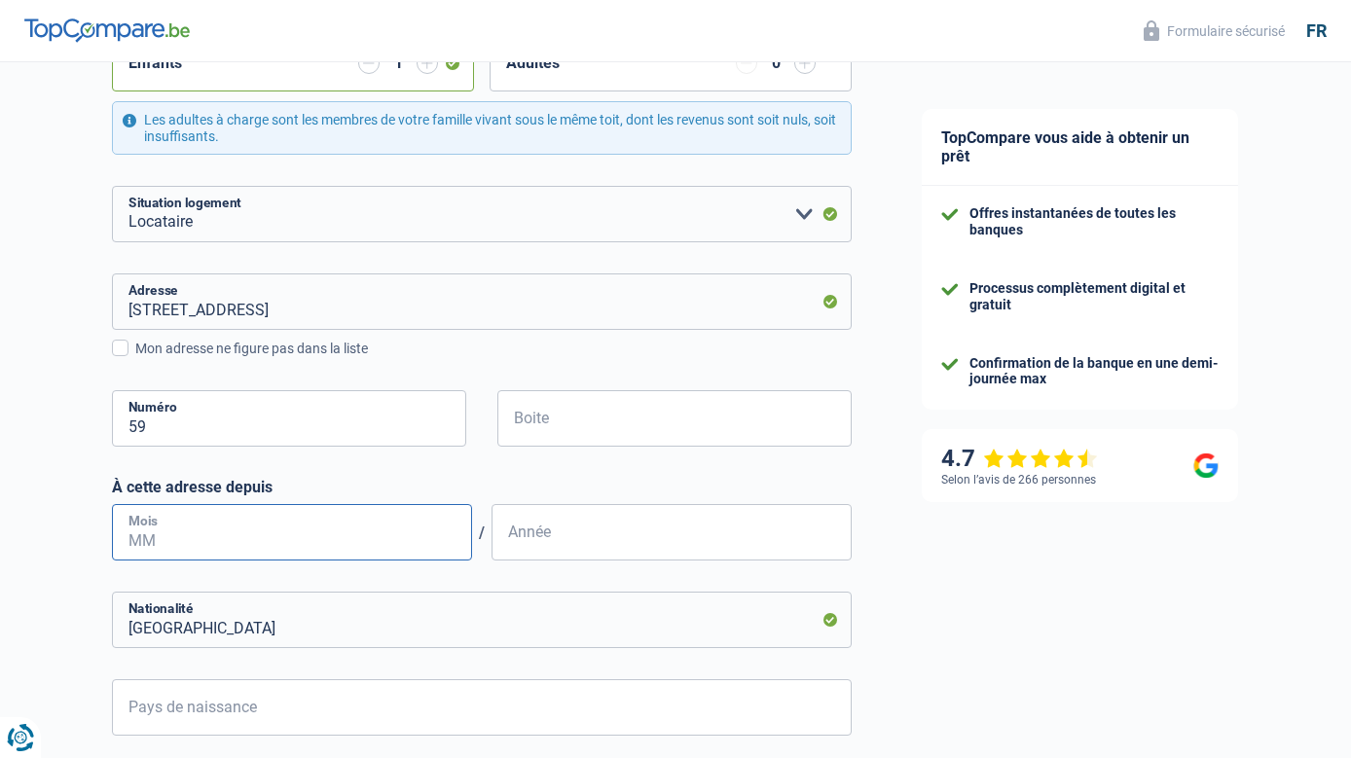
click at [163, 533] on input "Mois" at bounding box center [292, 532] width 360 height 56
type input "01"
drag, startPoint x: 553, startPoint y: 539, endPoint x: 566, endPoint y: 540, distance: 13.7
click at [556, 539] on input "Année" at bounding box center [671, 532] width 360 height 56
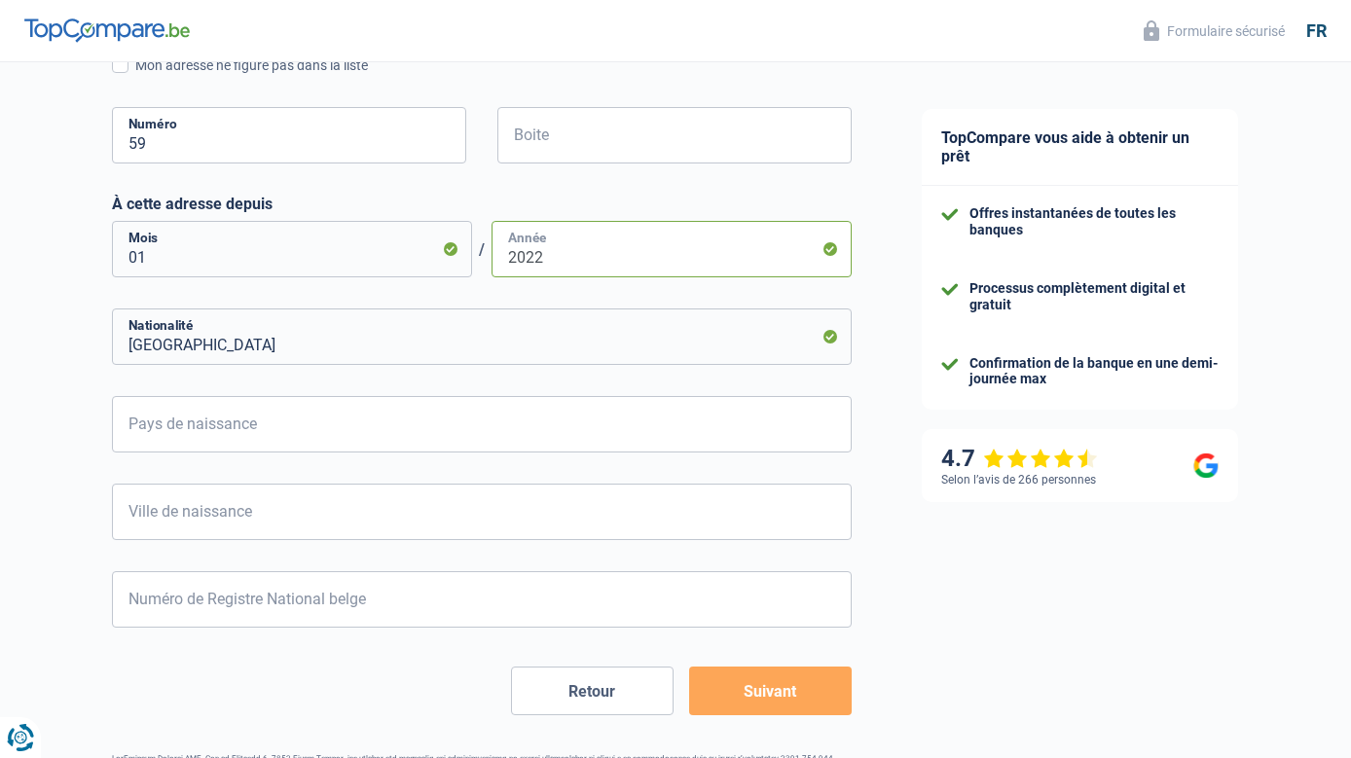
scroll to position [876, 0]
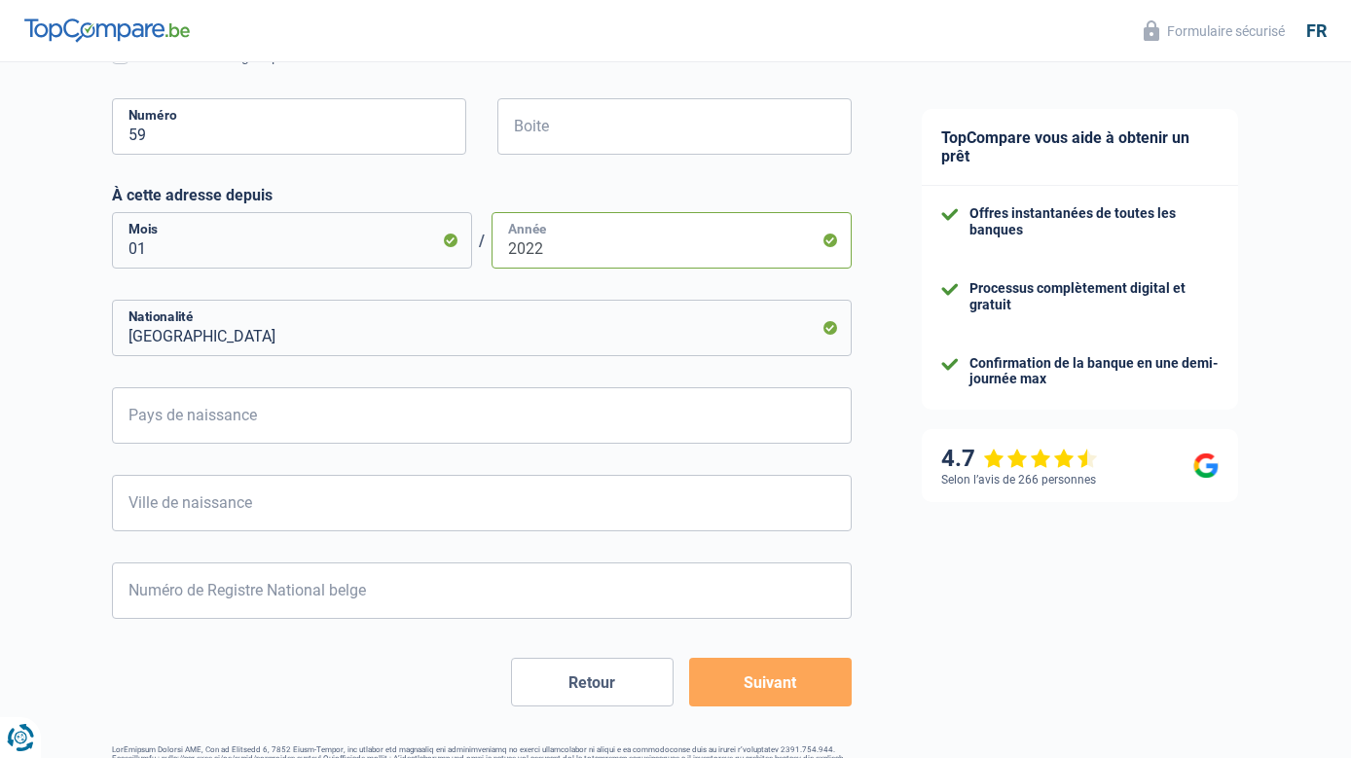
type input "2022"
click at [154, 425] on input "Pays de naissance" at bounding box center [482, 415] width 740 height 56
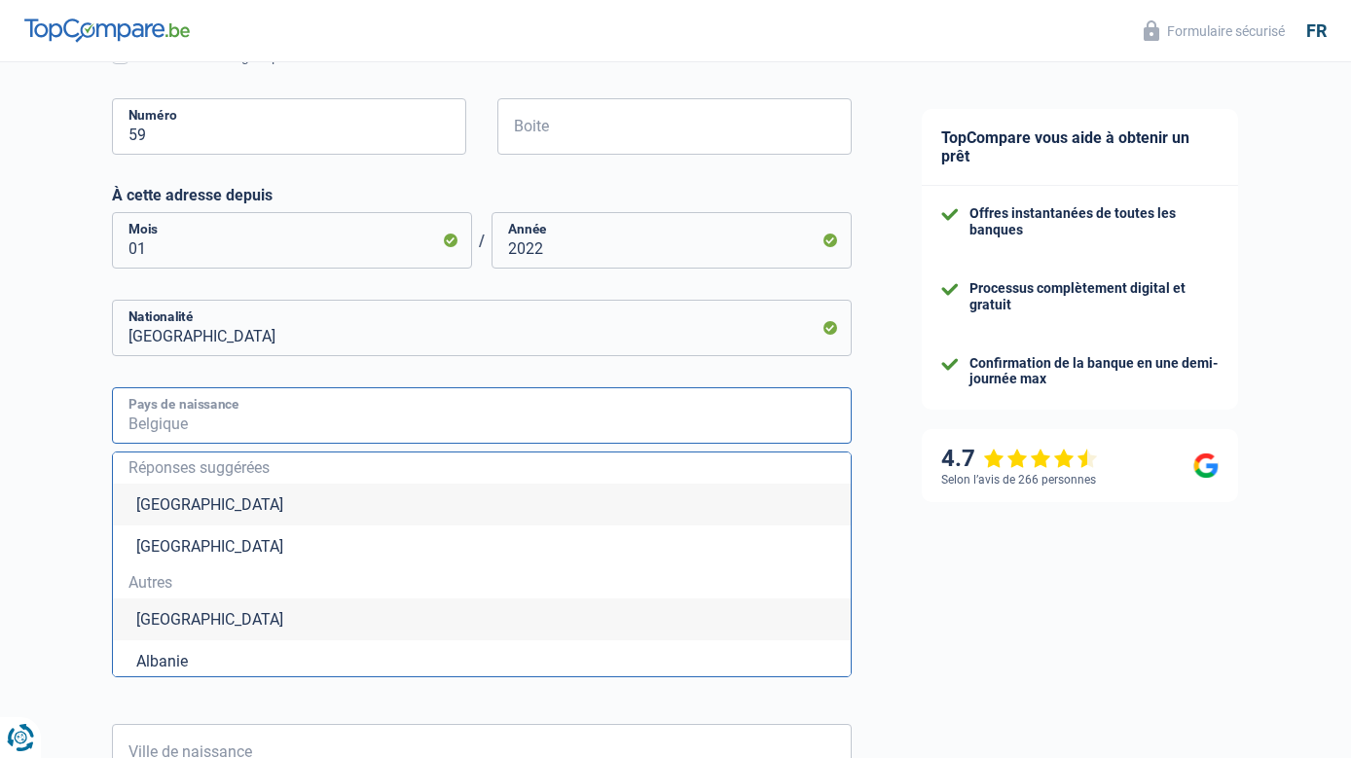
click at [169, 422] on input "Pays de naissance" at bounding box center [482, 415] width 740 height 56
type input "V"
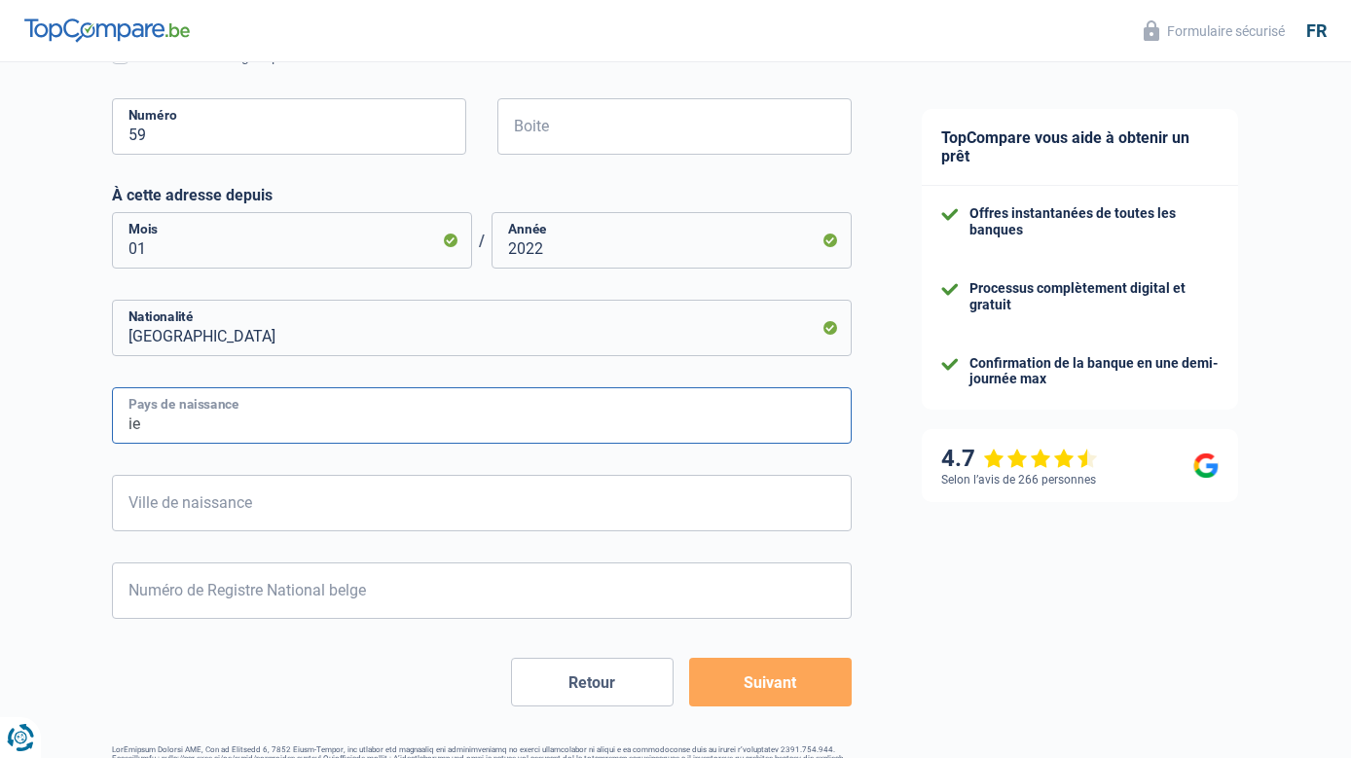
type input "i"
type input "[GEOGRAPHIC_DATA]"
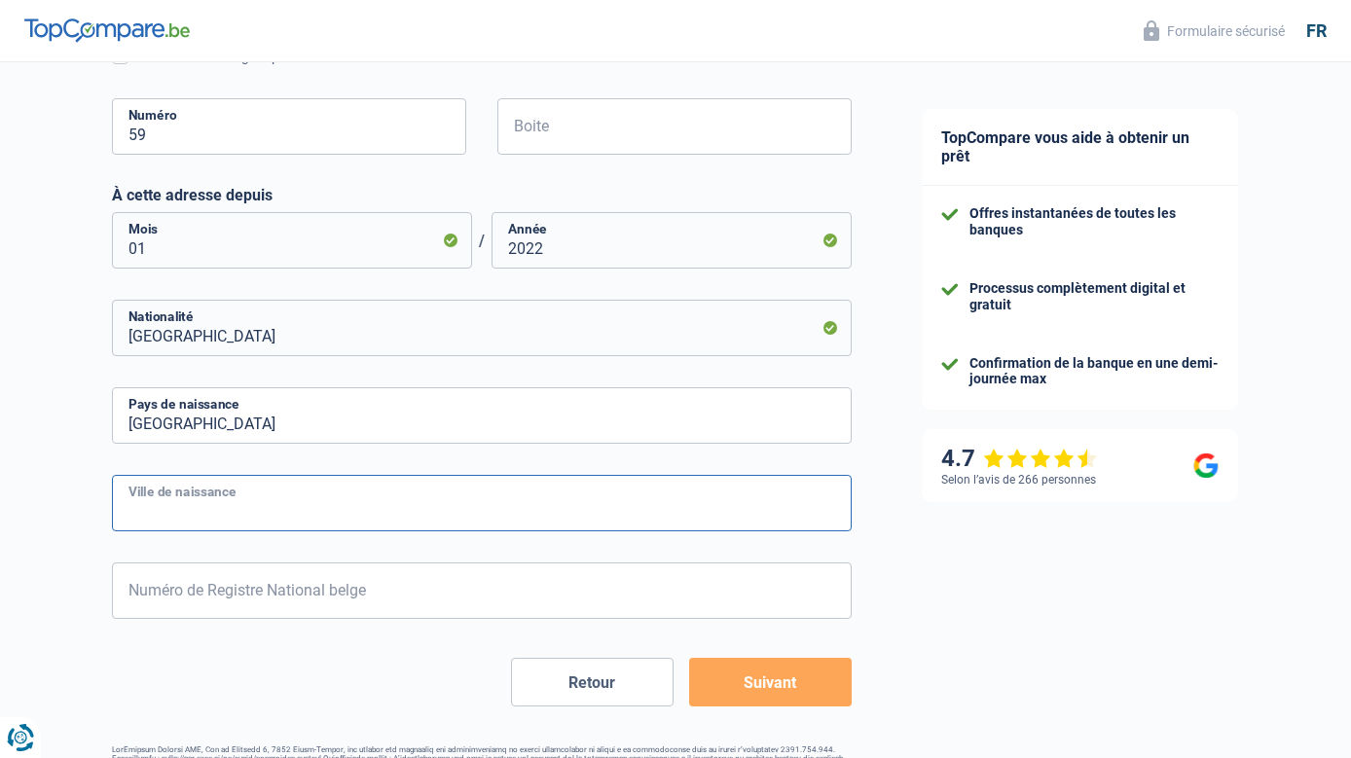
click at [139, 513] on input "Ville de naissance" at bounding box center [482, 503] width 740 height 56
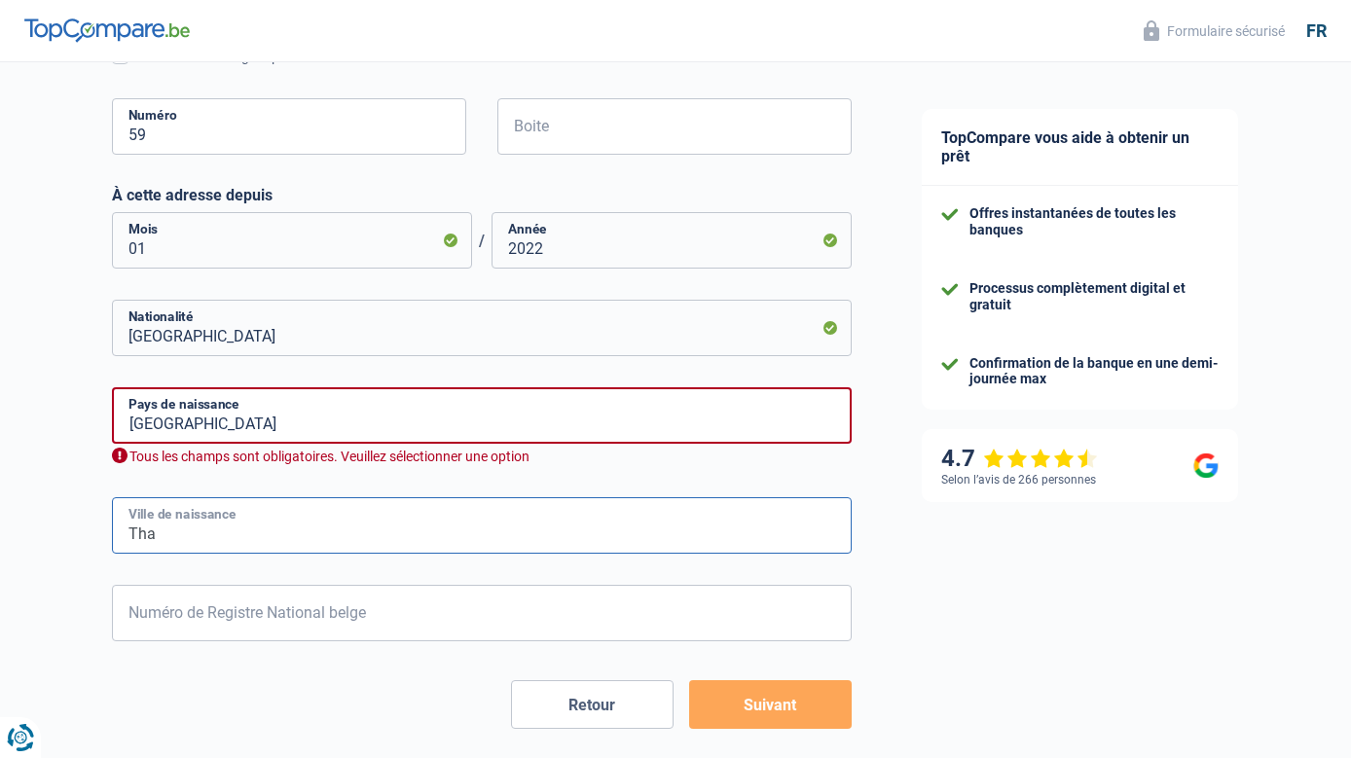
type input "Tha"
click at [145, 421] on input "[GEOGRAPHIC_DATA]" at bounding box center [482, 415] width 740 height 56
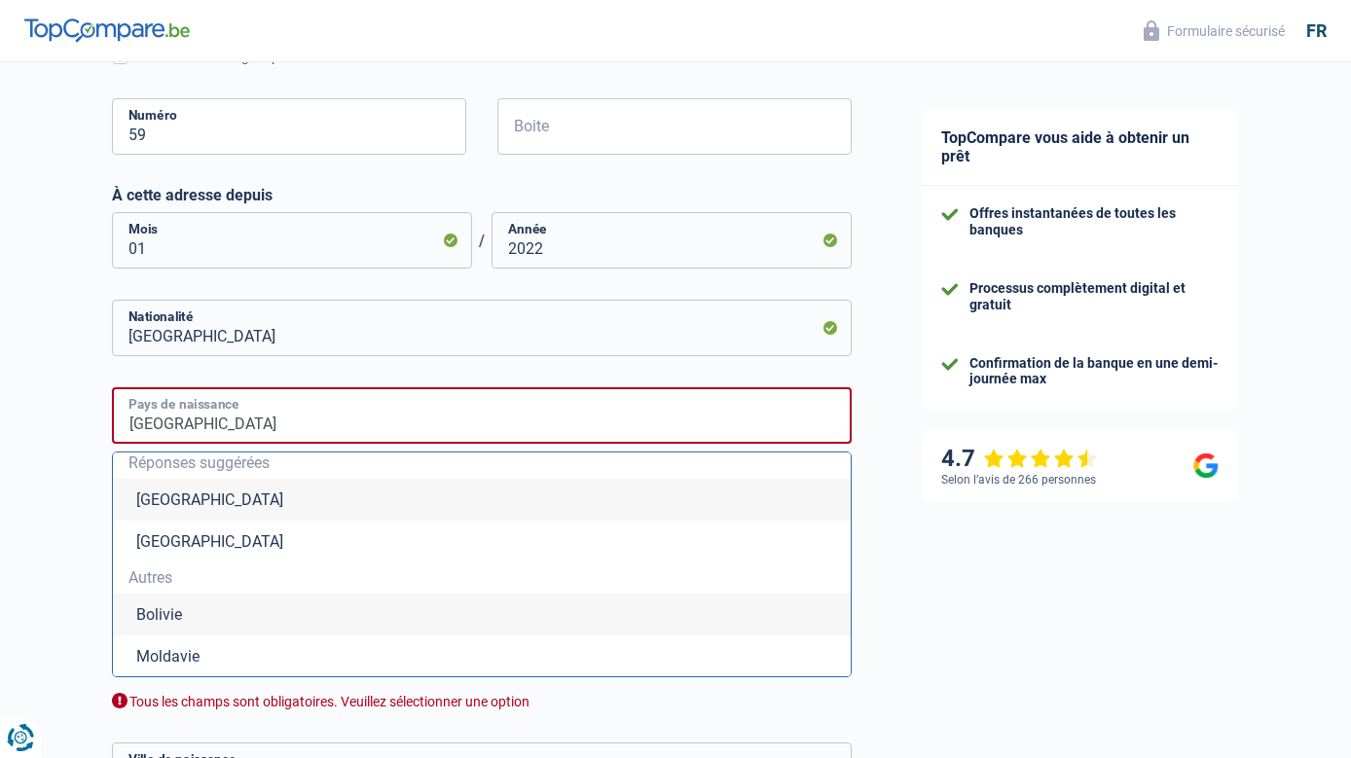
scroll to position [6, 0]
click at [149, 493] on li "[GEOGRAPHIC_DATA]" at bounding box center [482, 499] width 738 height 42
type input "[GEOGRAPHIC_DATA]"
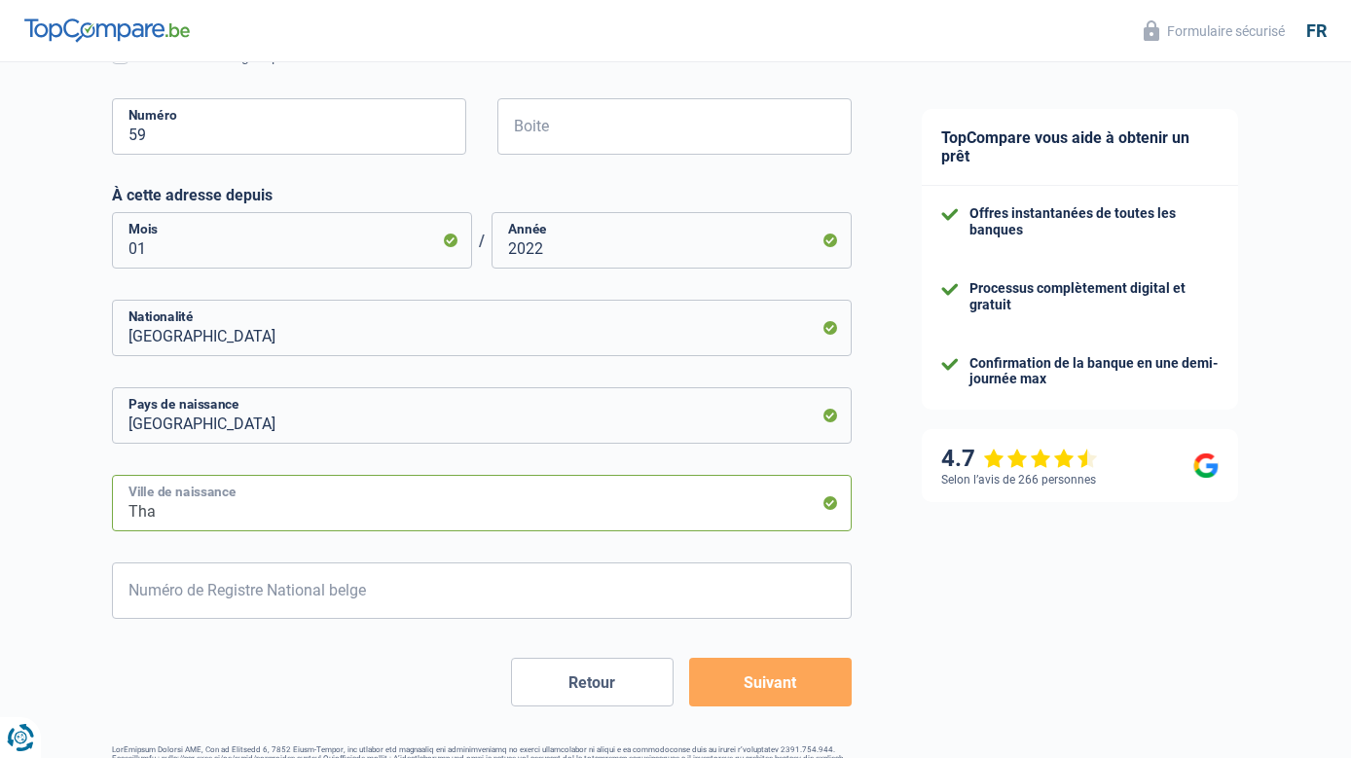
click at [169, 513] on input "Tha" at bounding box center [482, 503] width 740 height 56
drag, startPoint x: 187, startPoint y: 512, endPoint x: 88, endPoint y: 516, distance: 99.3
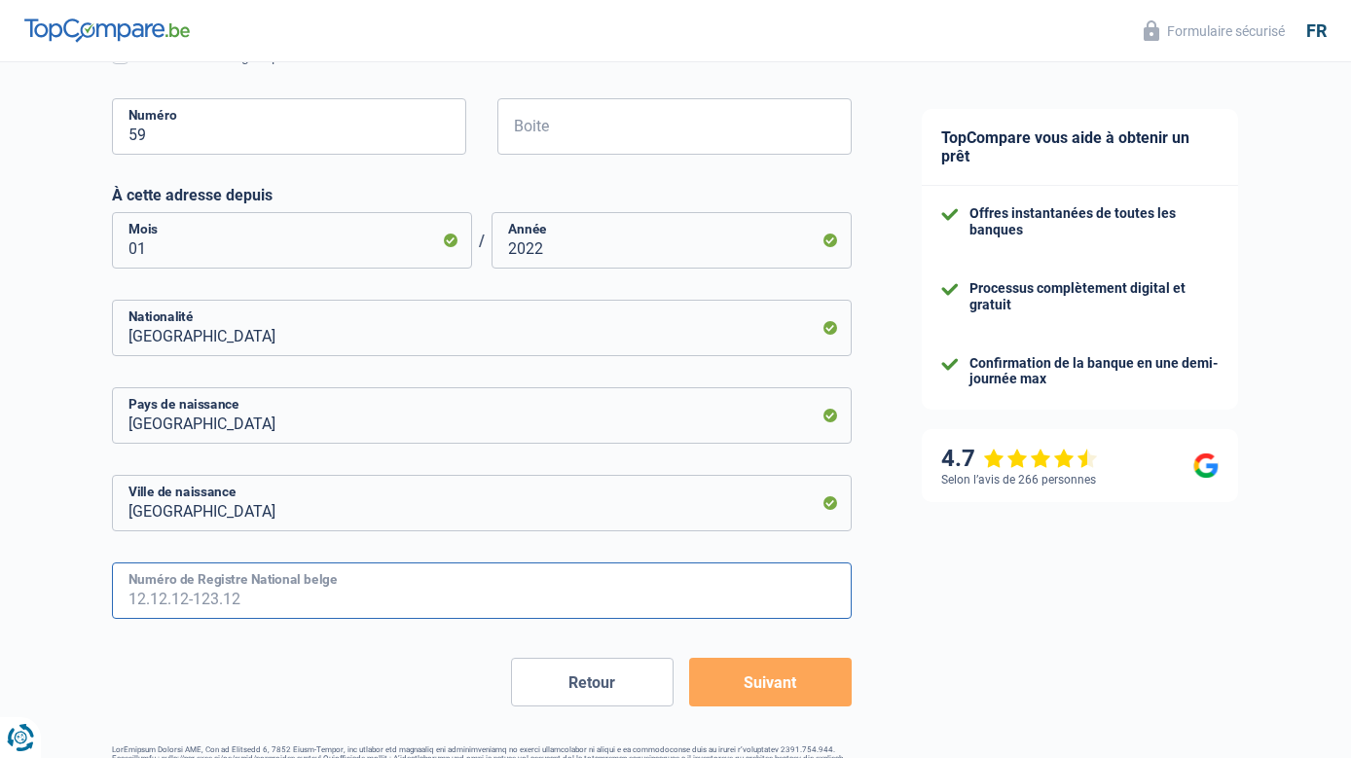
click at [334, 603] on input "Numéro de Registre National belge" at bounding box center [482, 591] width 740 height 56
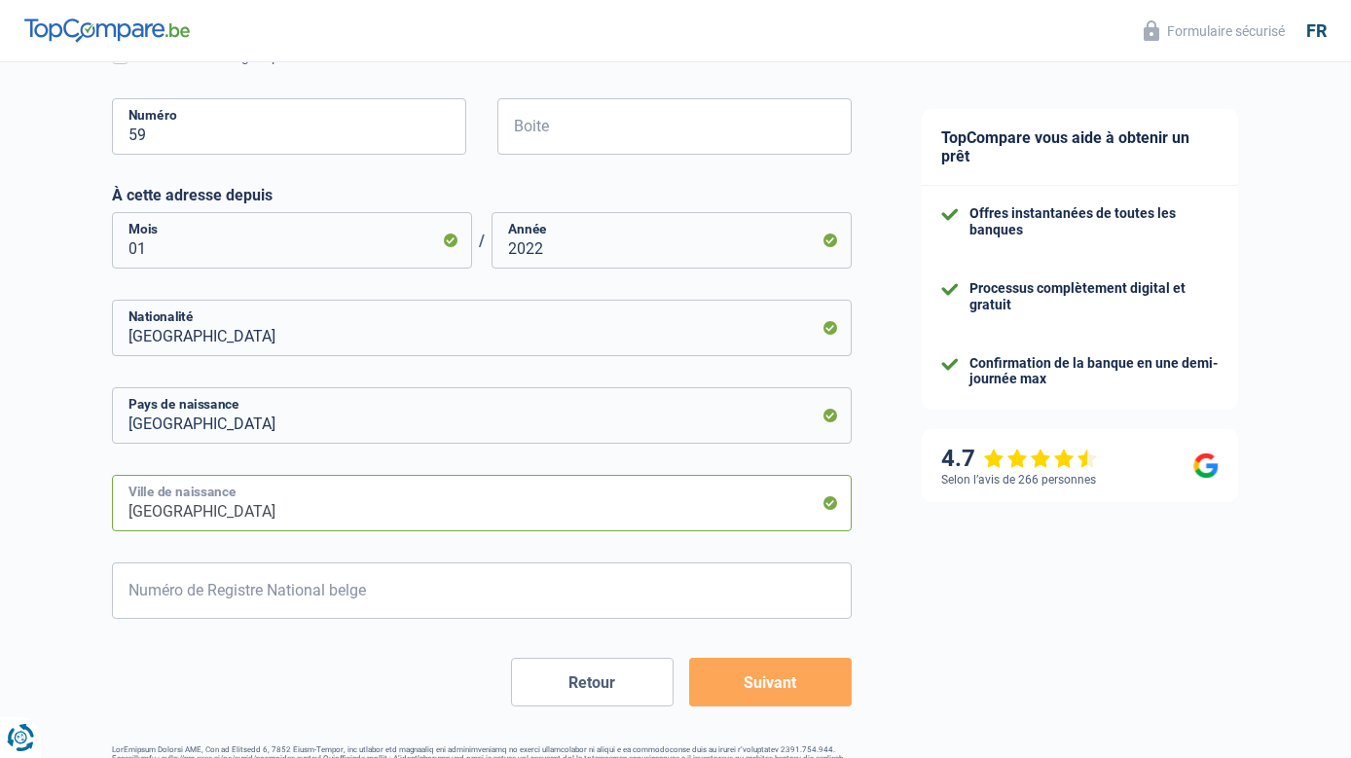
click at [211, 517] on input "[GEOGRAPHIC_DATA]" at bounding box center [482, 503] width 740 height 56
drag, startPoint x: 198, startPoint y: 514, endPoint x: 1304, endPoint y: 596, distance: 1109.6
type input "Than-My-Tai"
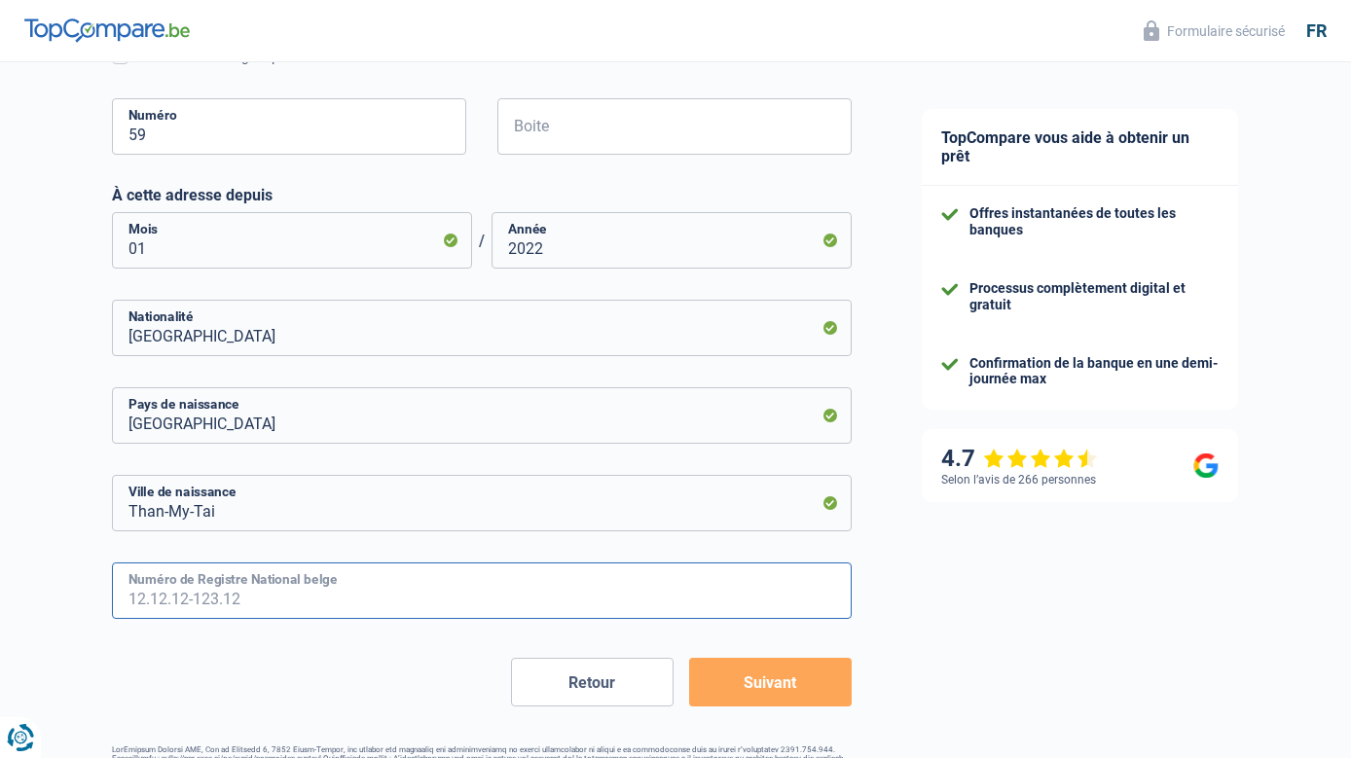
click at [373, 601] on input "Numéro de Registre National belge" at bounding box center [482, 591] width 740 height 56
type input "69.07.14-310.89"
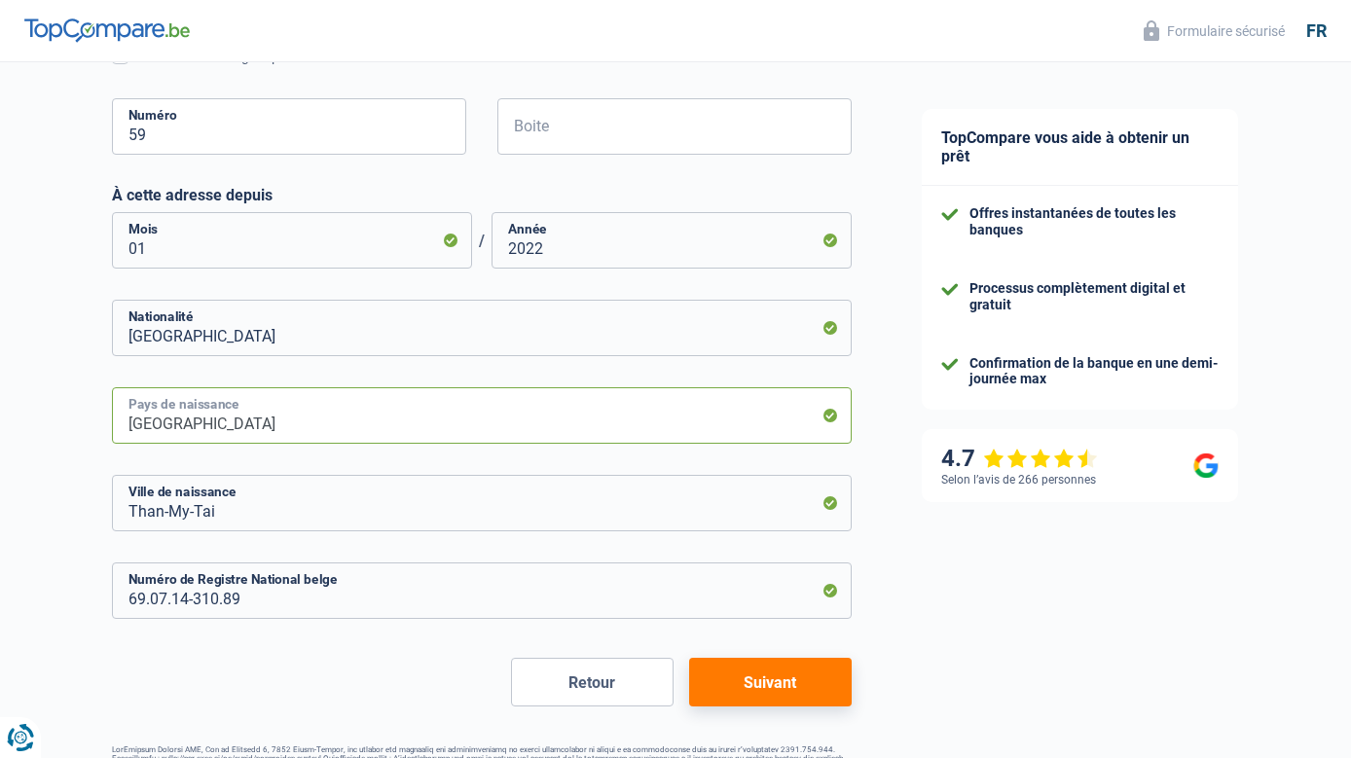
click at [188, 426] on input "[GEOGRAPHIC_DATA]" at bounding box center [482, 415] width 740 height 56
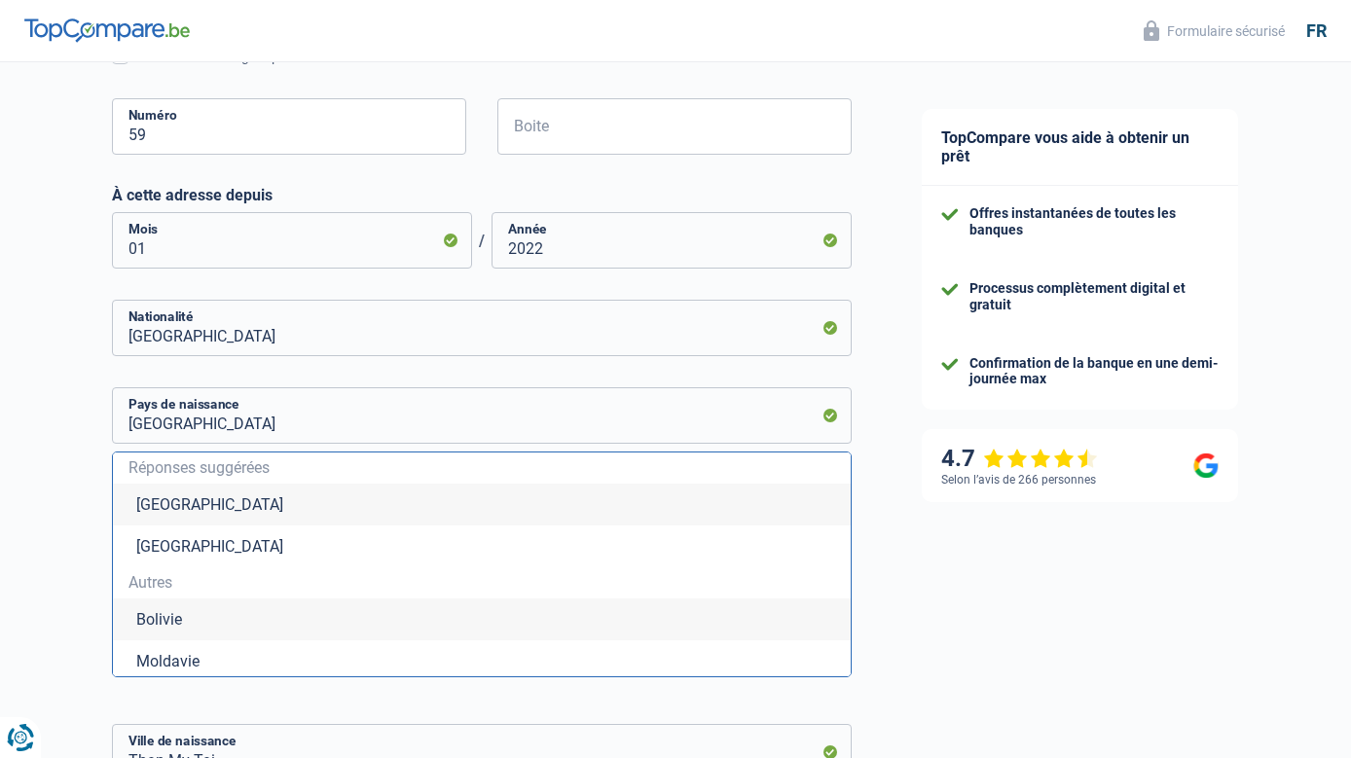
click at [154, 588] on span "Autres" at bounding box center [481, 583] width 707 height 16
click at [198, 506] on li "[GEOGRAPHIC_DATA]" at bounding box center [482, 499] width 738 height 42
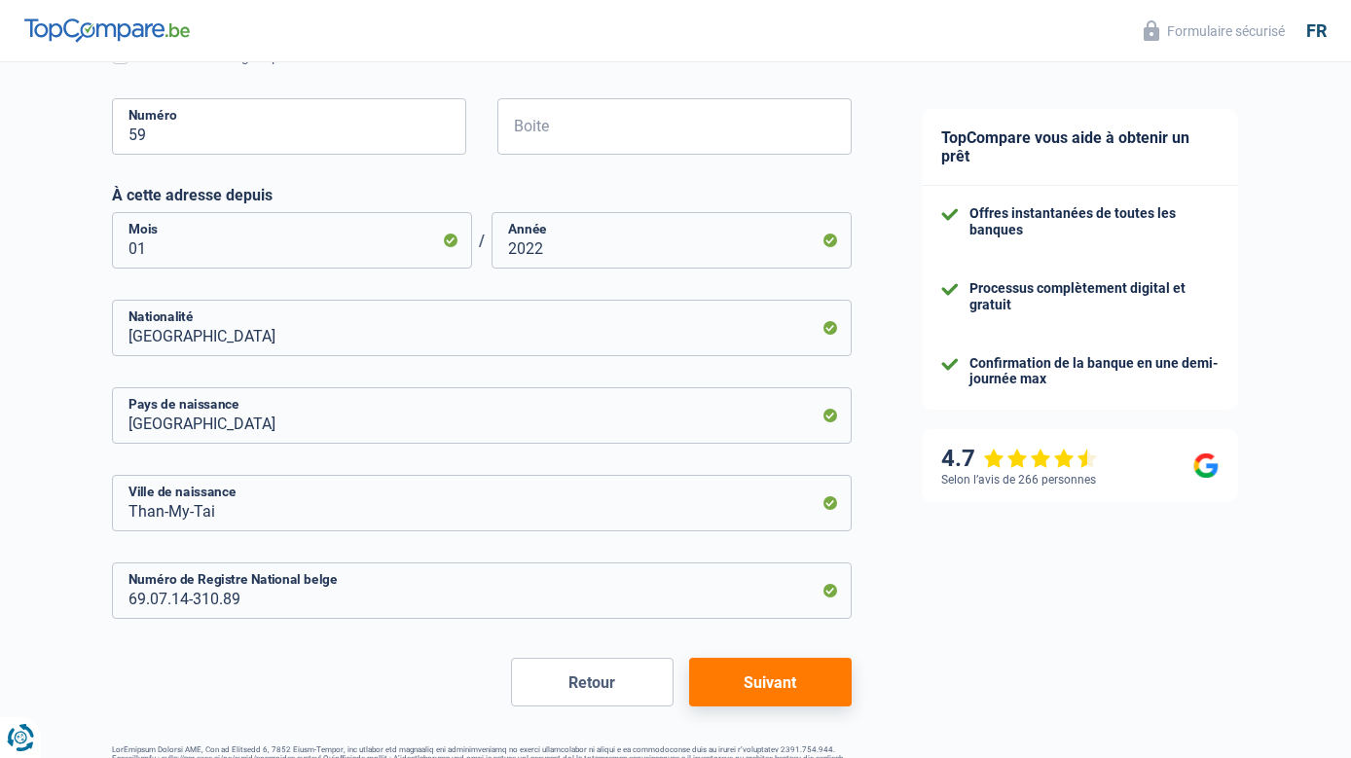
click at [770, 688] on button "Suivant" at bounding box center [770, 682] width 163 height 49
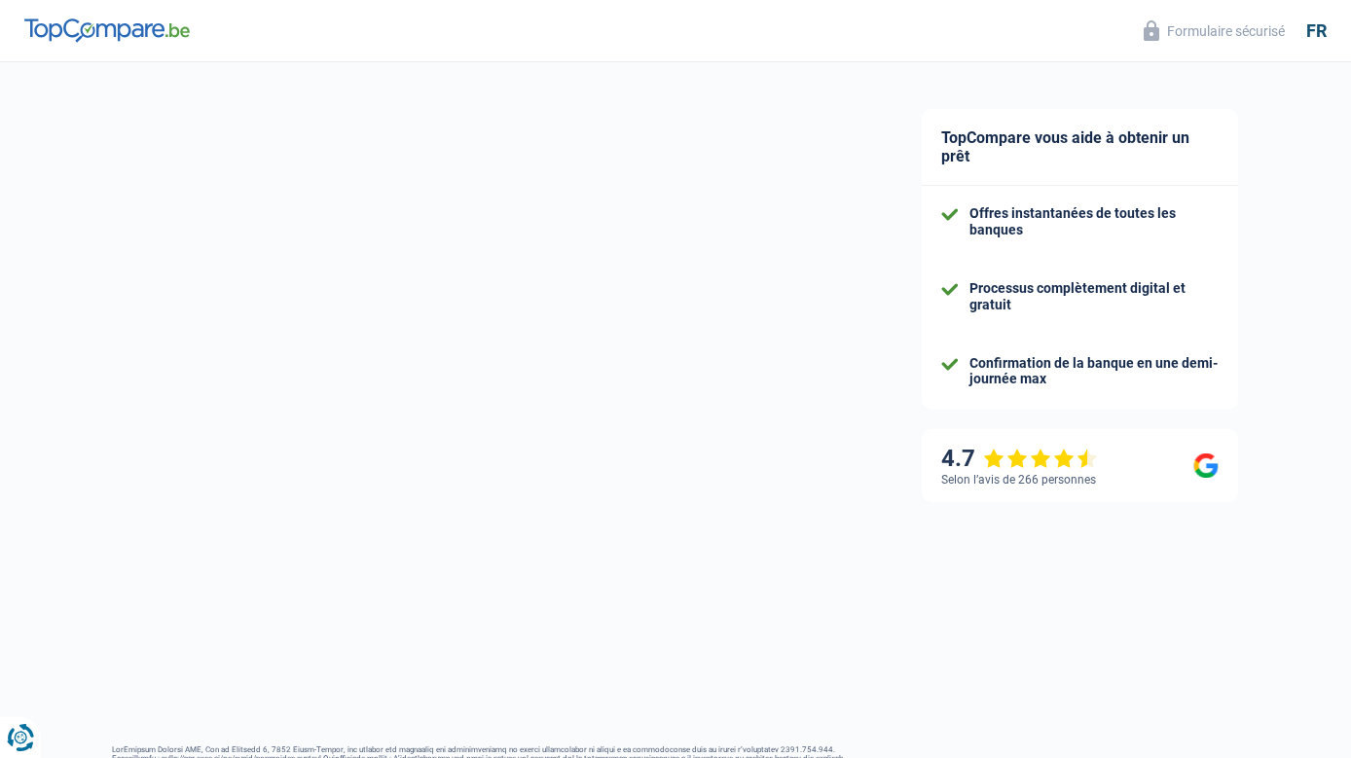
select select "familyAllowances"
select select "netSalary"
select select "mealVouchers"
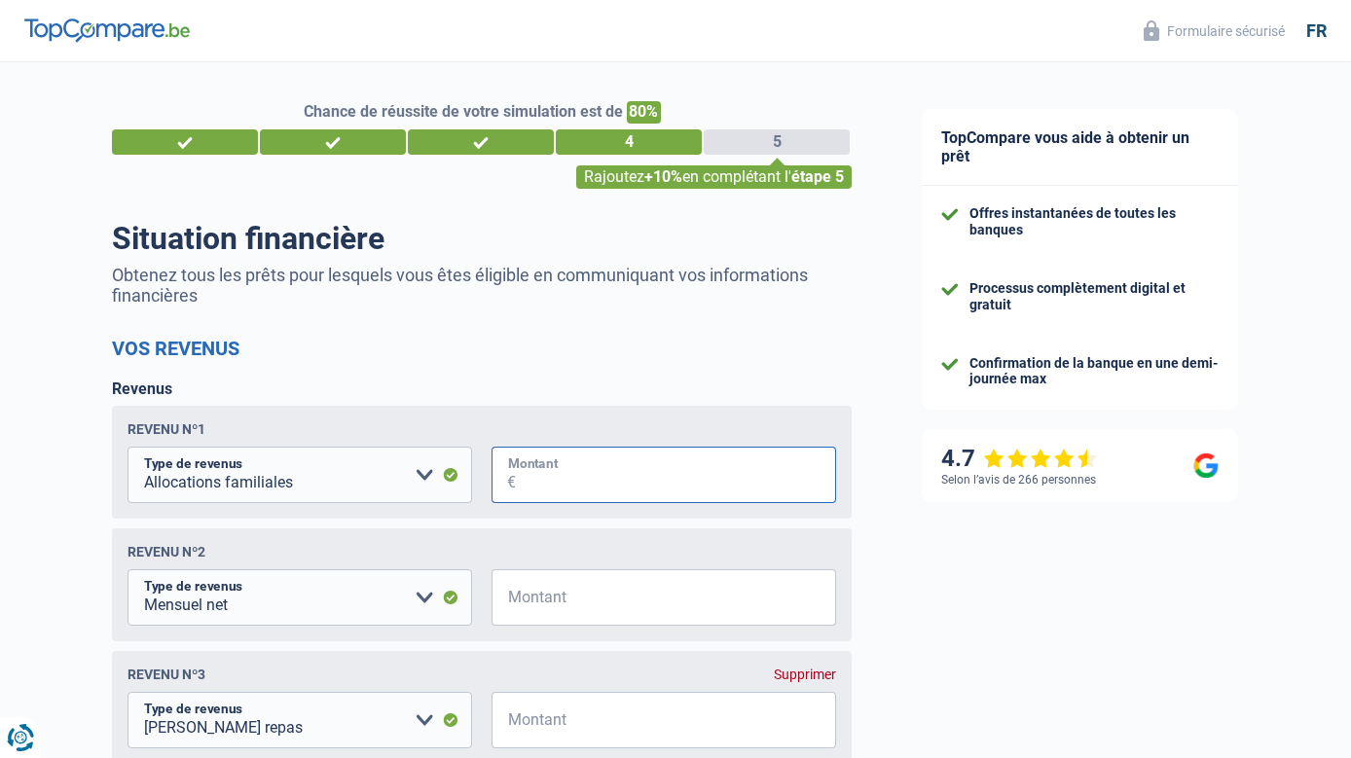
click at [578, 485] on input "Montant" at bounding box center [676, 475] width 320 height 56
type input "300"
click at [560, 614] on input "Montant" at bounding box center [676, 597] width 320 height 56
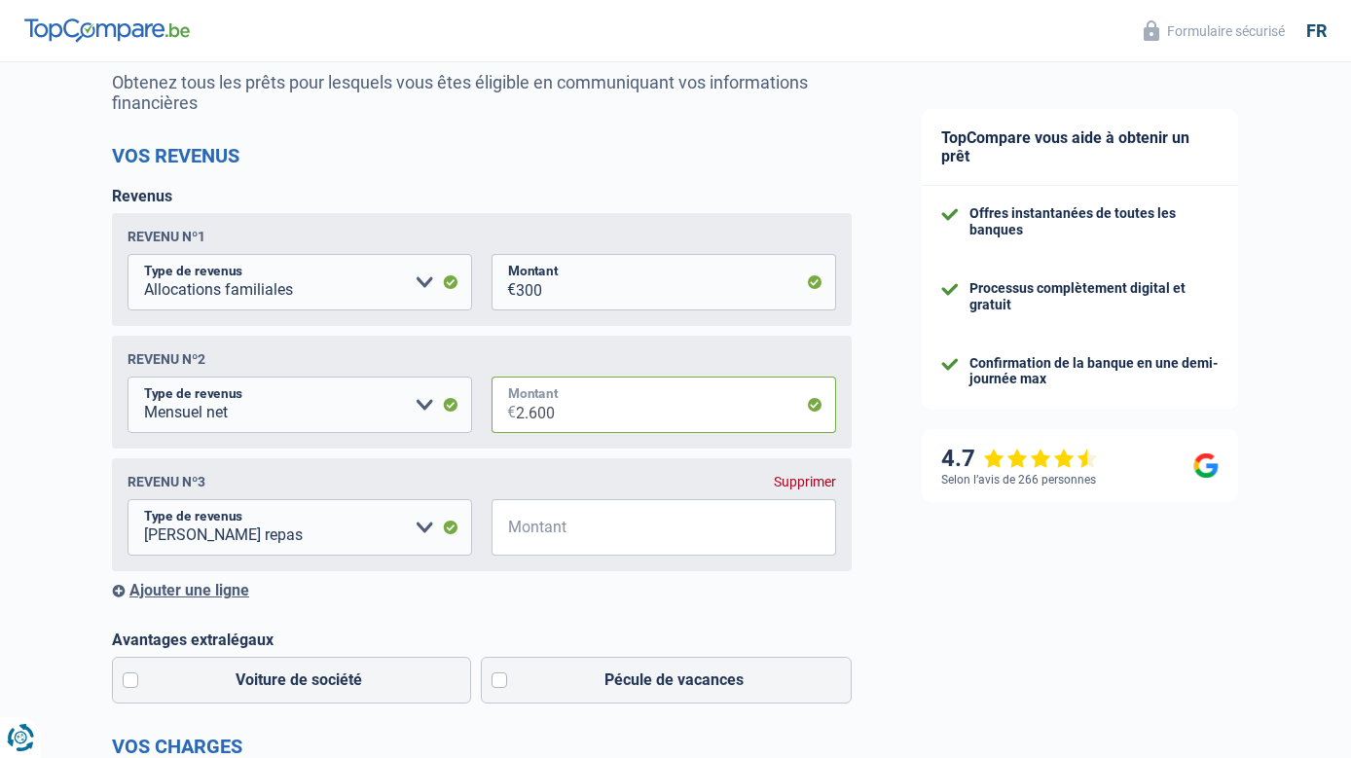
scroll to position [195, 0]
type input "2.600"
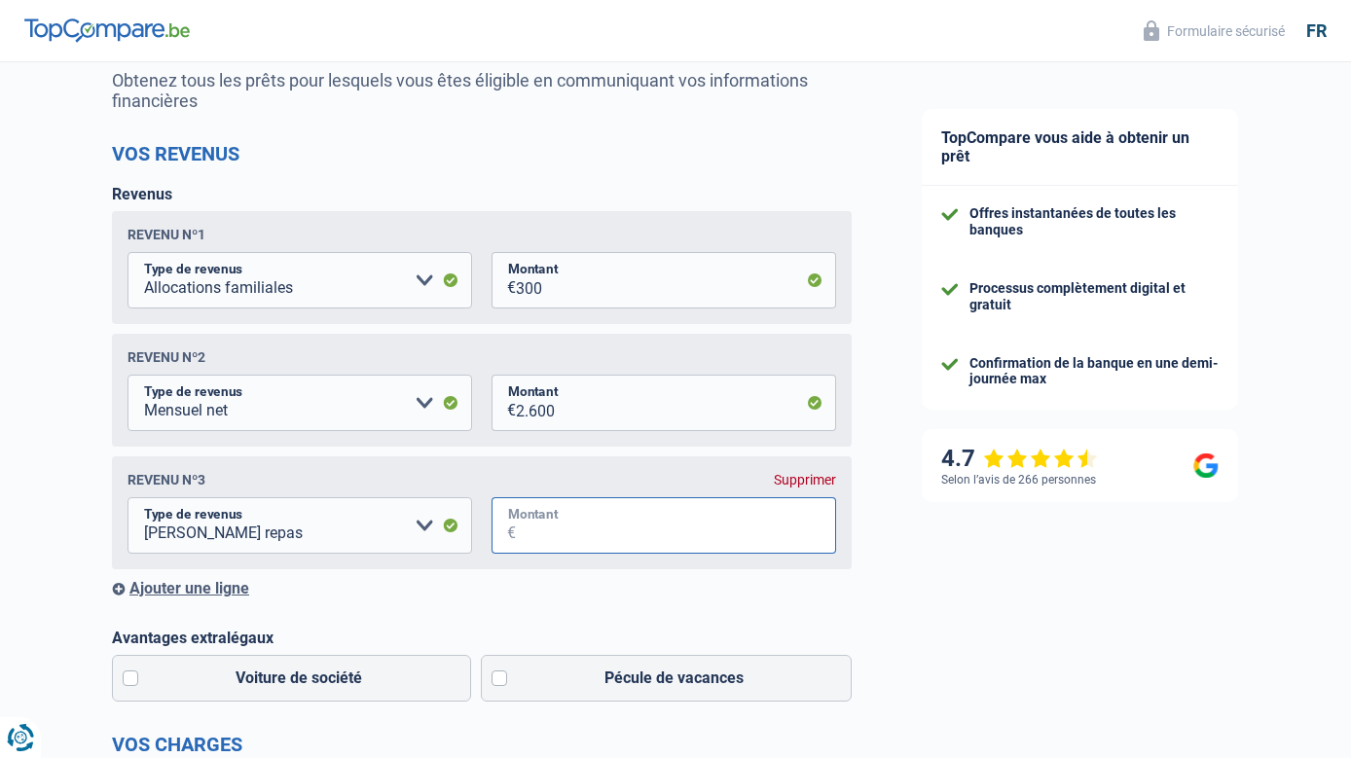
click at [539, 533] on input "Montant" at bounding box center [676, 525] width 320 height 56
type input "120"
click at [537, 417] on input "2.600" at bounding box center [676, 403] width 320 height 56
type input "2.670"
click at [524, 291] on input "300" at bounding box center [676, 280] width 320 height 56
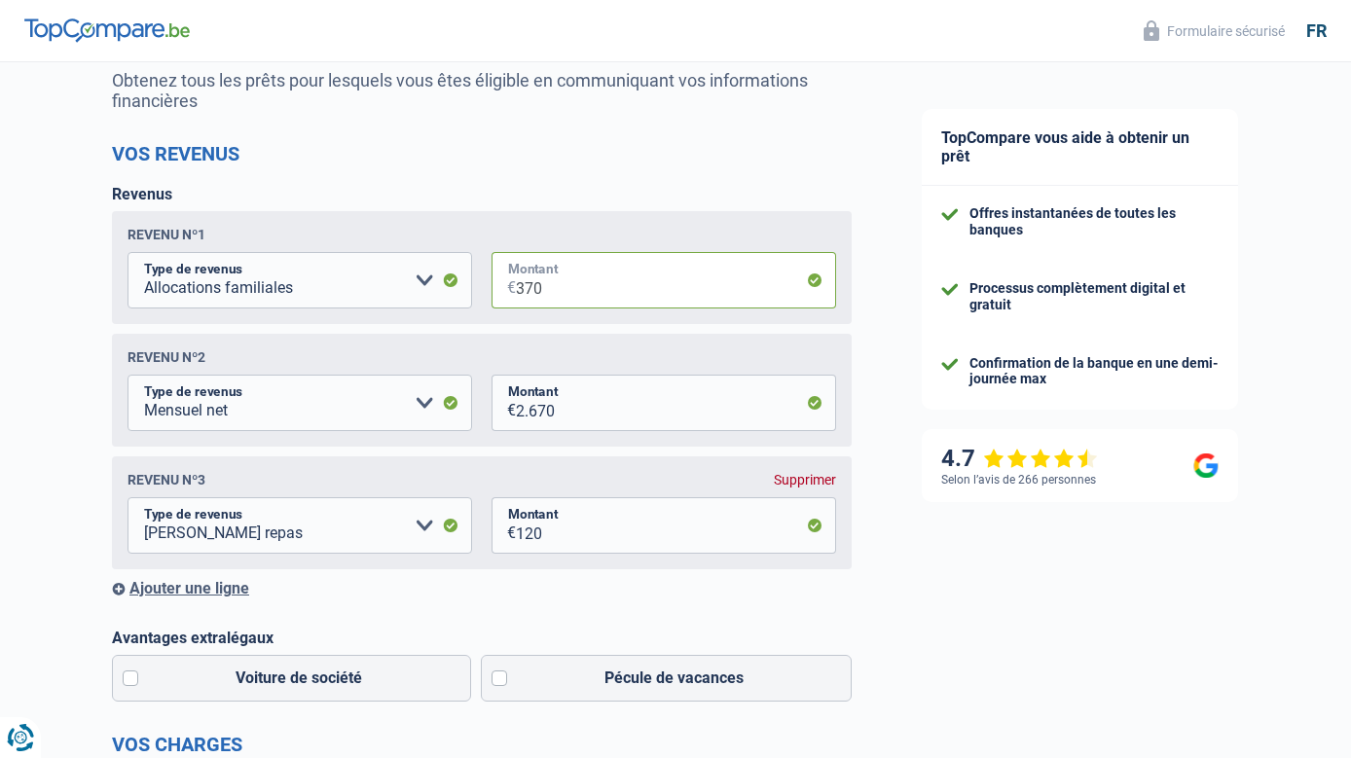
type input "370"
click at [934, 561] on div "TopCompare vous aide à obtenir un prêt Offres instantanées de toutes les banque…" at bounding box center [1119, 713] width 464 height 1691
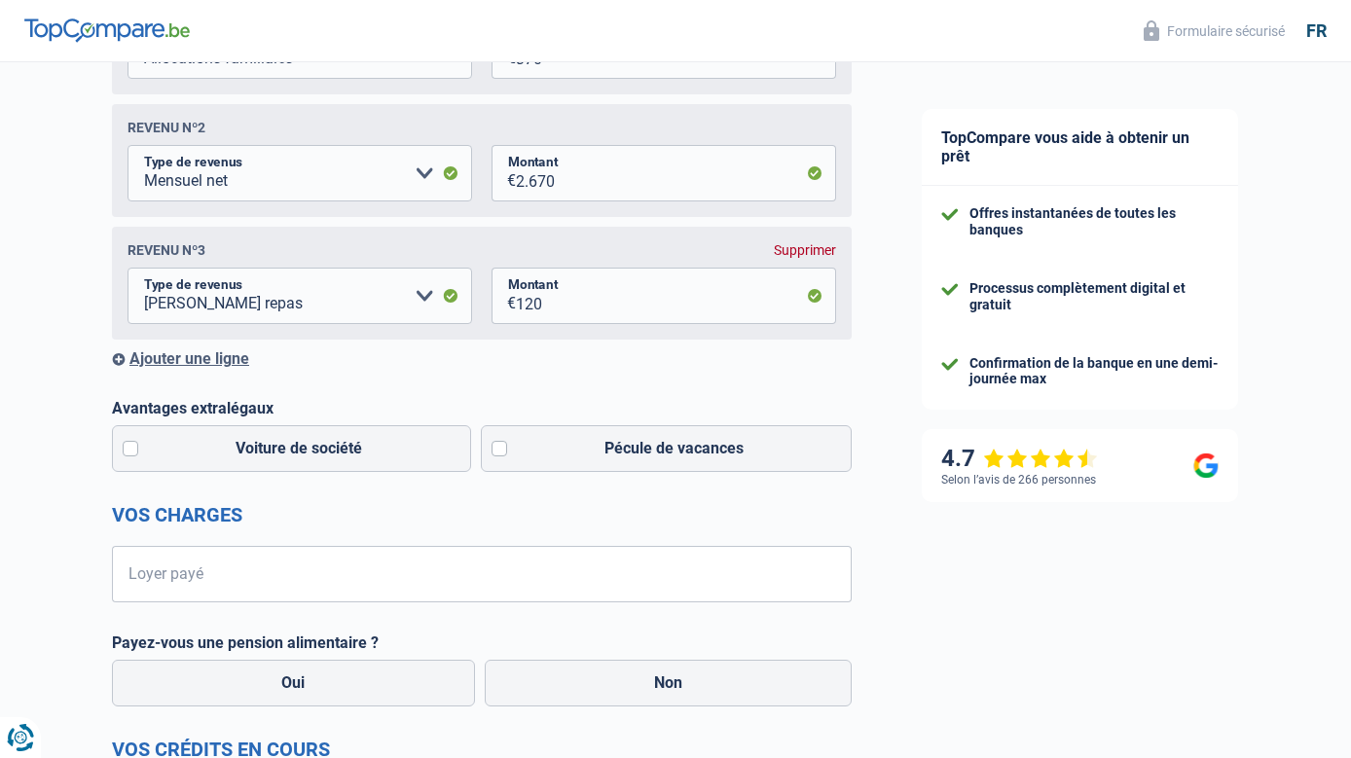
scroll to position [487, 0]
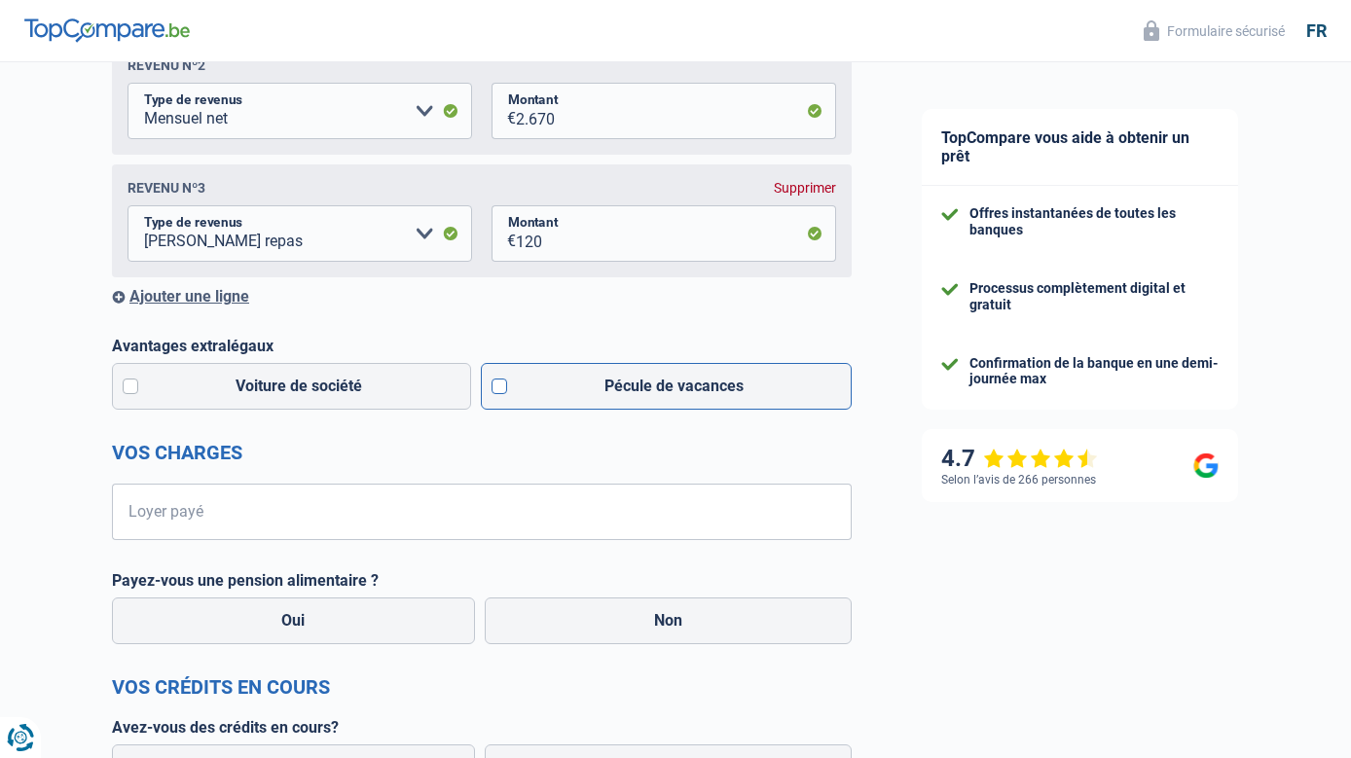
click at [496, 393] on label "Pécule de vacances" at bounding box center [667, 386] width 372 height 47
click at [496, 393] on input "Pécule de vacances" at bounding box center [667, 386] width 372 height 47
checkbox input "true"
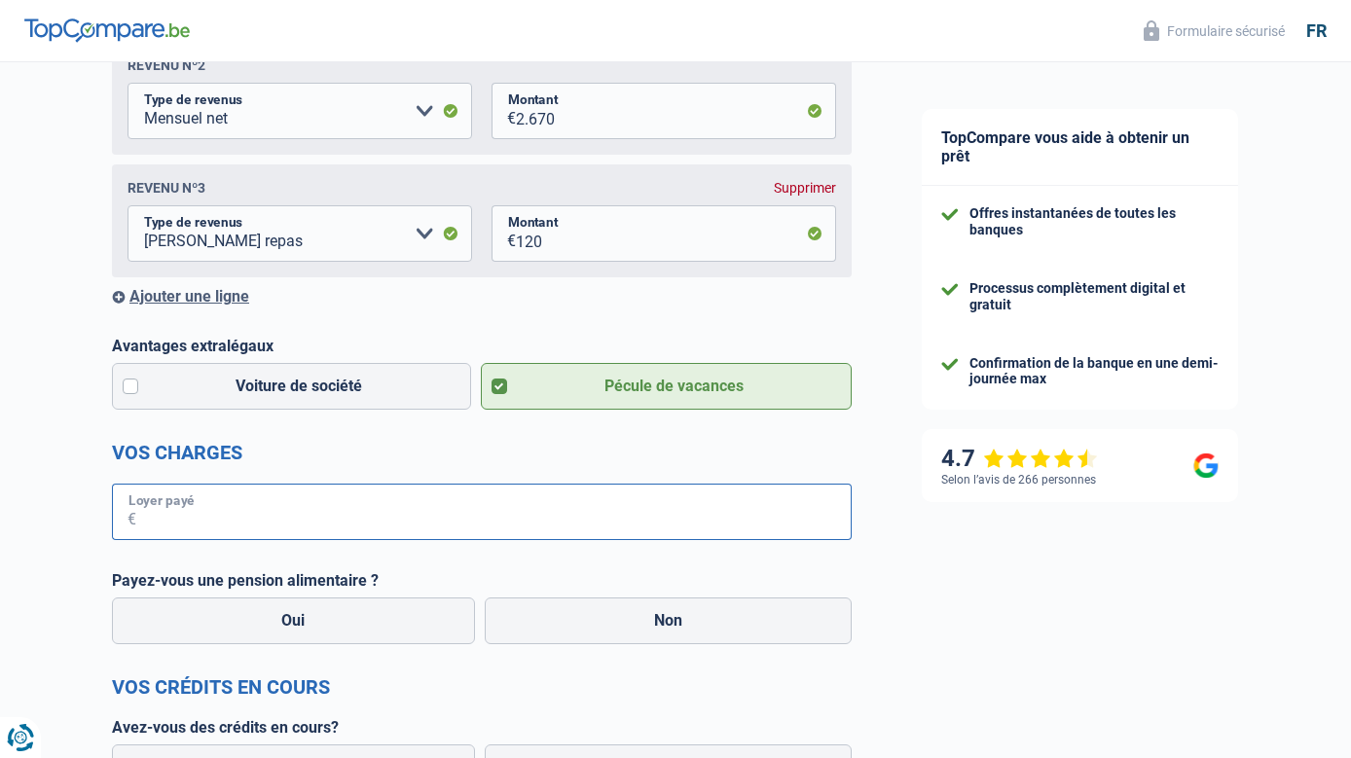
click at [150, 517] on input "Loyer payé" at bounding box center [493, 512] width 715 height 56
type input "500"
click at [641, 634] on label "Non" at bounding box center [669, 621] width 368 height 47
click at [641, 634] on input "Non" at bounding box center [669, 621] width 368 height 47
radio input "true"
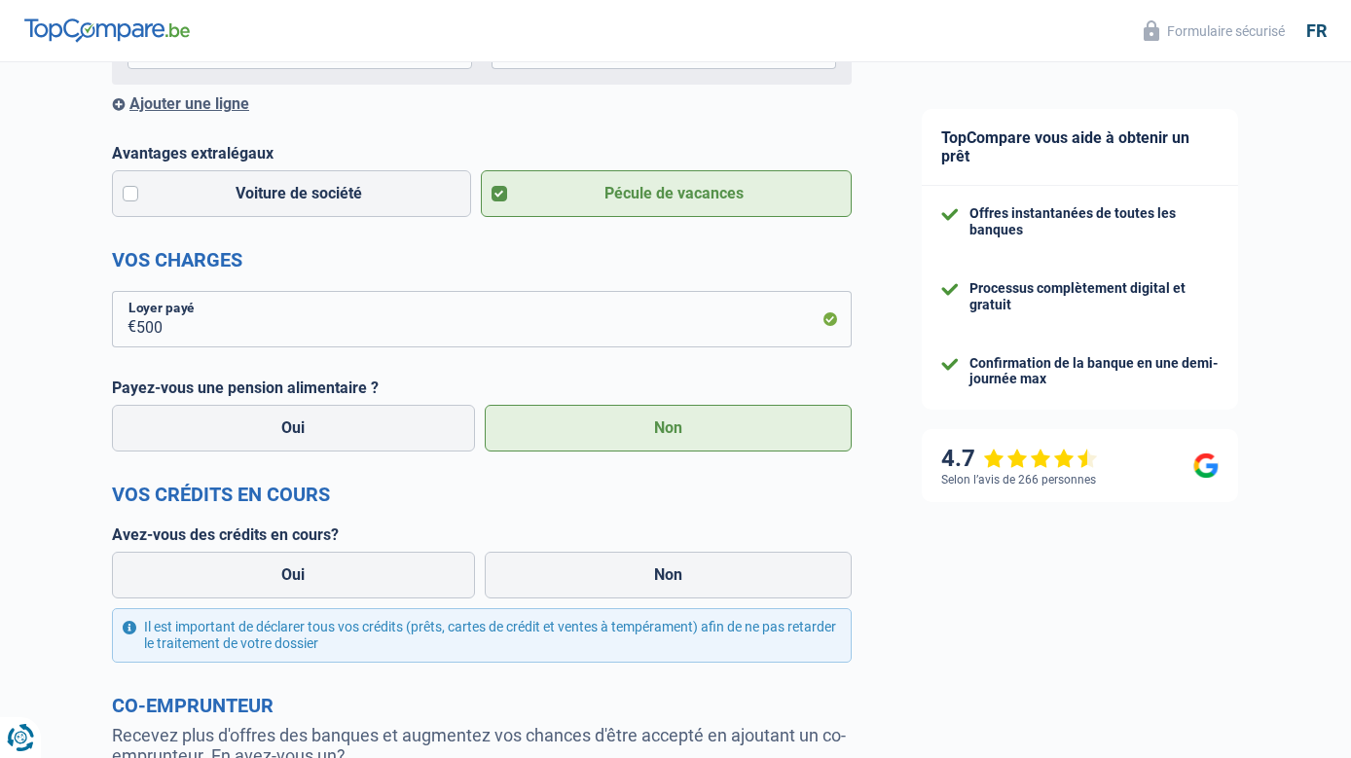
scroll to position [681, 0]
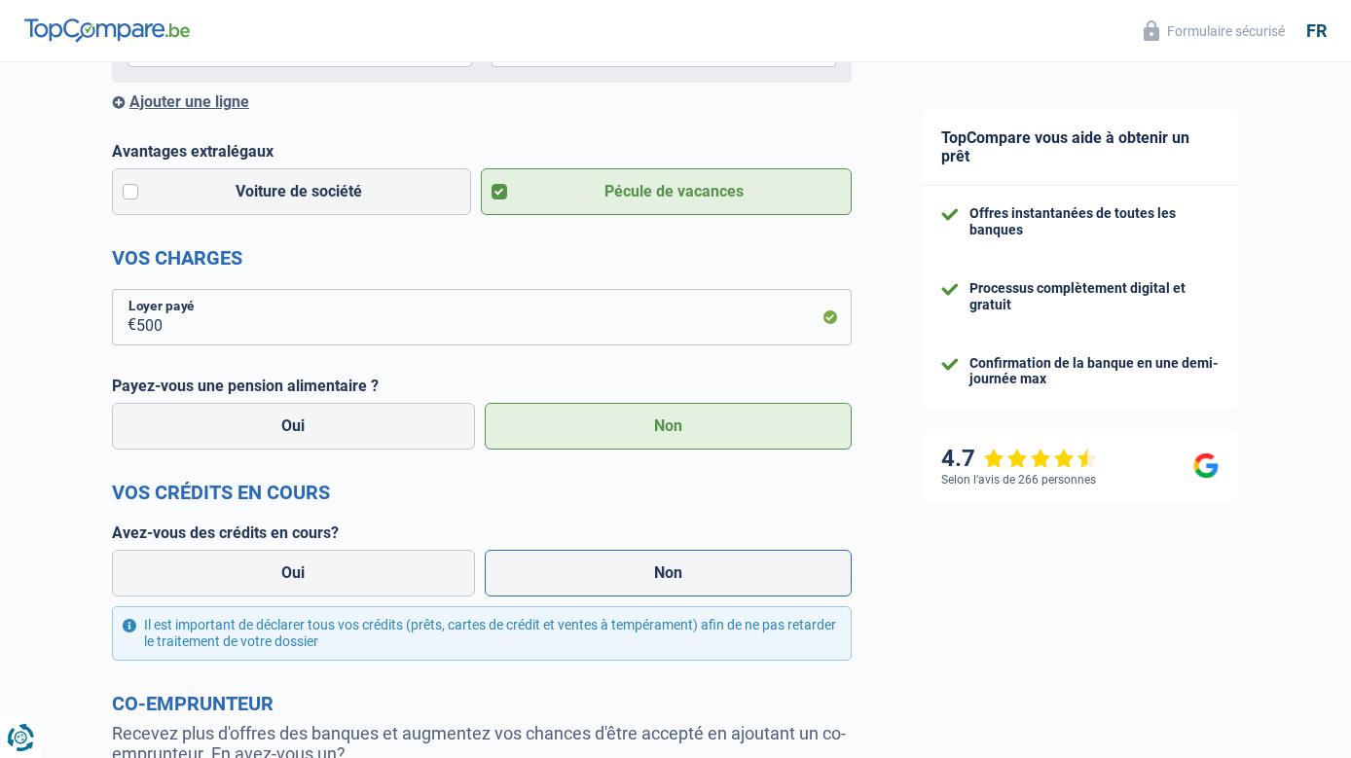
click at [659, 579] on label "Non" at bounding box center [669, 573] width 368 height 47
click at [659, 579] on input "Non" at bounding box center [669, 573] width 368 height 47
radio input "true"
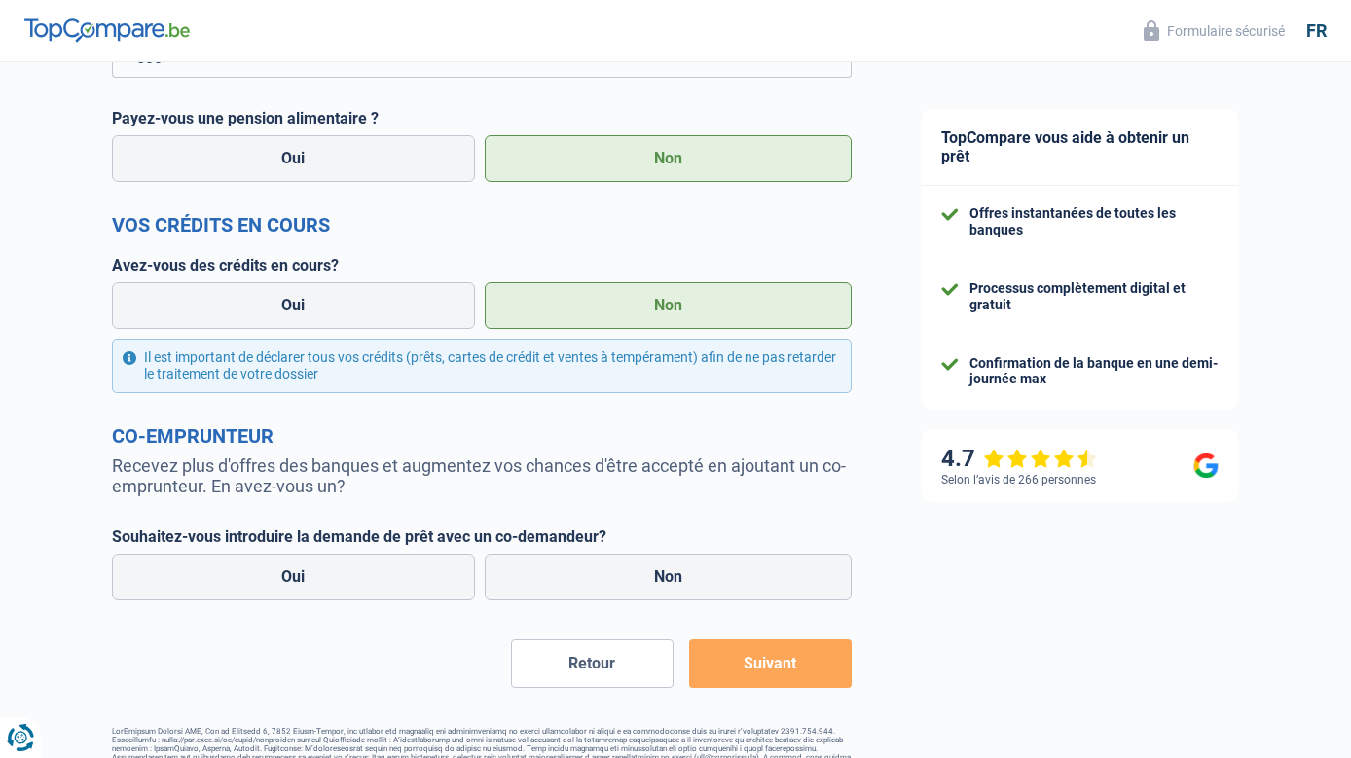
scroll to position [973, 0]
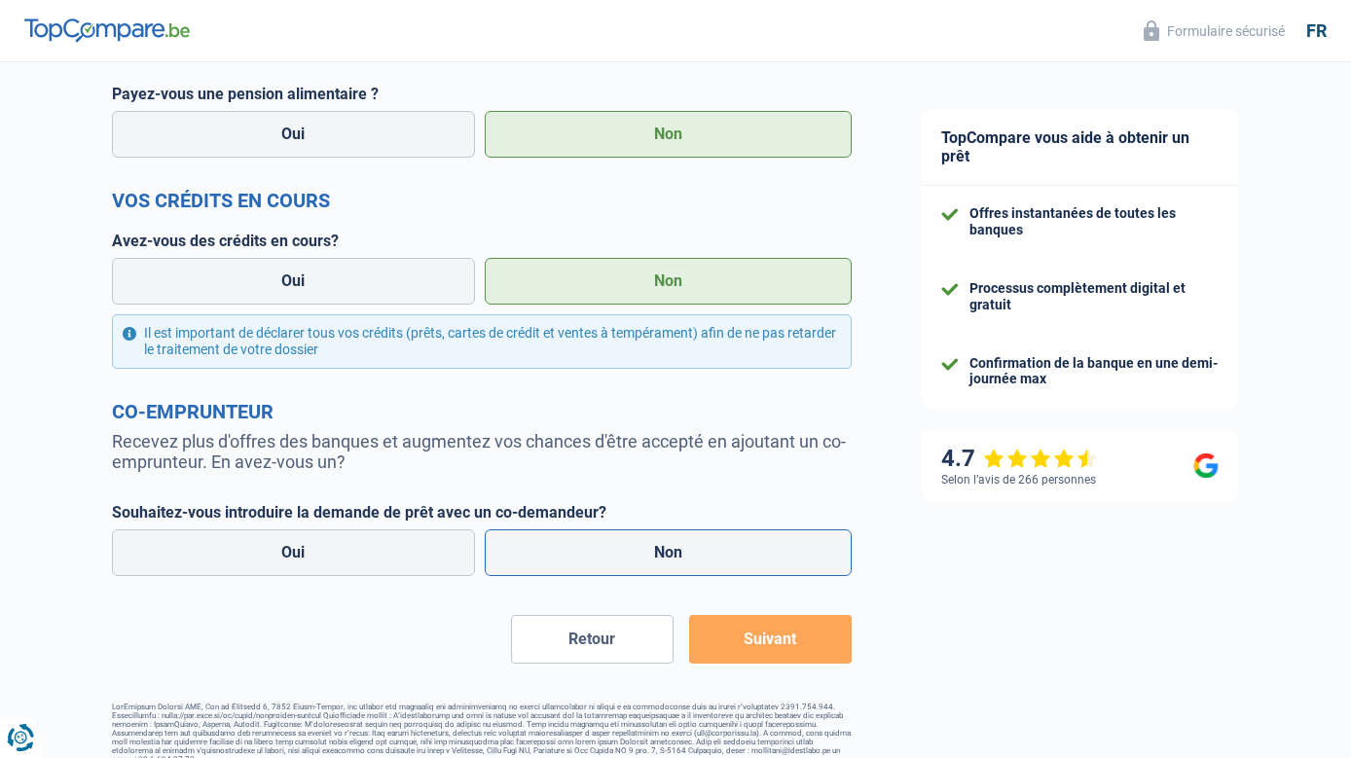
click at [648, 563] on label "Non" at bounding box center [669, 552] width 368 height 47
click at [648, 563] on input "Non" at bounding box center [669, 552] width 368 height 47
radio input "true"
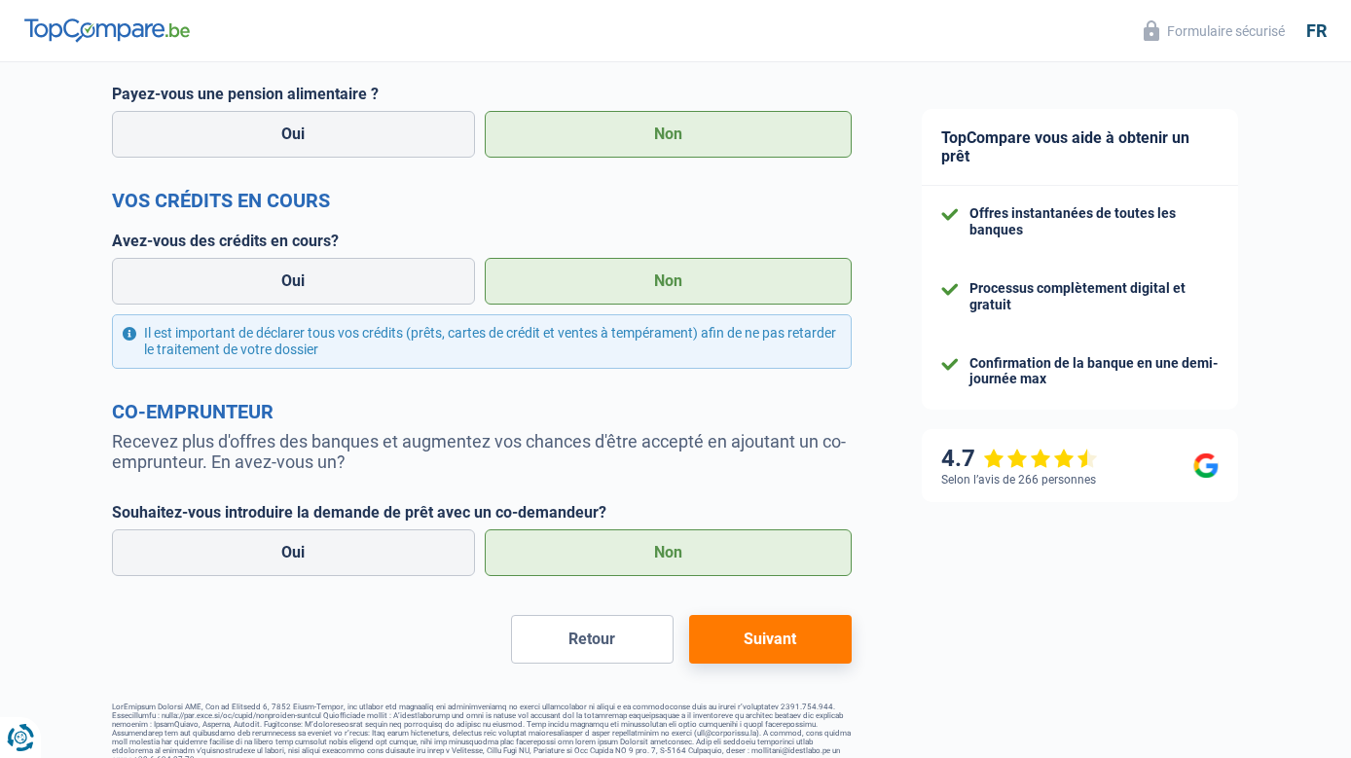
click at [779, 640] on button "Suivant" at bounding box center [770, 639] width 163 height 49
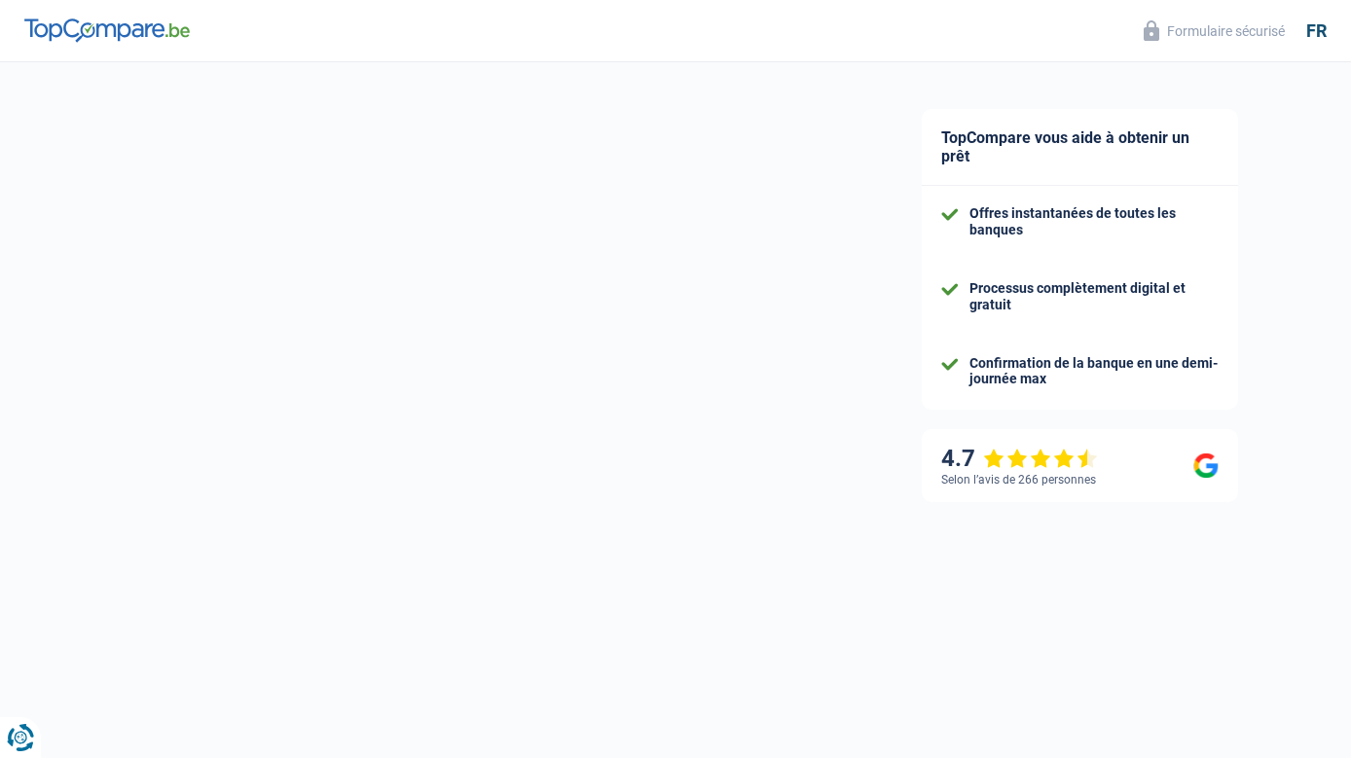
scroll to position [92, 0]
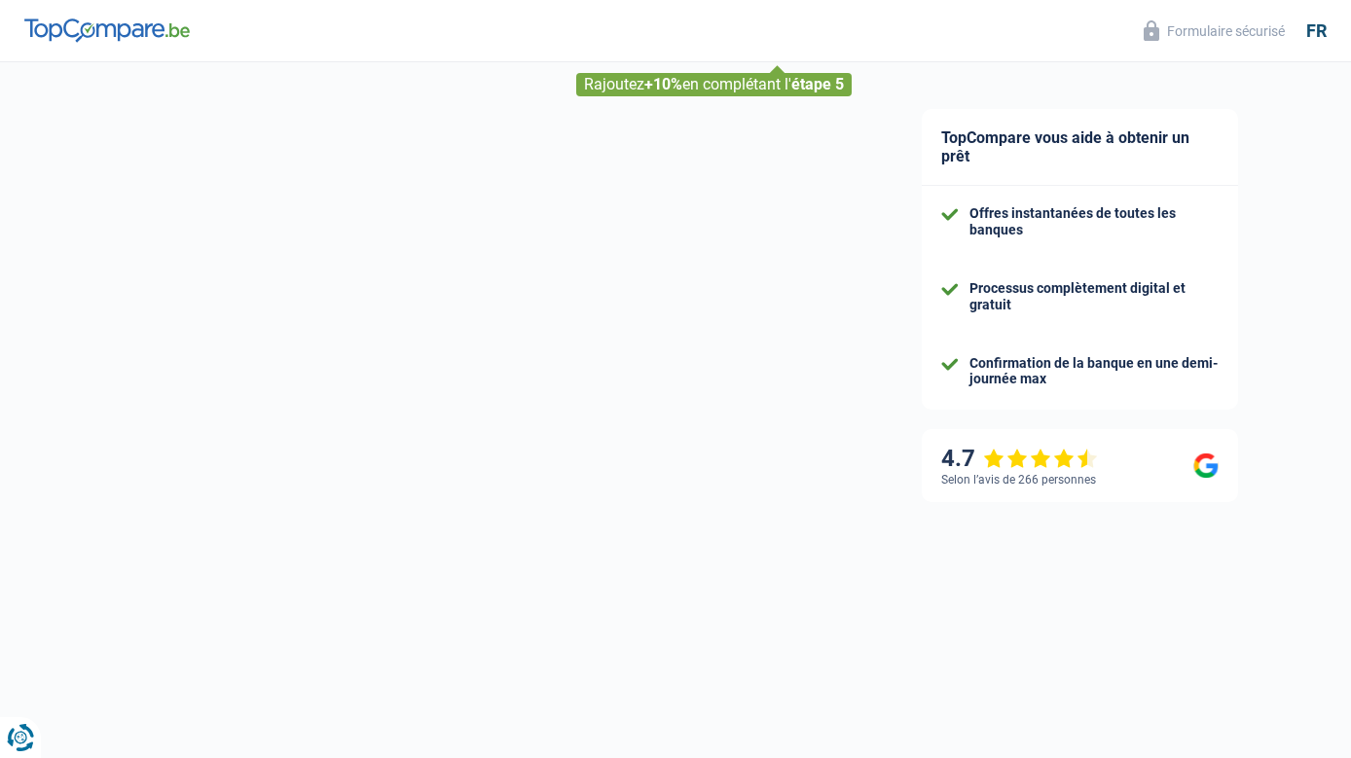
select select "120"
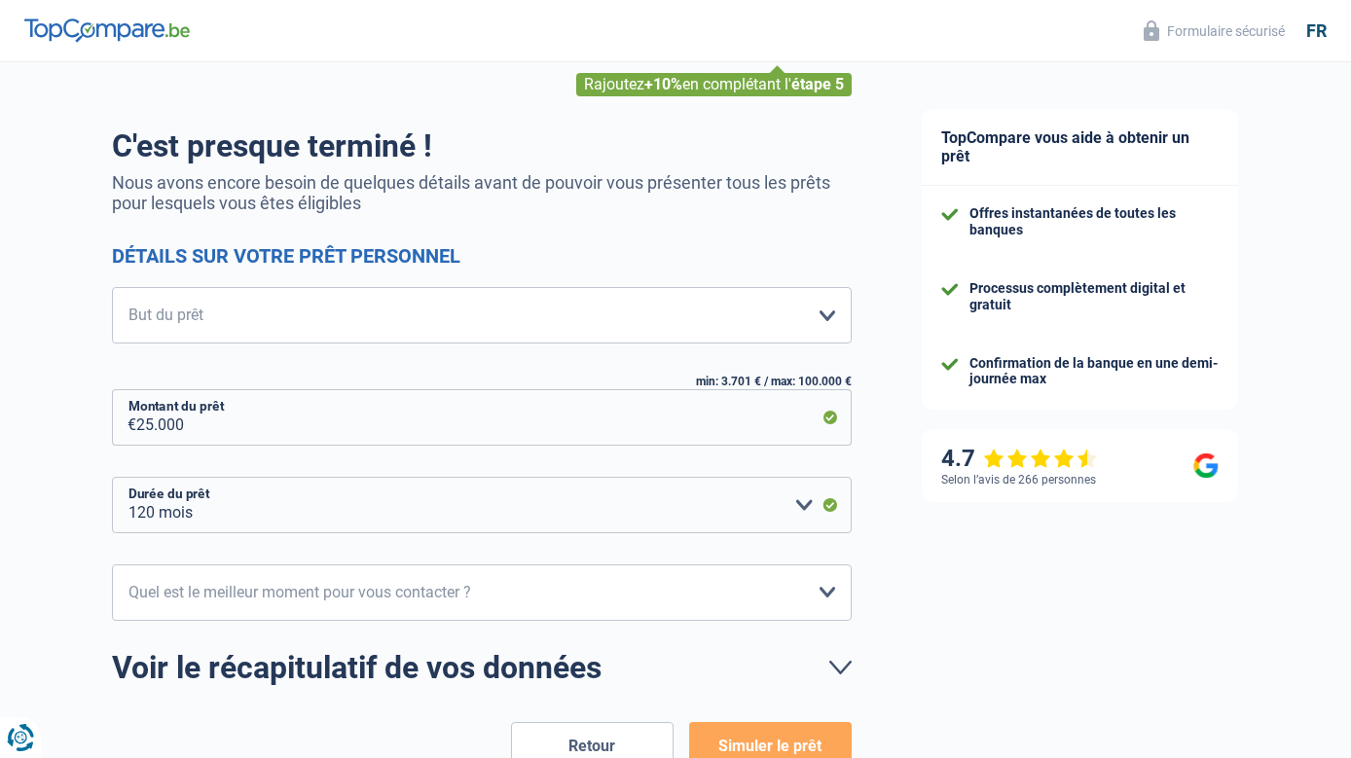
scroll to position [0, 0]
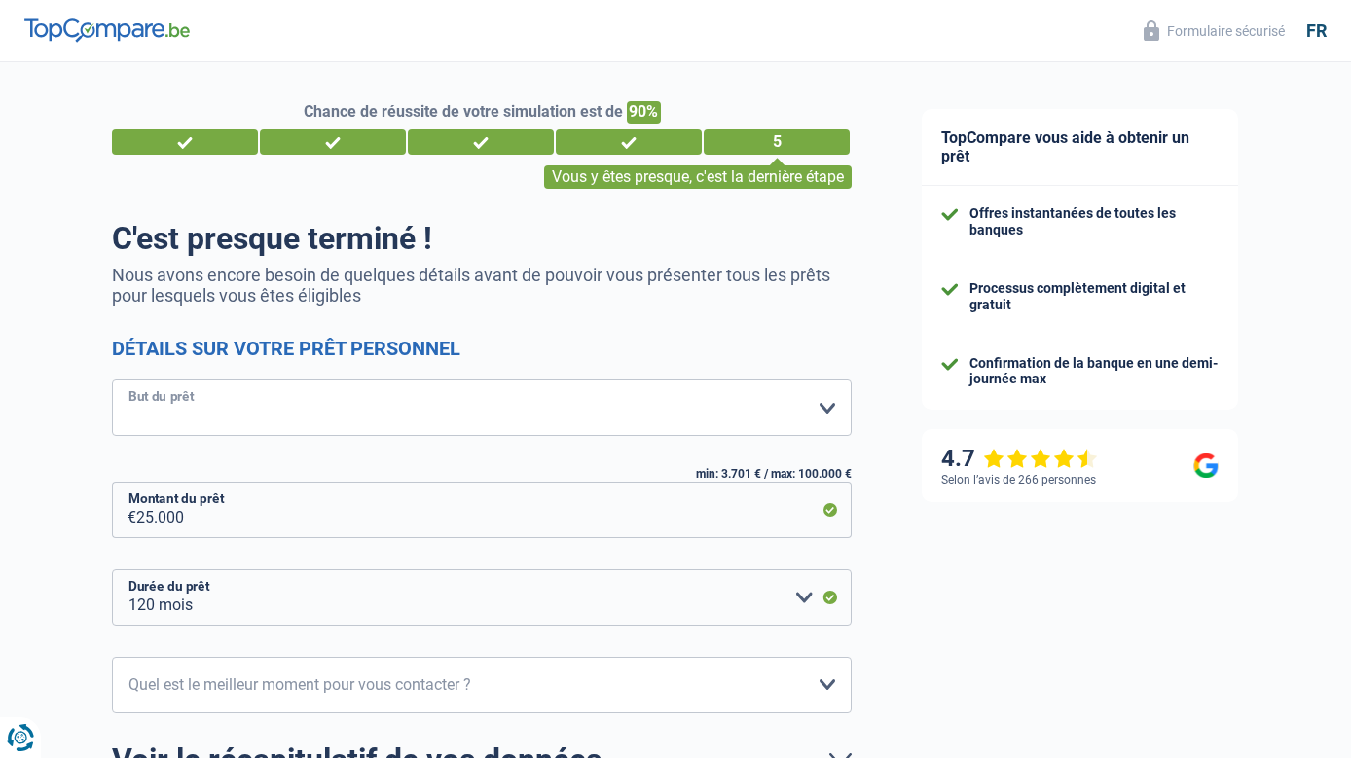
click at [155, 410] on select "Confort maison: meubles, textile, peinture, électroménager, outillage non-profe…" at bounding box center [482, 408] width 740 height 56
select select "movingOrInstallation"
click at [112, 382] on select "Confort maison: meubles, textile, peinture, électroménager, outillage non-profe…" at bounding box center [482, 408] width 740 height 56
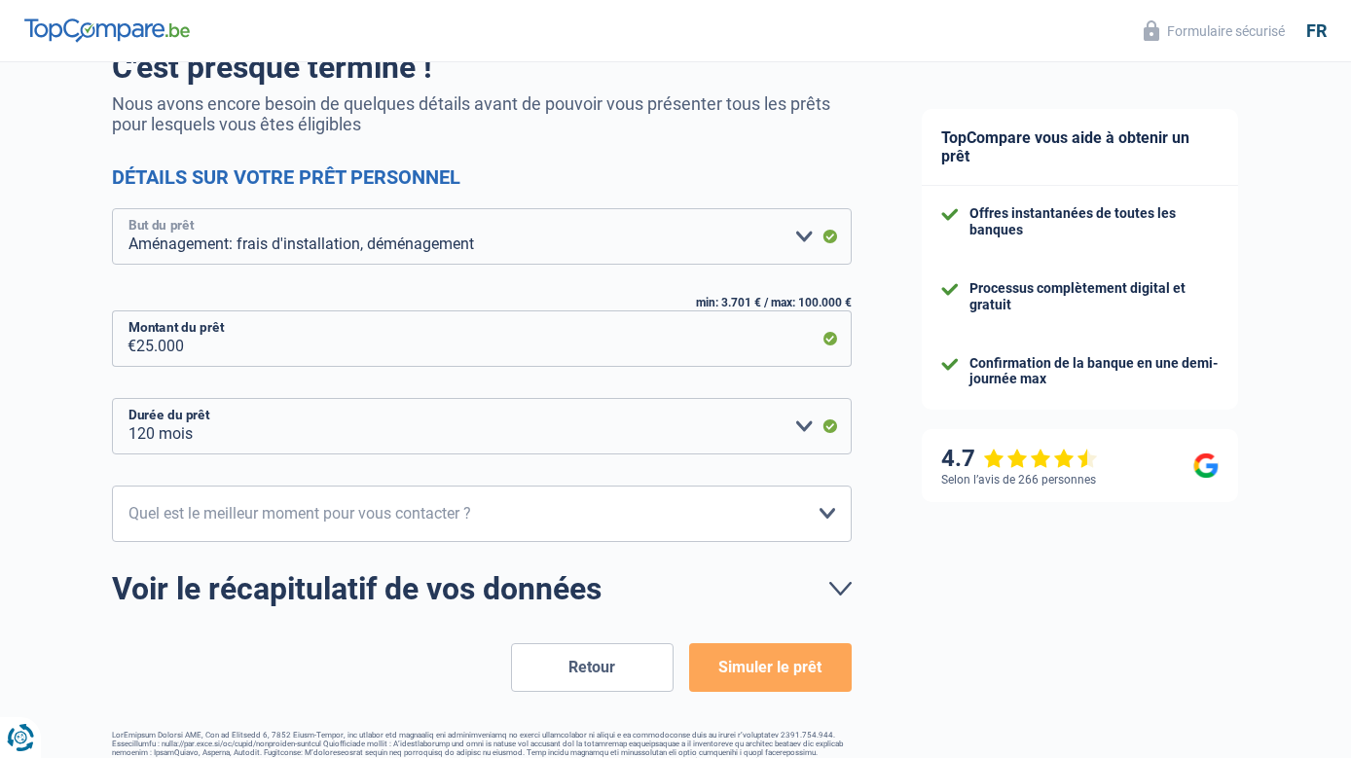
scroll to position [195, 0]
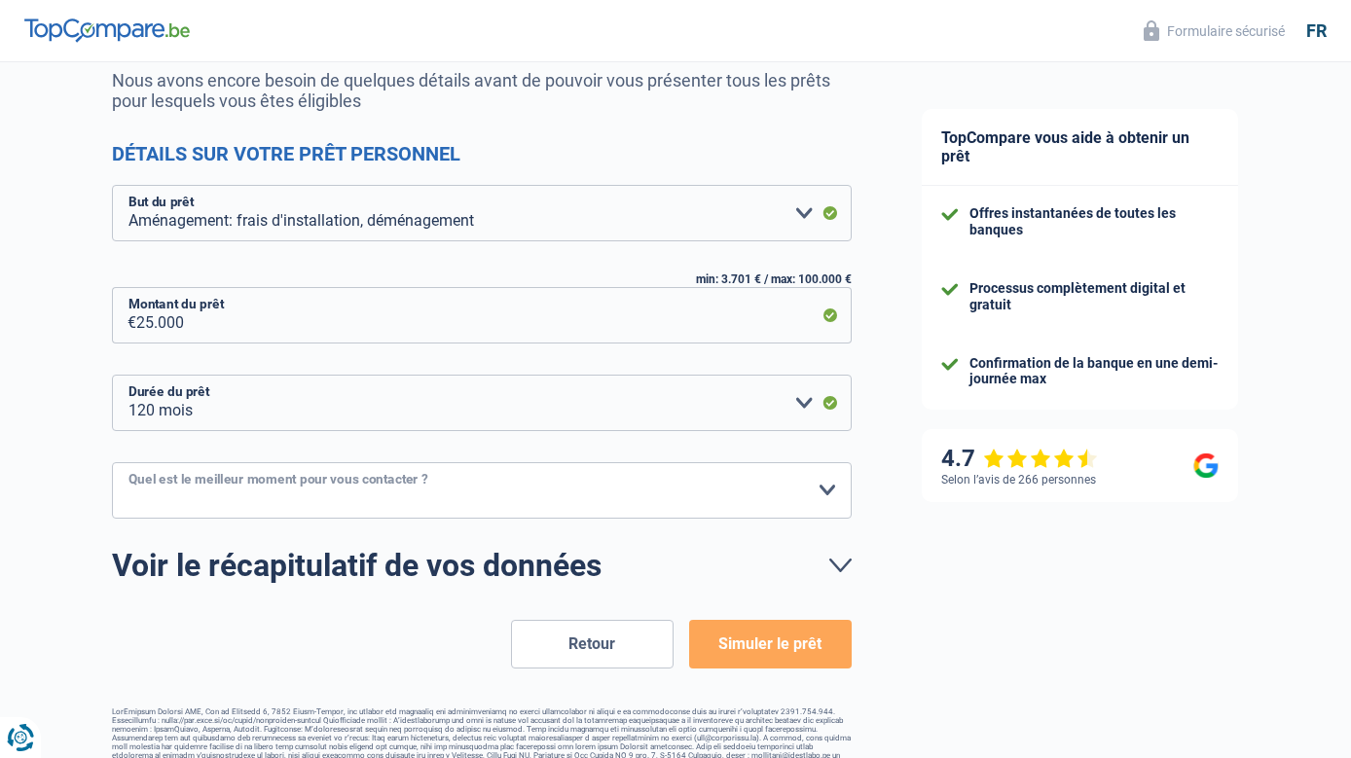
click at [830, 491] on select "10h-12h 12h-14h 14h-16h 16h-18h Veuillez sélectionner une option" at bounding box center [482, 490] width 740 height 56
select select "12-14"
click at [112, 463] on select "10h-12h 12h-14h 14h-16h 16h-18h Veuillez sélectionner une option" at bounding box center [482, 490] width 740 height 56
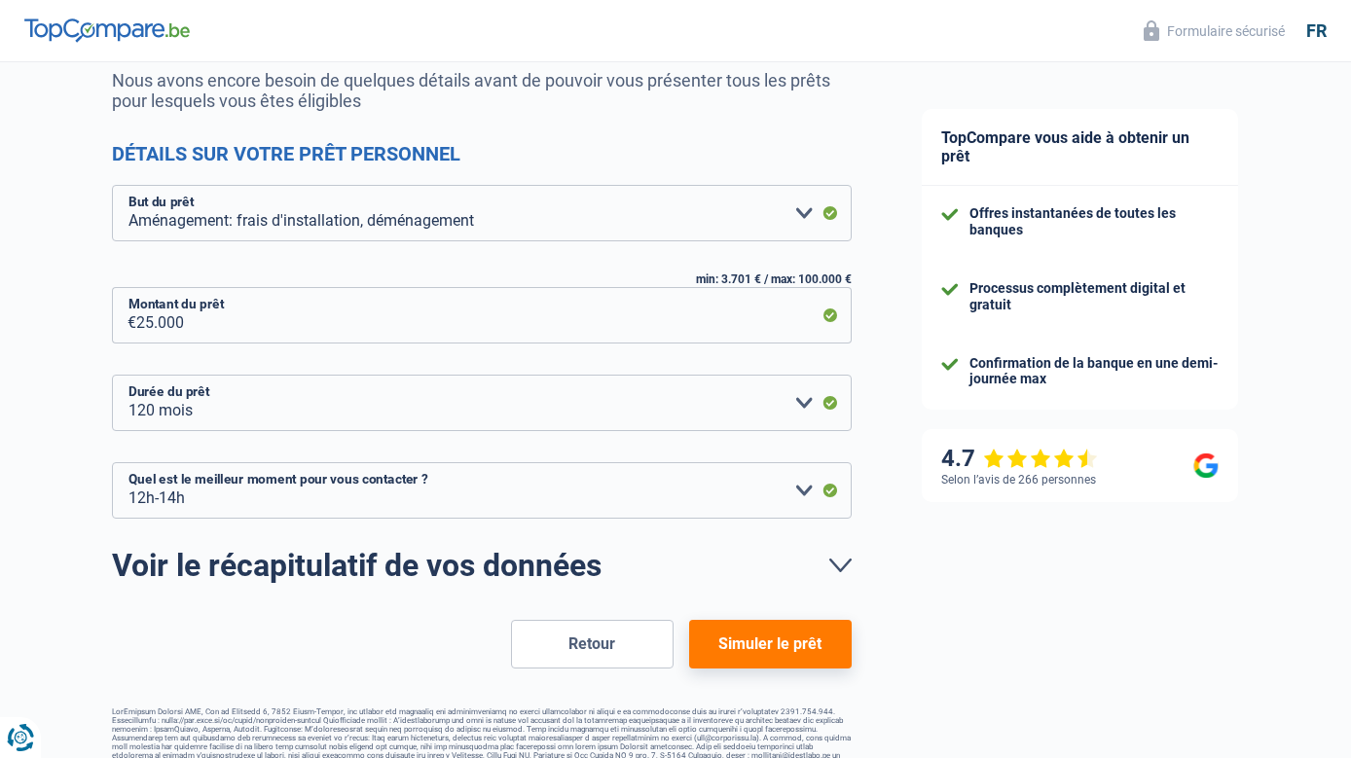
click at [777, 646] on button "Simuler le prêt" at bounding box center [770, 644] width 163 height 49
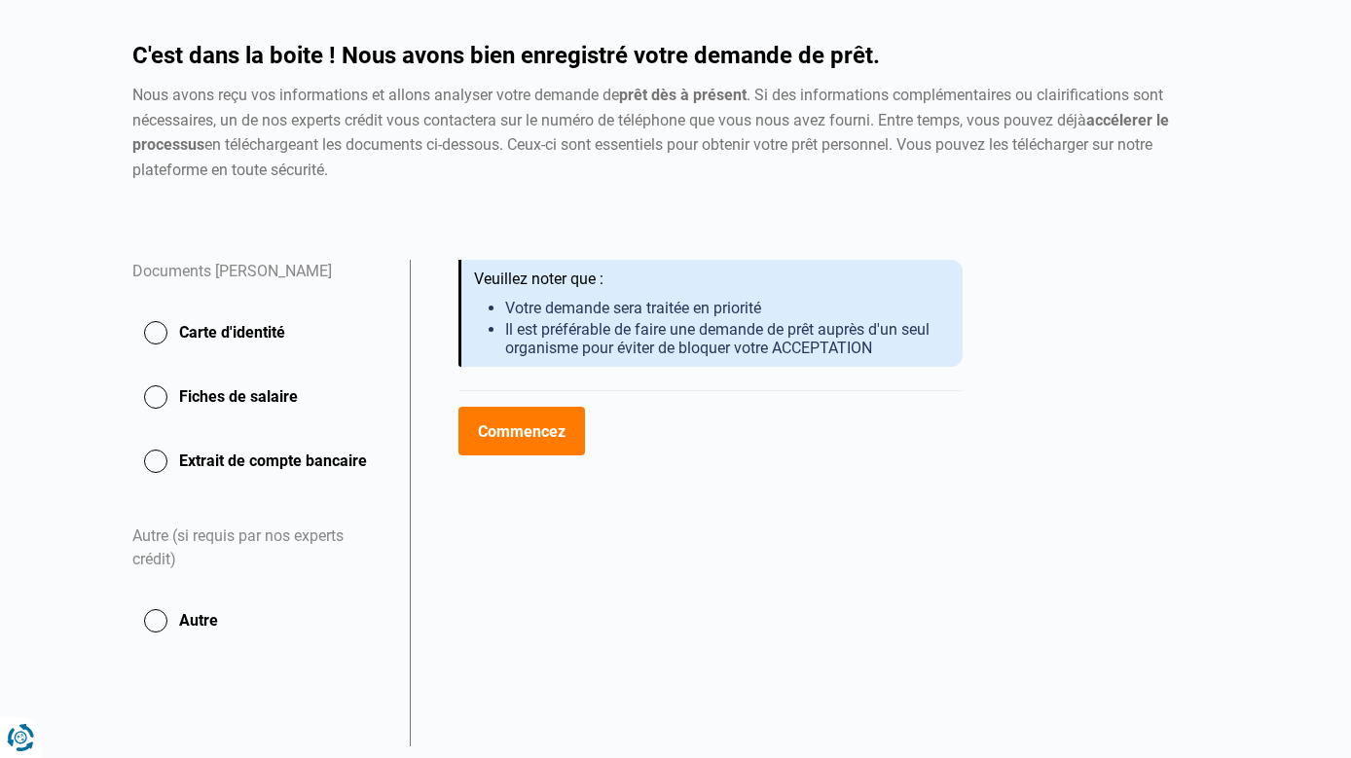
scroll to position [180, 0]
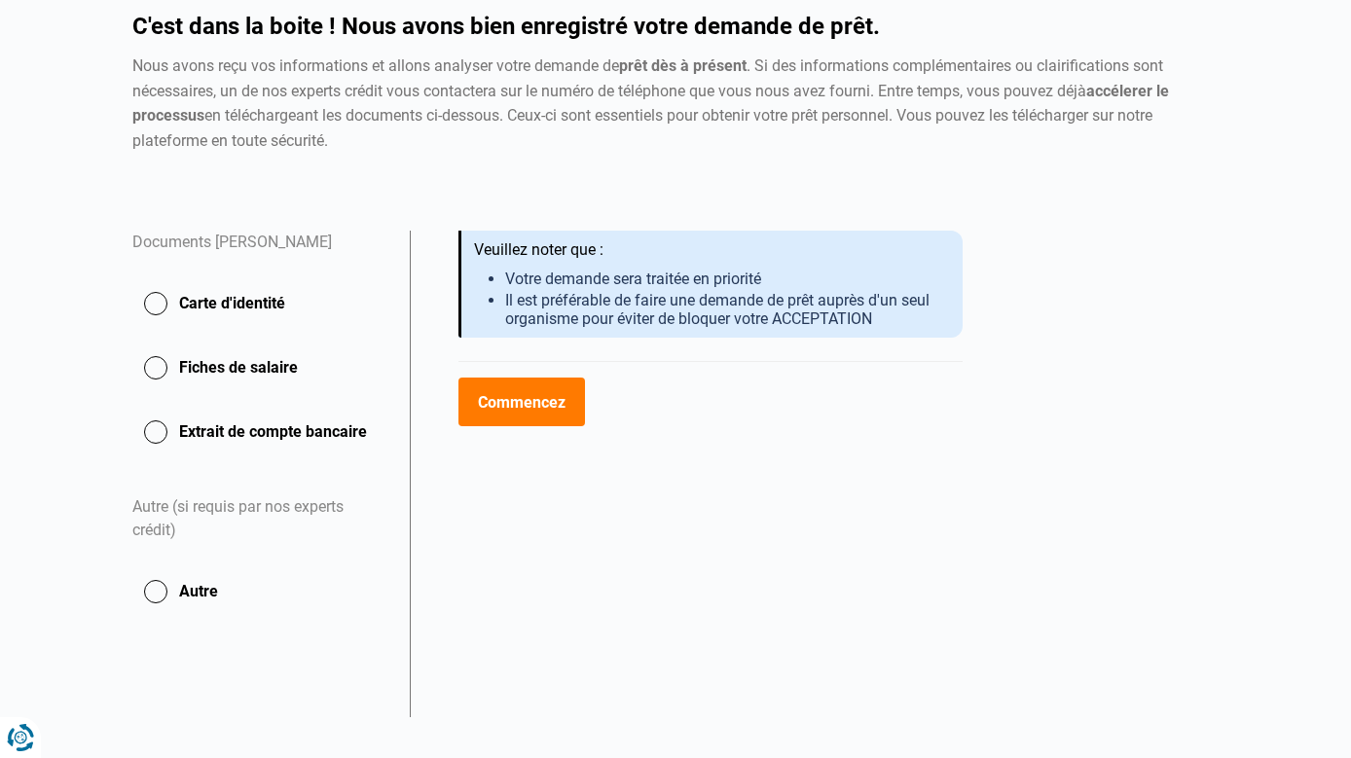
click at [132, 279] on button "Carte d'identité" at bounding box center [259, 303] width 254 height 49
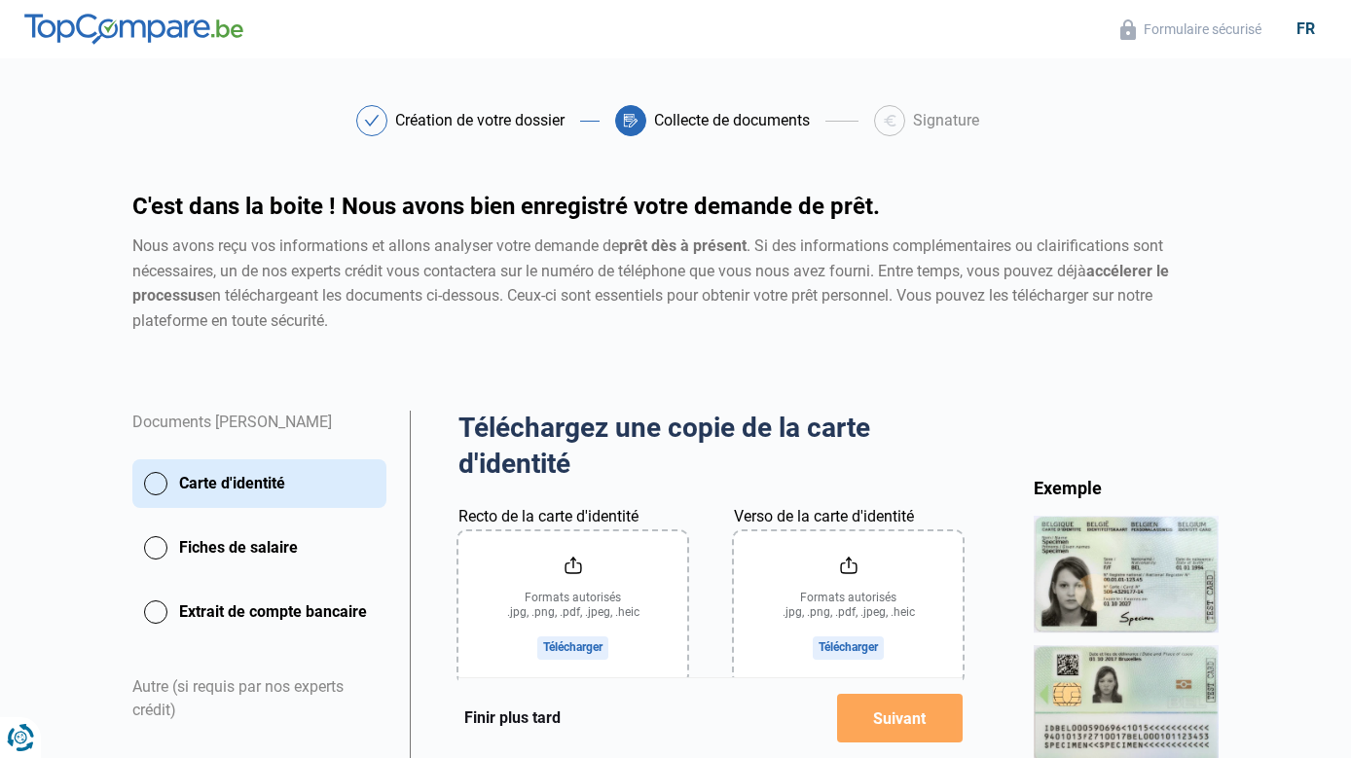
click at [537, 571] on input "Recto de la carte d'identité" at bounding box center [572, 607] width 229 height 152
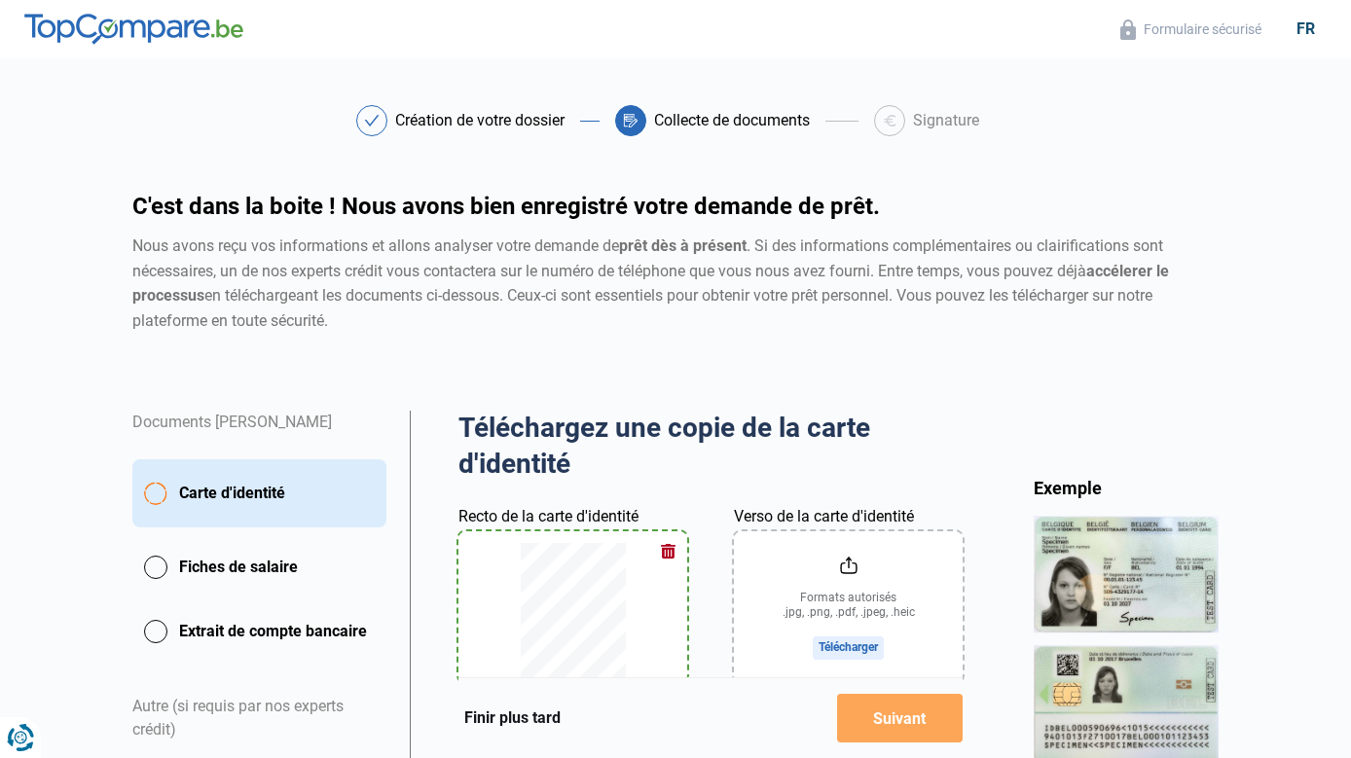
click at [943, 531] on input "Verso de la carte d'identité" at bounding box center [848, 607] width 229 height 152
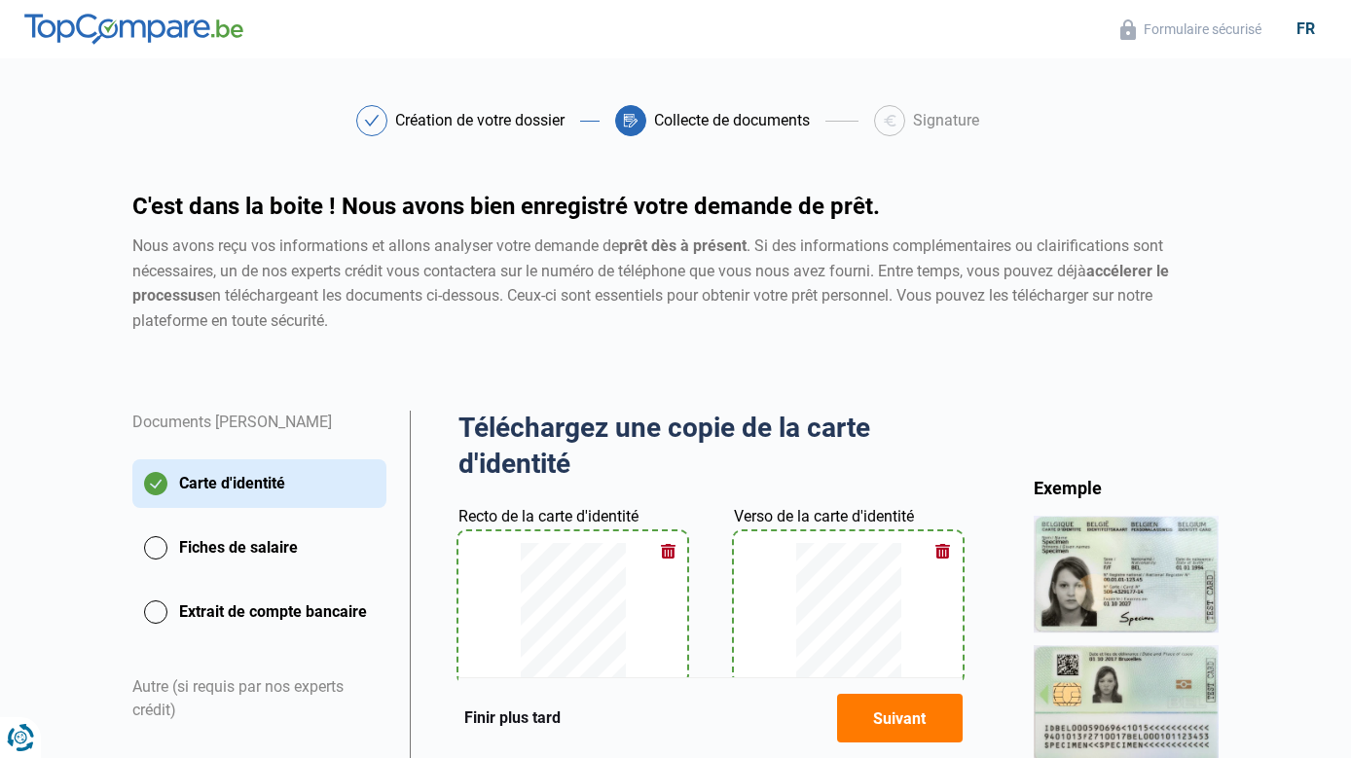
click at [915, 719] on button "Suivant" at bounding box center [900, 718] width 126 height 49
